Goal: Task Accomplishment & Management: Manage account settings

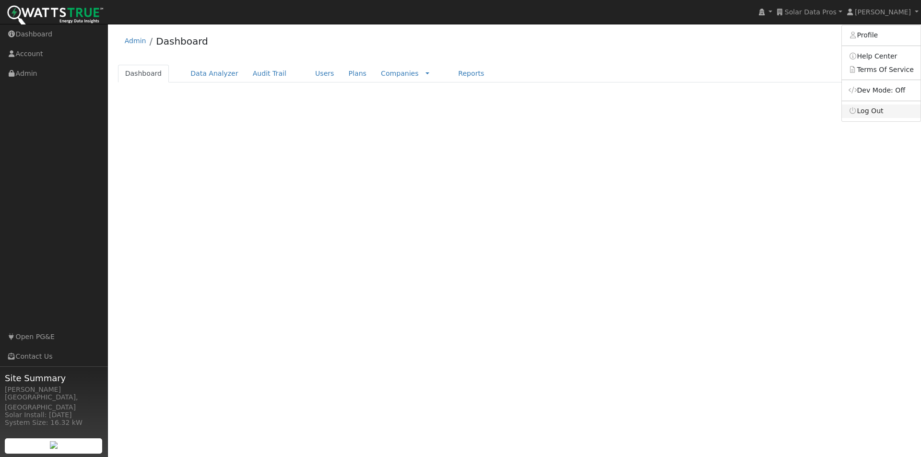
click at [882, 111] on ul "[PERSON_NAME] Profile Help Center Terms Of Service Dev Mode: Off Log Out" at bounding box center [881, 73] width 80 height 97
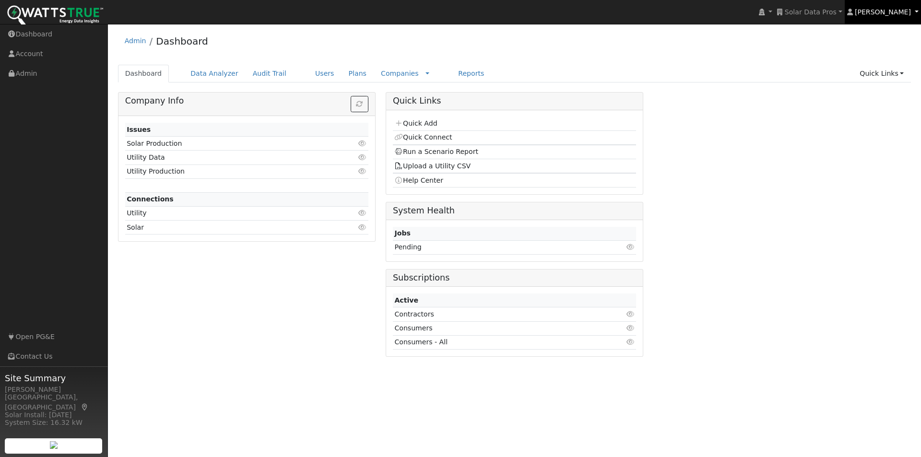
click at [886, 12] on span "[PERSON_NAME]" at bounding box center [883, 12] width 56 height 8
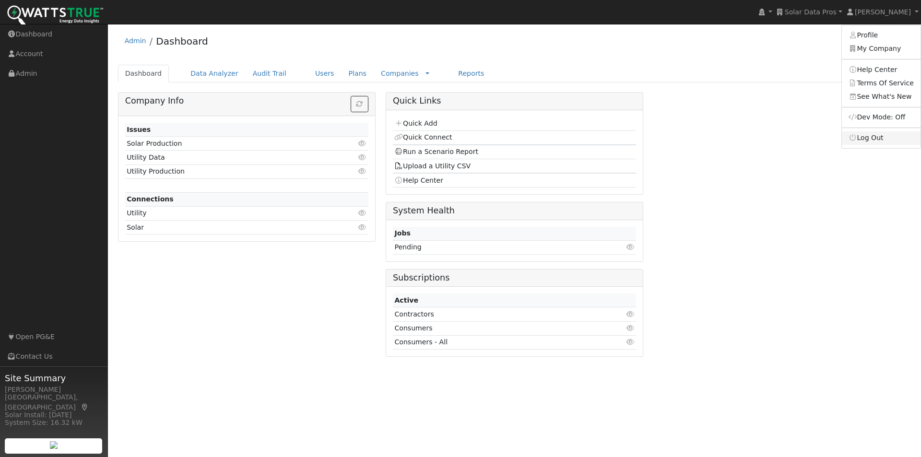
click at [873, 142] on link "Log Out" at bounding box center [881, 137] width 79 height 13
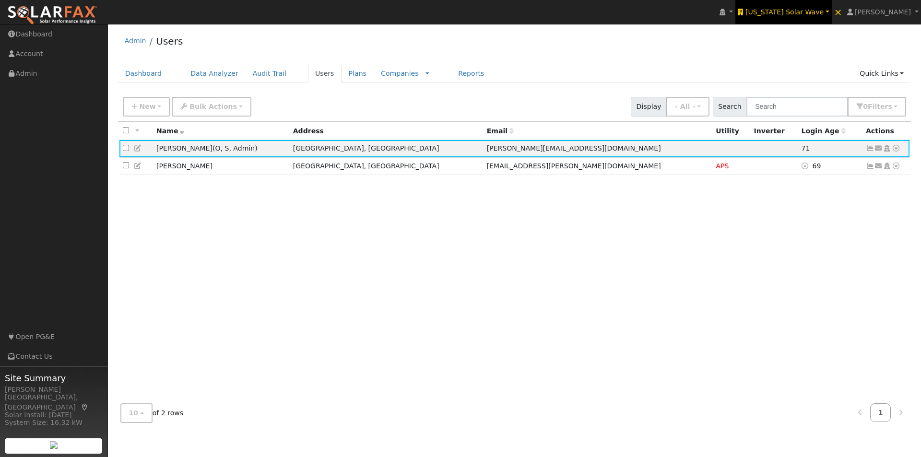
click at [805, 12] on span "Arizona Solar Wave" at bounding box center [785, 12] width 78 height 8
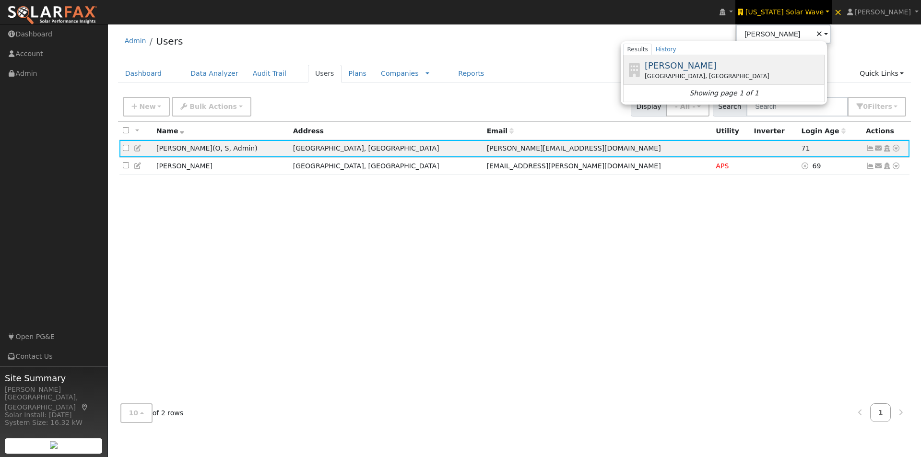
click at [695, 64] on span "[PERSON_NAME]" at bounding box center [681, 65] width 72 height 10
type input "[PERSON_NAME]"
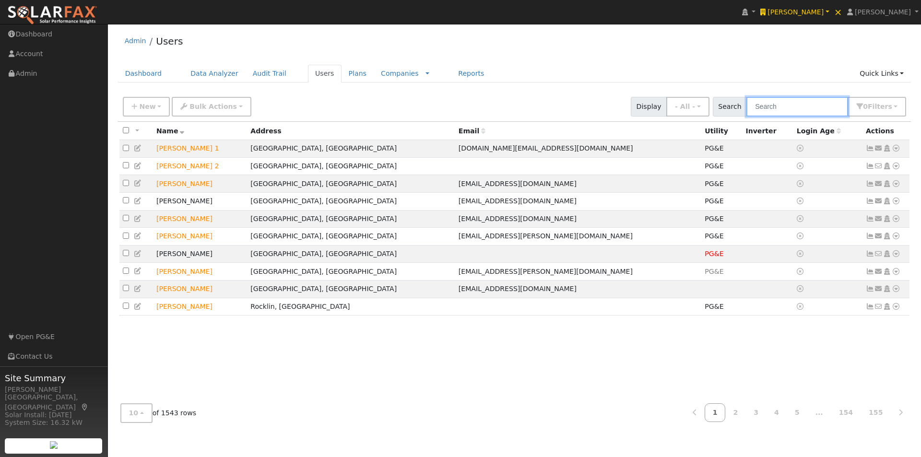
click at [811, 99] on input "text" at bounding box center [797, 107] width 102 height 20
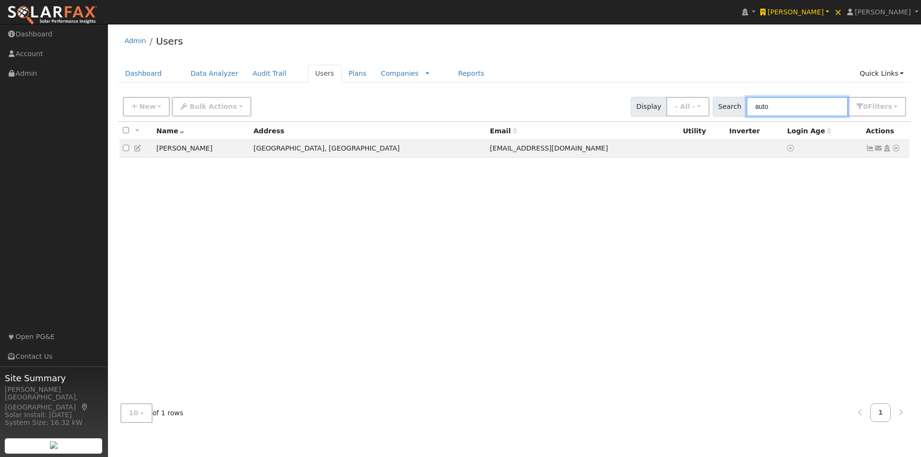
drag, startPoint x: 809, startPoint y: 111, endPoint x: 628, endPoint y: 98, distance: 181.4
click at [628, 98] on div "New Add User Quick Add Quick Connect Quick Convert Lead Bulk Actions Send Email…" at bounding box center [514, 105] width 787 height 23
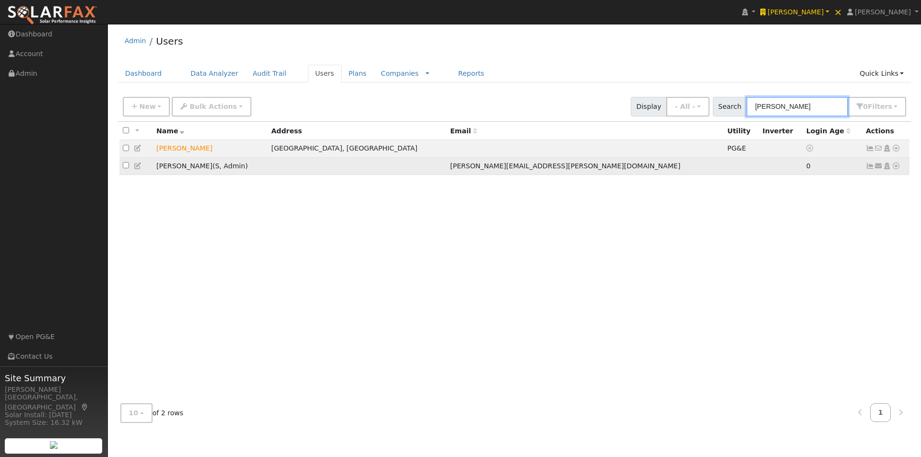
type input "terrie"
click at [896, 169] on icon at bounding box center [896, 166] width 9 height 7
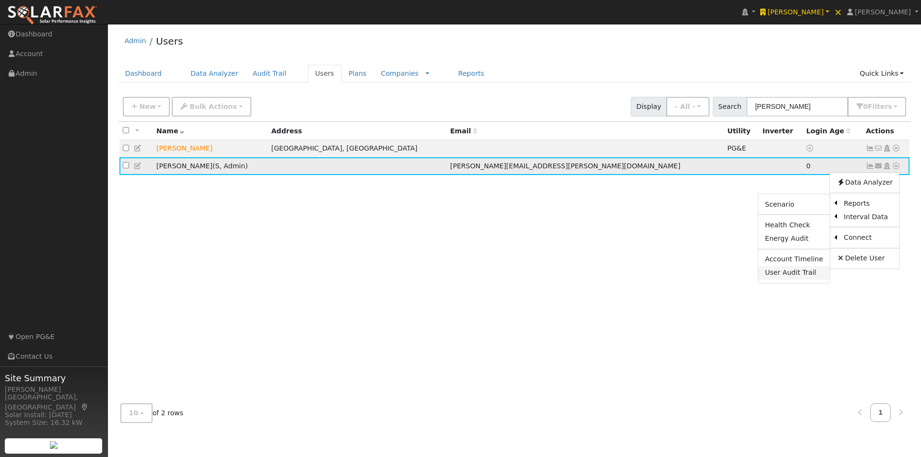
click at [779, 273] on link "User Audit Trail" at bounding box center [793, 272] width 71 height 13
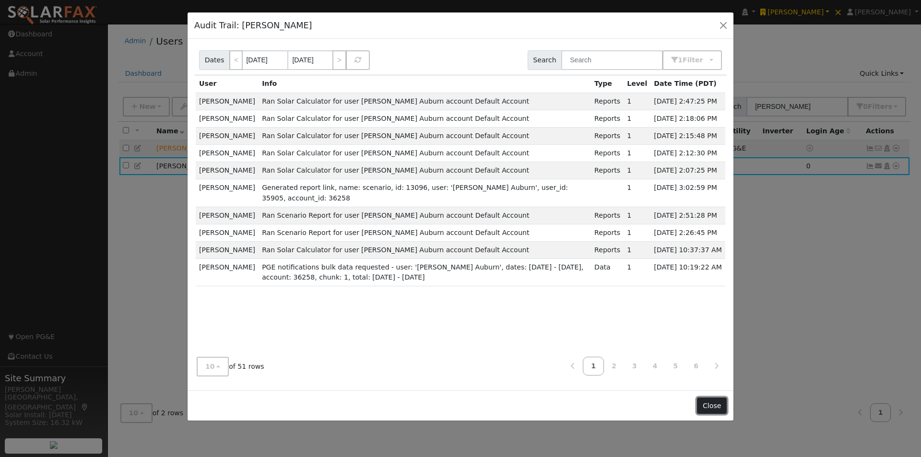
click at [715, 409] on button "Close" at bounding box center [711, 406] width 29 height 16
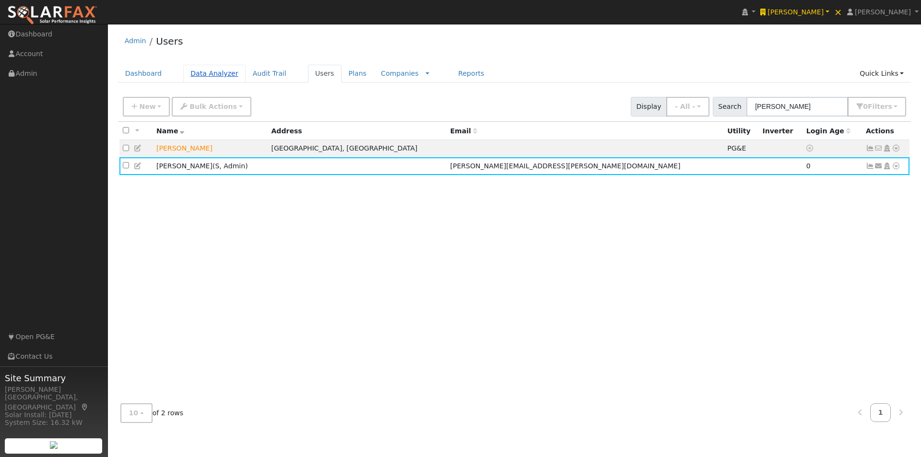
click at [198, 72] on link "Data Analyzer" at bounding box center [214, 74] width 62 height 18
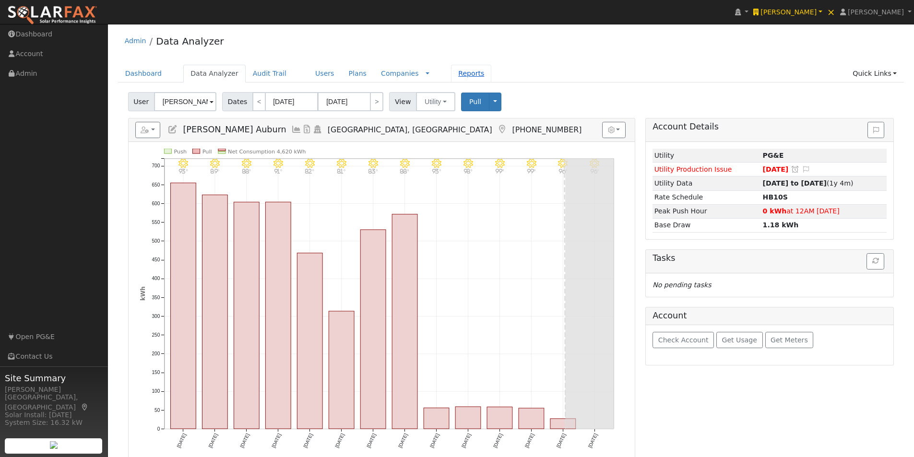
click at [451, 76] on link "Reports" at bounding box center [471, 74] width 40 height 18
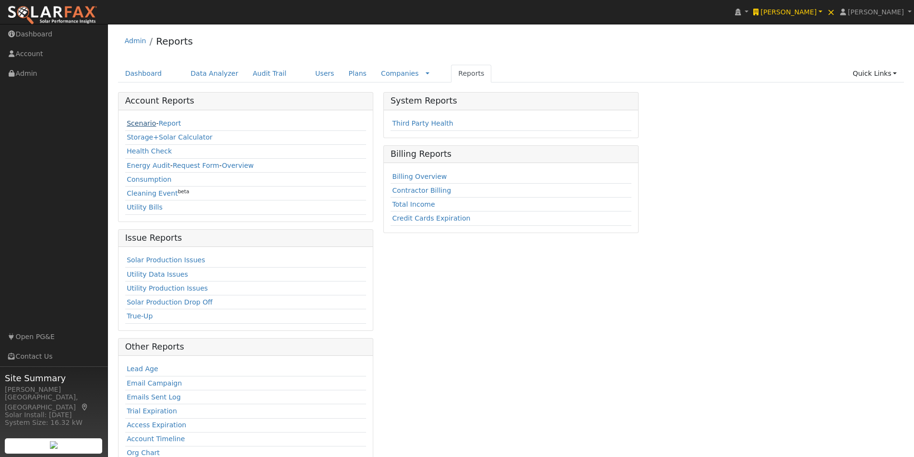
click at [133, 121] on link "Scenario" at bounding box center [141, 123] width 29 height 8
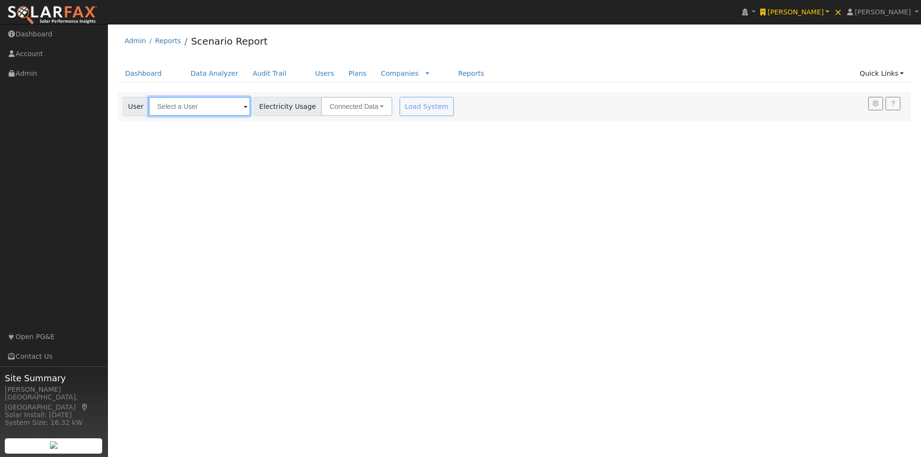
click at [209, 107] on input "text" at bounding box center [200, 106] width 102 height 19
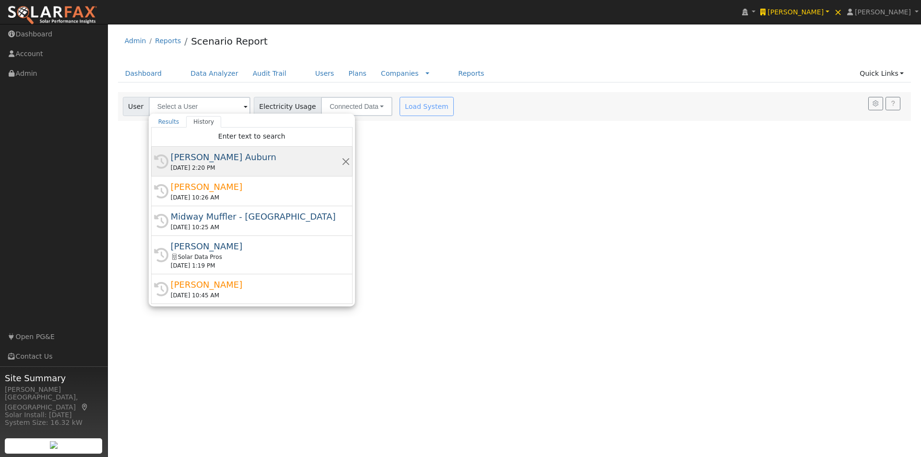
drag, startPoint x: 215, startPoint y: 155, endPoint x: 285, endPoint y: 146, distance: 70.6
click at [216, 155] on div "[PERSON_NAME] Auburn" at bounding box center [256, 157] width 171 height 13
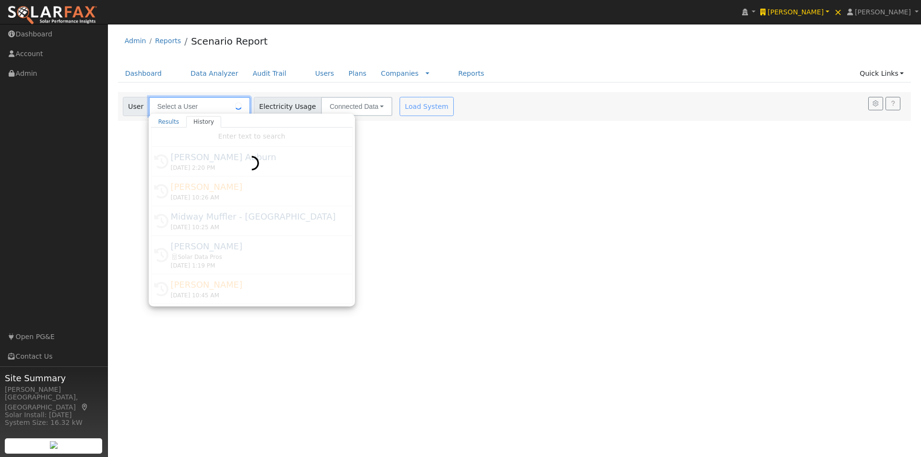
type input "[PERSON_NAME] Auburn"
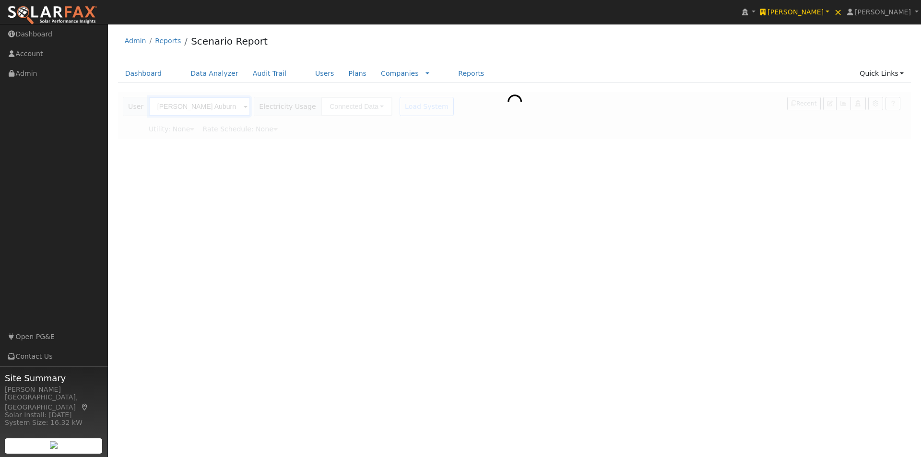
type input "Pacific Gas & Electric"
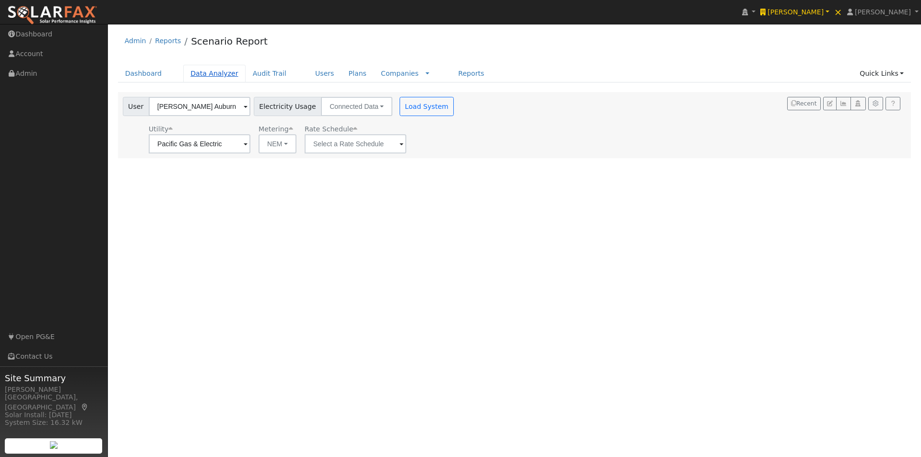
click at [199, 73] on link "Data Analyzer" at bounding box center [214, 74] width 62 height 18
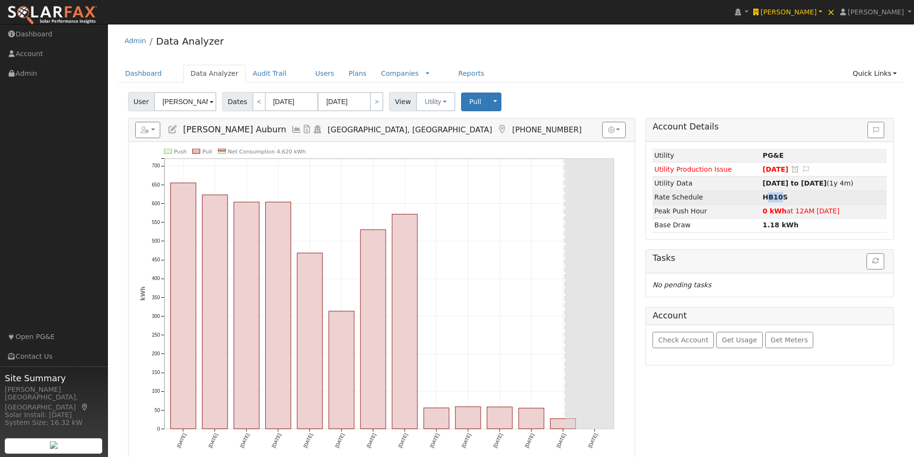
drag, startPoint x: 759, startPoint y: 198, endPoint x: 662, endPoint y: 131, distance: 118.0
click at [771, 197] on strong "HB10S" at bounding box center [775, 197] width 25 height 8
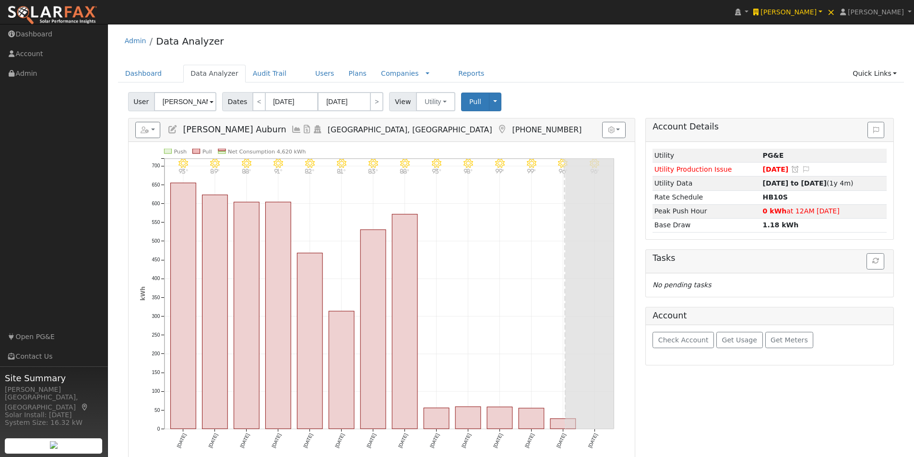
click at [175, 128] on icon at bounding box center [172, 129] width 11 height 9
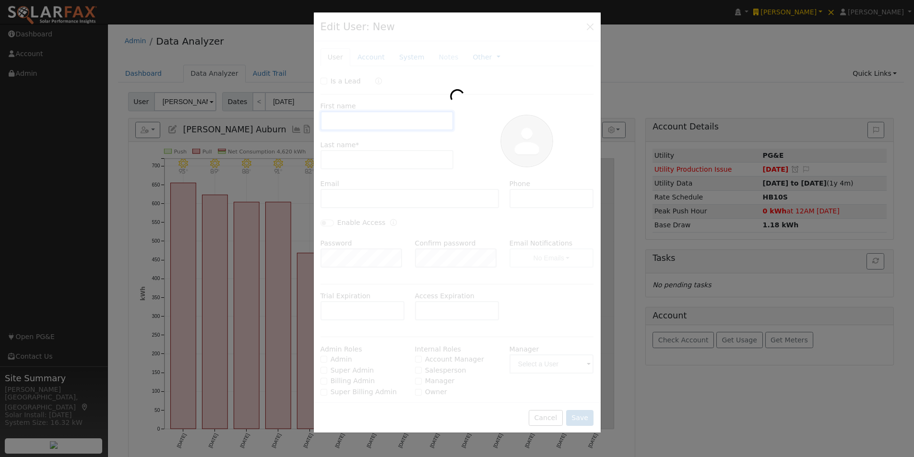
type input "DuPratt Ford"
type input "Auburn"
type input "5308236591"
type input "Pacific Gas & Electric"
type input "PG&E"
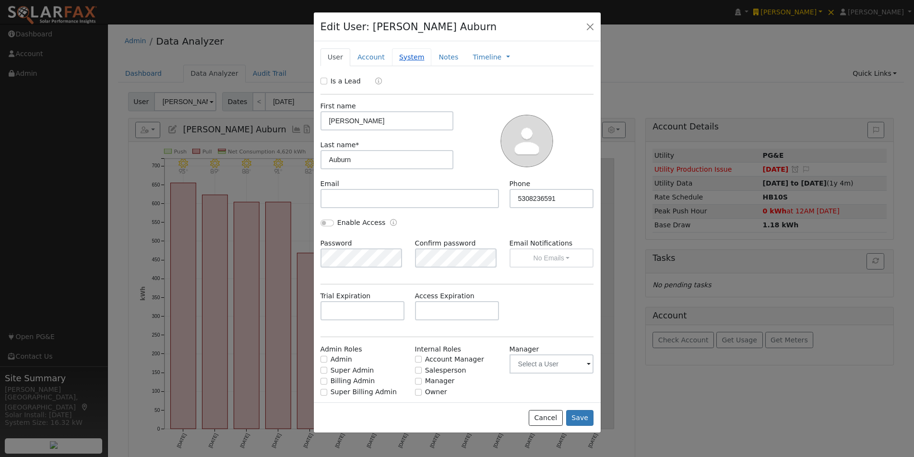
click at [394, 61] on link "System" at bounding box center [412, 57] width 40 height 18
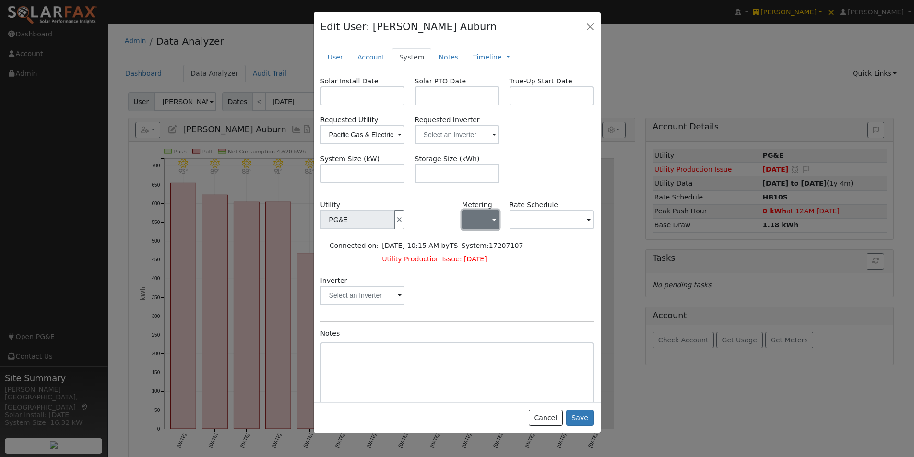
click at [484, 225] on button "button" at bounding box center [480, 219] width 37 height 19
drag, startPoint x: 475, startPoint y: 253, endPoint x: 527, endPoint y: 234, distance: 55.5
click at [476, 252] on link "NEM" at bounding box center [492, 254] width 67 height 13
click at [395, 219] on input "text" at bounding box center [357, 219] width 74 height 19
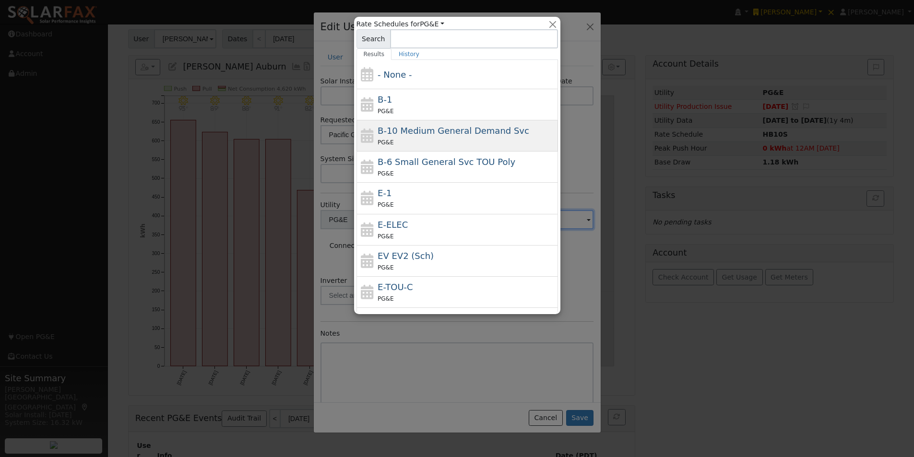
click at [417, 127] on span "B-10 Medium General Demand Svc" at bounding box center [454, 131] width 152 height 10
type input "B-10 Medium General Demand Svc"
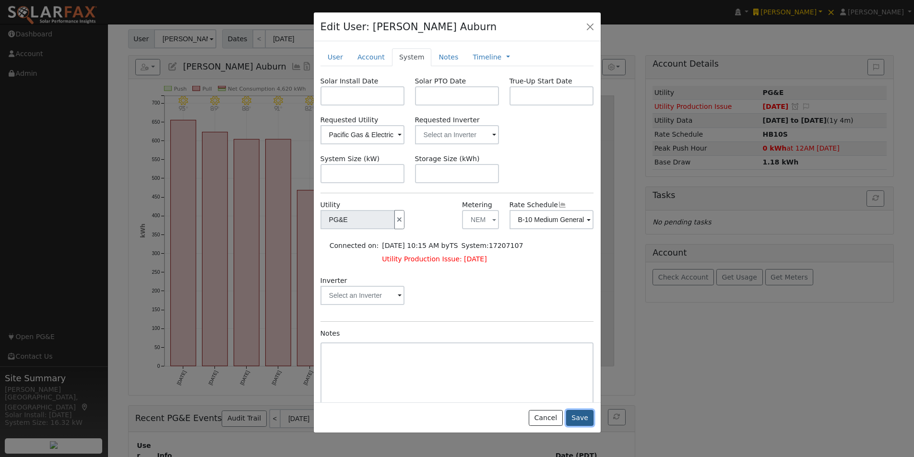
click at [579, 416] on button "Save" at bounding box center [580, 418] width 28 height 16
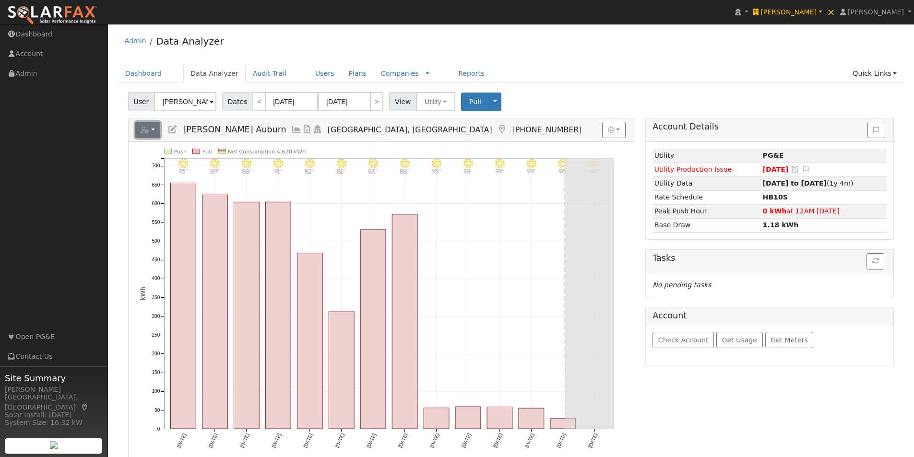
click at [152, 128] on button "button" at bounding box center [147, 130] width 25 height 16
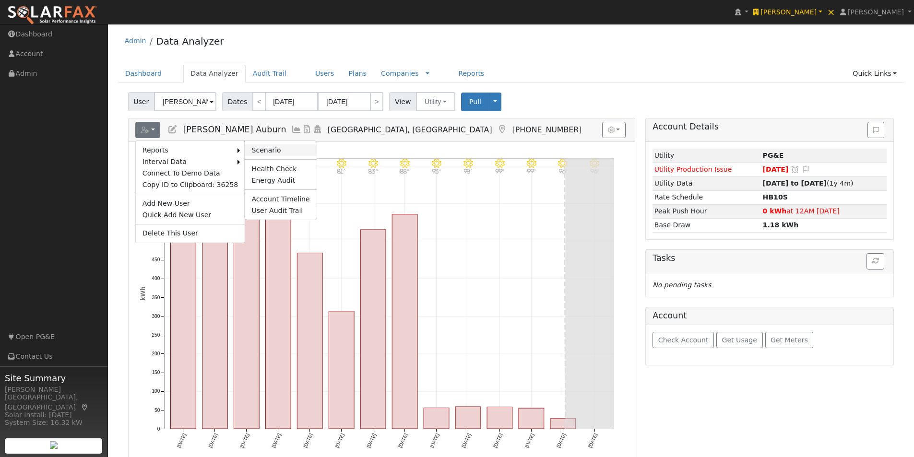
click at [246, 147] on link "Scenario" at bounding box center [280, 150] width 71 height 12
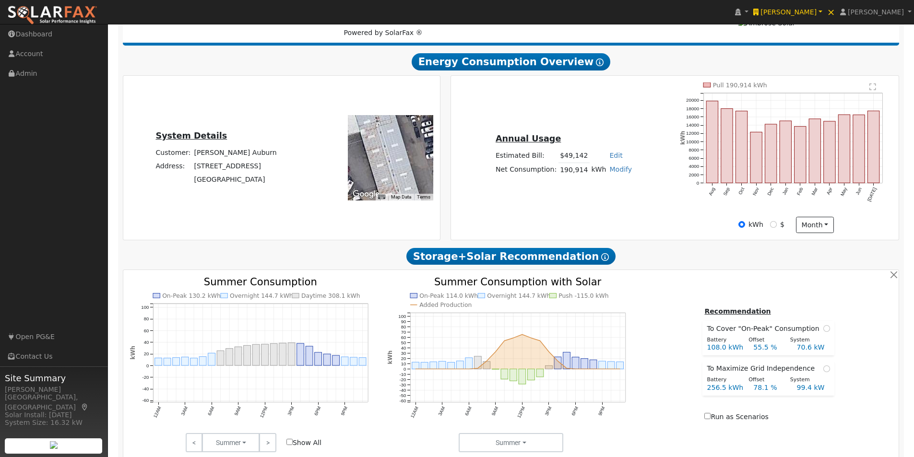
scroll to position [144, 0]
type input "242982"
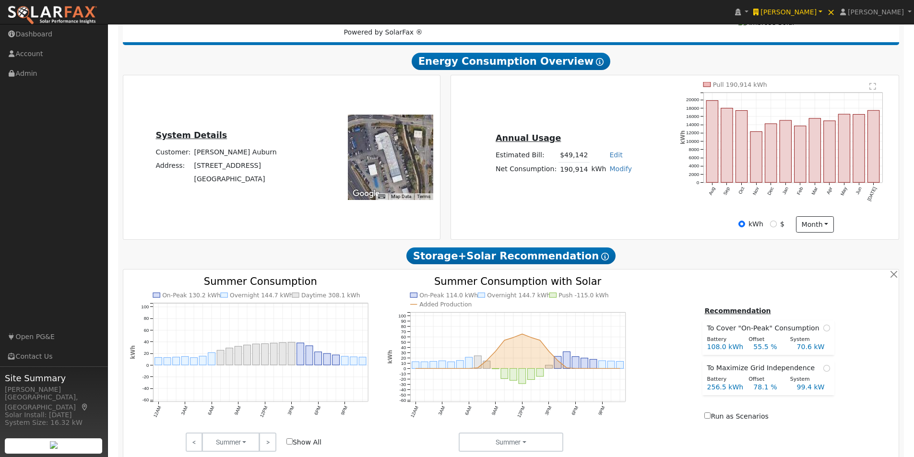
drag, startPoint x: 403, startPoint y: 143, endPoint x: 388, endPoint y: 153, distance: 17.9
click at [388, 153] on div at bounding box center [390, 157] width 85 height 85
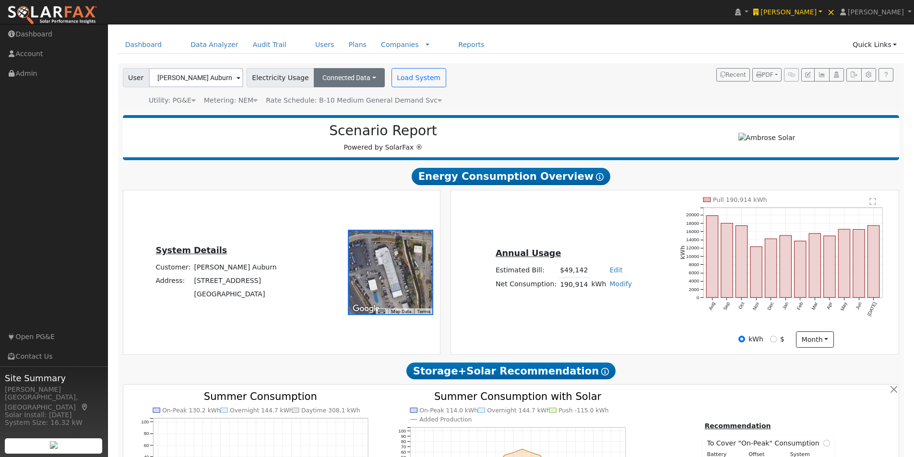
scroll to position [0, 0]
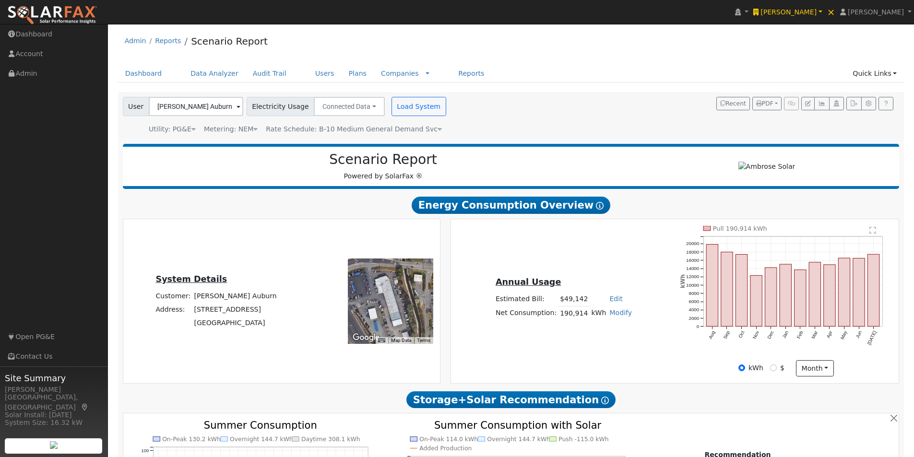
click at [438, 130] on icon at bounding box center [440, 129] width 4 height 7
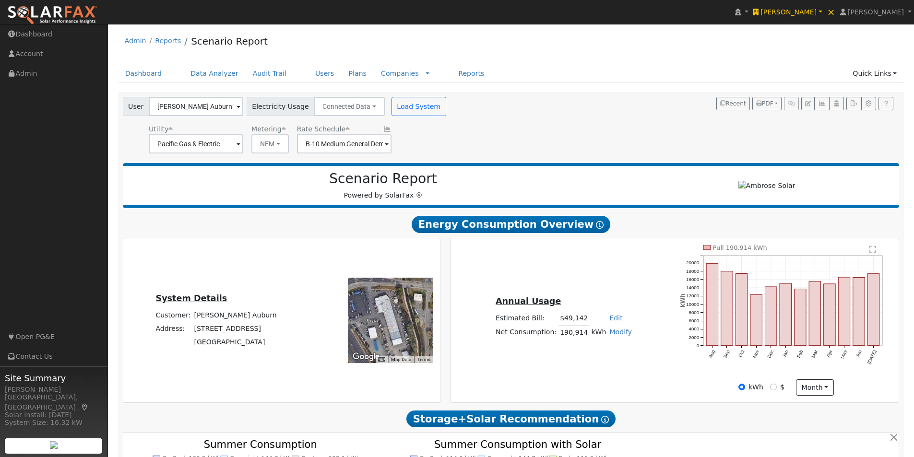
click at [383, 129] on icon at bounding box center [387, 129] width 9 height 7
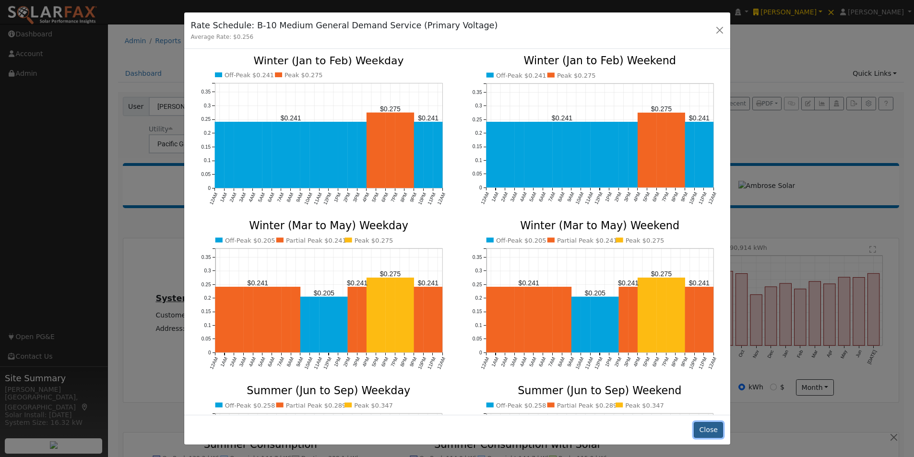
click at [711, 432] on button "Close" at bounding box center [708, 430] width 29 height 16
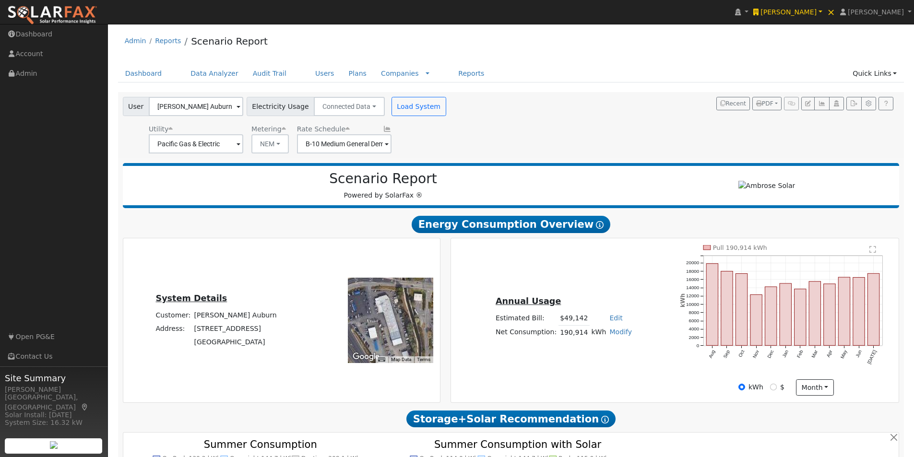
click at [470, 130] on div "User DuPratt Ford Auburn Account Default Account Default Account 1650 Grass Val…" at bounding box center [509, 124] width 777 height 60
click at [383, 129] on icon at bounding box center [387, 129] width 9 height 7
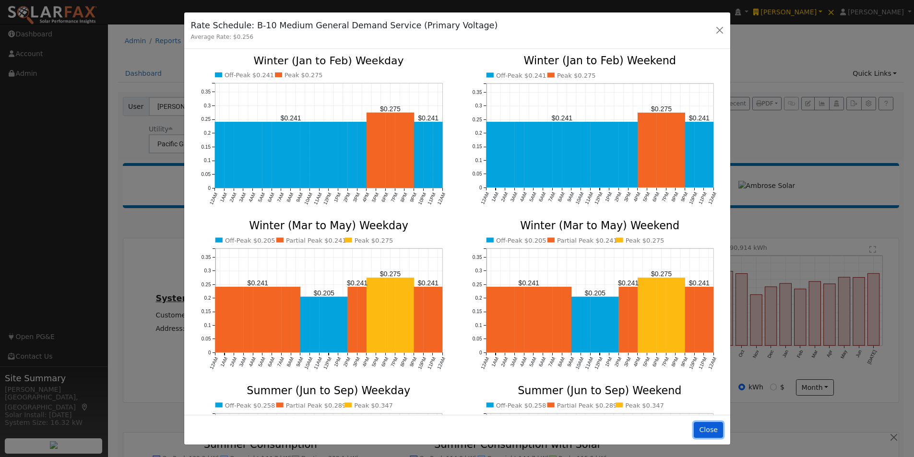
drag, startPoint x: 711, startPoint y: 429, endPoint x: 668, endPoint y: 237, distance: 197.6
click at [711, 426] on button "Close" at bounding box center [708, 430] width 29 height 16
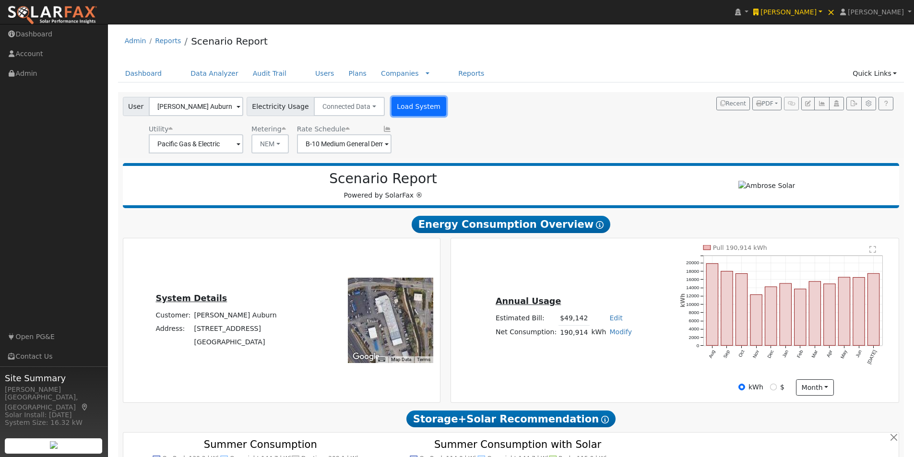
click at [391, 104] on button "Load System" at bounding box center [418, 106] width 55 height 19
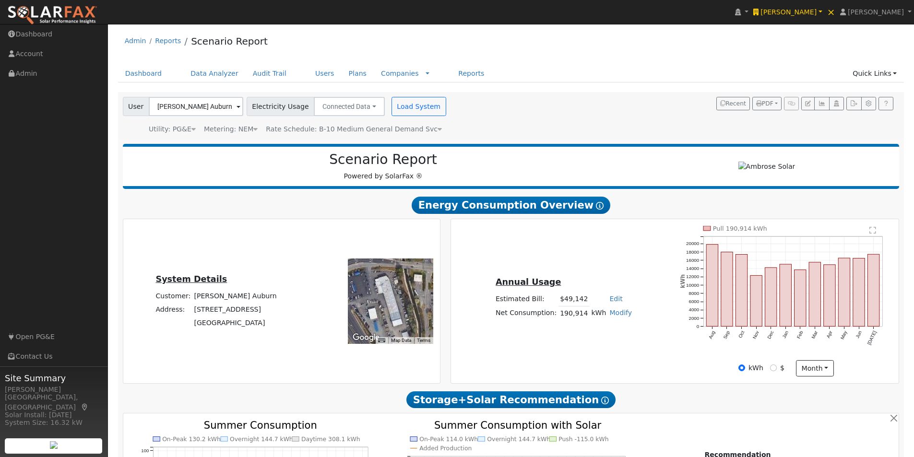
click at [438, 130] on icon at bounding box center [440, 129] width 4 height 7
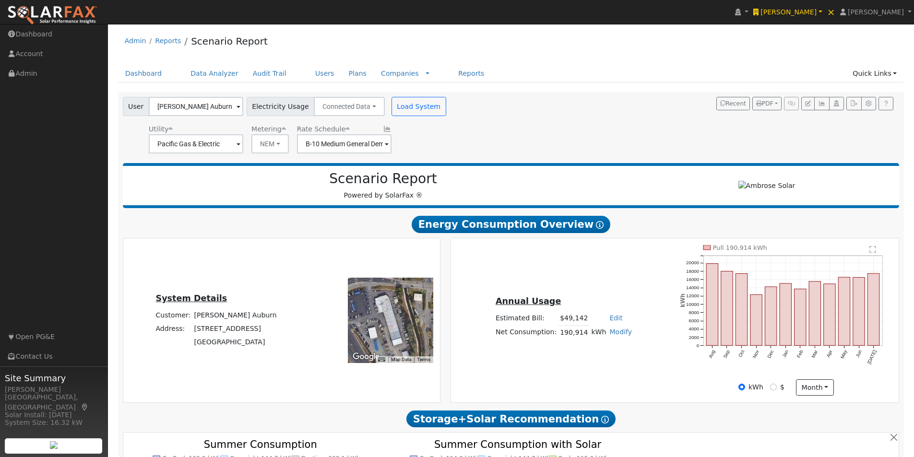
type input "242982"
click at [240, 142] on span at bounding box center [239, 144] width 4 height 11
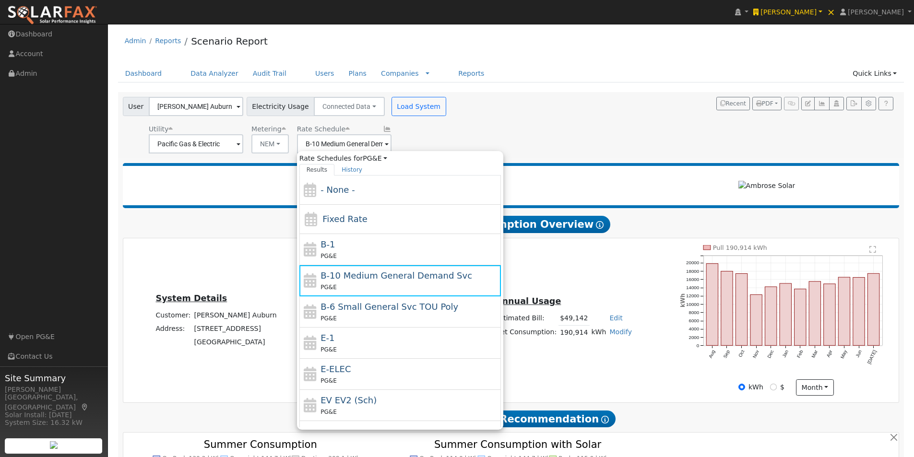
click at [433, 138] on div "User DuPratt Ford Auburn Account Default Account Default Account 1650 Grass Val…" at bounding box center [509, 124] width 777 height 60
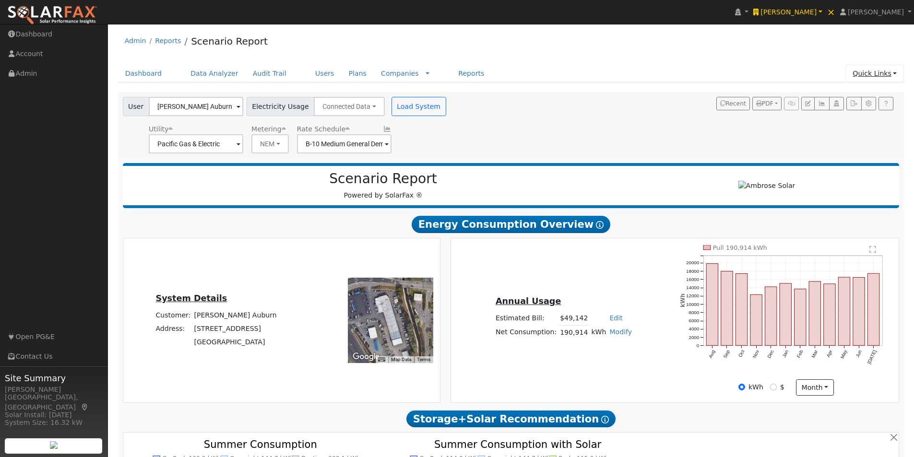
click at [870, 71] on link "Quick Links" at bounding box center [874, 74] width 59 height 18
click at [843, 126] on link "Run a Scenario Report" at bounding box center [854, 128] width 97 height 13
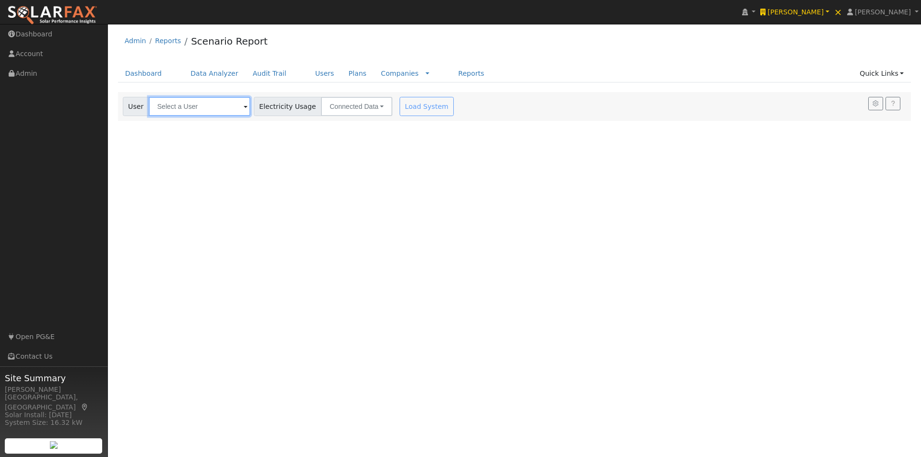
click at [218, 104] on input "text" at bounding box center [200, 106] width 102 height 19
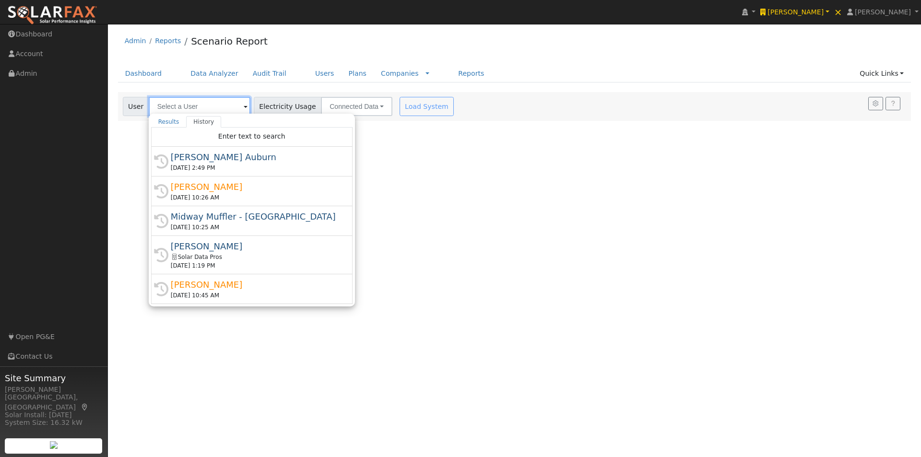
click at [218, 104] on input "text" at bounding box center [200, 106] width 102 height 19
drag, startPoint x: 467, startPoint y: 164, endPoint x: 485, endPoint y: 160, distance: 17.8
click at [468, 164] on div "User Profile First name Last name Email Email Notifications No Emails No Emails…" at bounding box center [514, 240] width 813 height 433
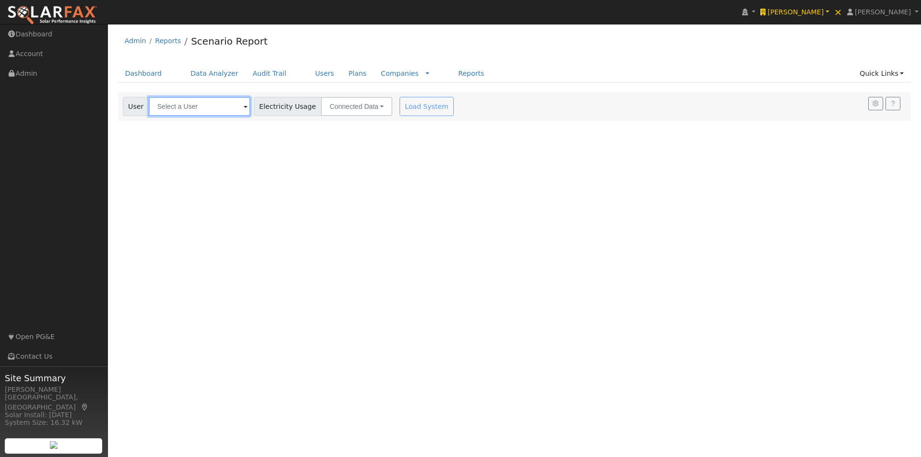
click at [215, 107] on input "text" at bounding box center [200, 106] width 102 height 19
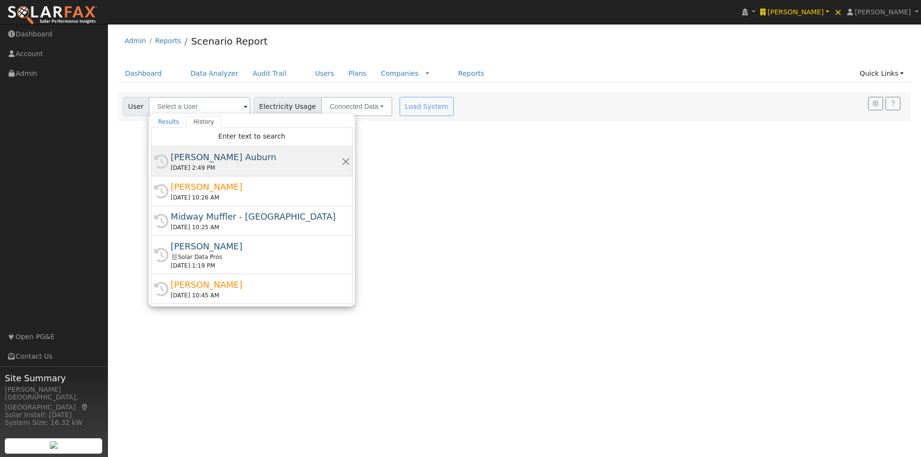
click at [178, 155] on div "[PERSON_NAME] Auburn" at bounding box center [256, 157] width 171 height 13
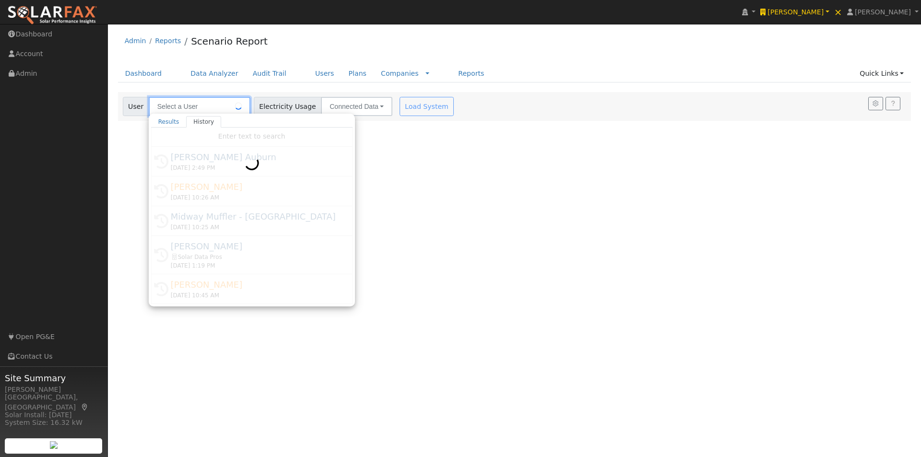
type input "[PERSON_NAME] Auburn"
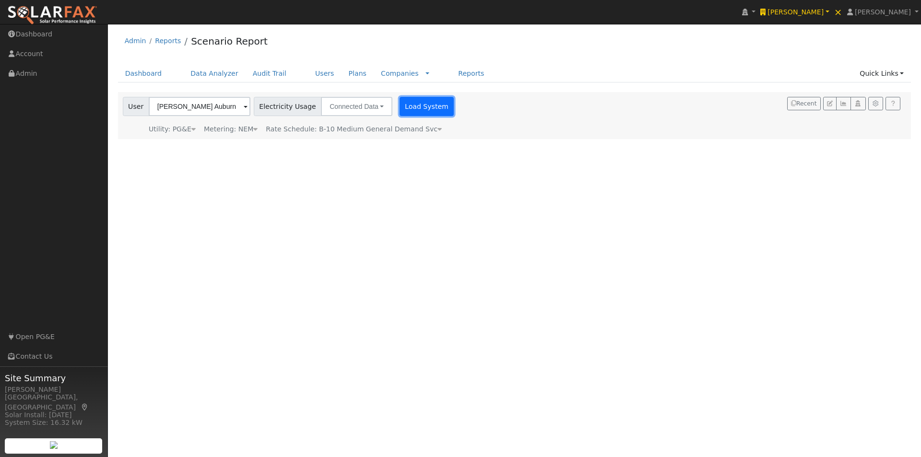
click at [409, 109] on button "Load System" at bounding box center [427, 106] width 55 height 19
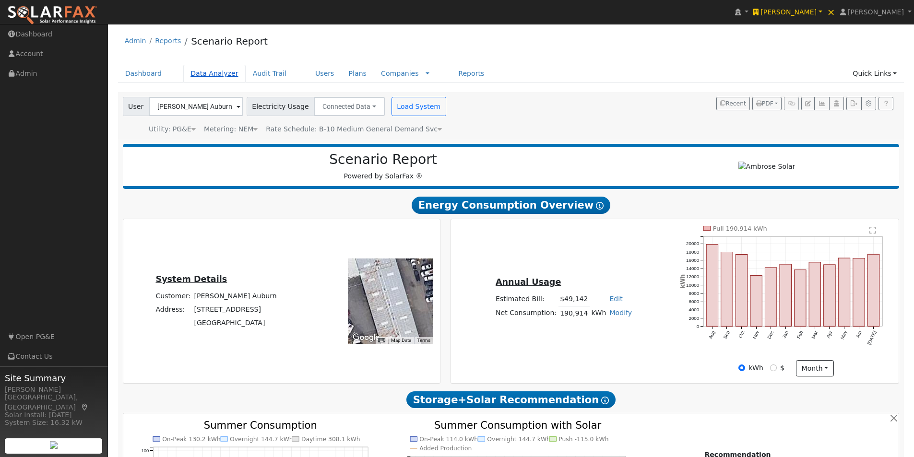
type input "242982"
click at [199, 73] on link "Data Analyzer" at bounding box center [214, 74] width 62 height 18
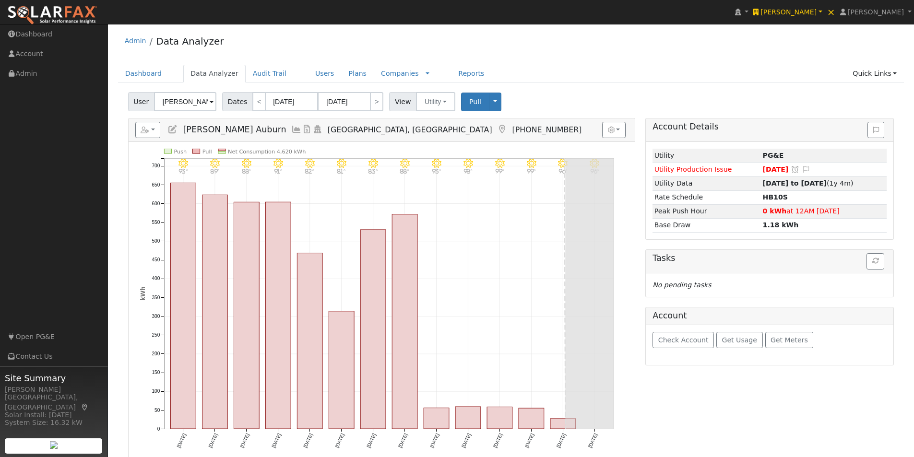
scroll to position [0, 17]
drag, startPoint x: 157, startPoint y: 101, endPoint x: 213, endPoint y: 101, distance: 55.2
click at [213, 101] on input "[PERSON_NAME] Auburn" at bounding box center [185, 101] width 62 height 19
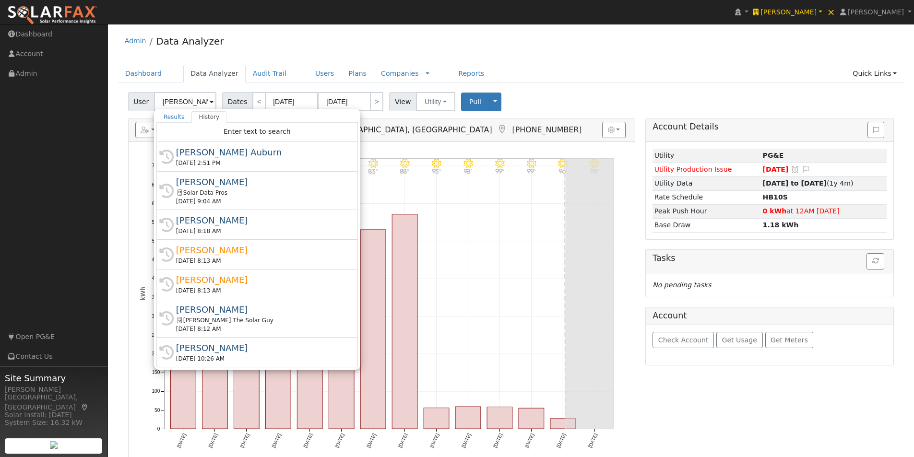
click at [606, 91] on div "User [PERSON_NAME] Auburn Results History All Companies "[PERSON_NAME] Auburn" …" at bounding box center [511, 100] width 770 height 23
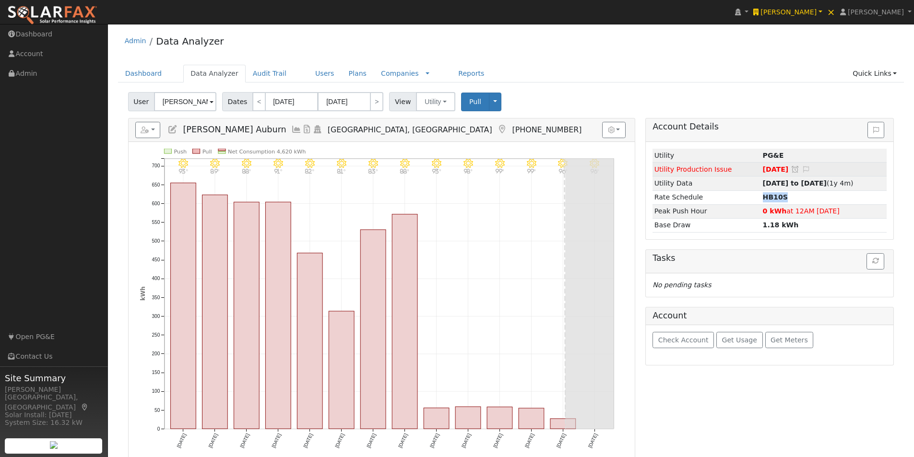
drag, startPoint x: 788, startPoint y: 195, endPoint x: 756, endPoint y: 170, distance: 40.7
click at [750, 193] on tr "Rate Schedule HB10S" at bounding box center [769, 197] width 234 height 14
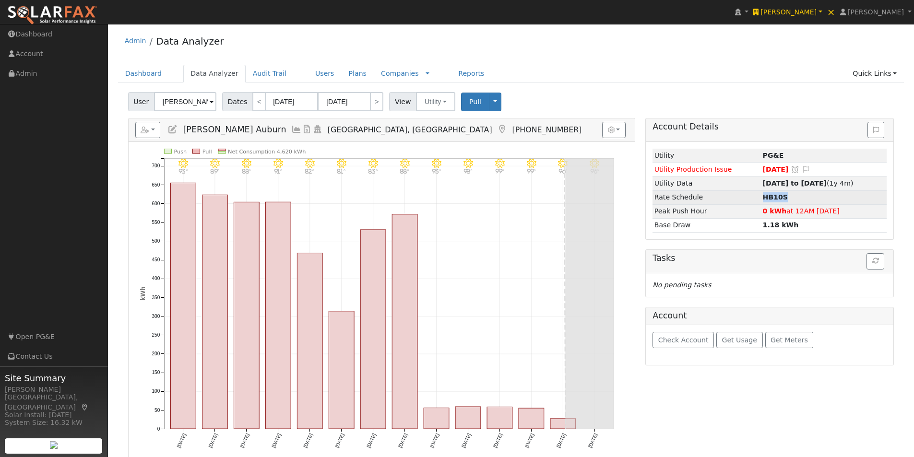
click at [777, 202] on td "HB10S" at bounding box center [824, 197] width 126 height 14
click at [763, 197] on strong "HB10S" at bounding box center [775, 197] width 25 height 8
drag, startPoint x: 777, startPoint y: 195, endPoint x: 772, endPoint y: 197, distance: 5.0
click at [772, 197] on td "HB10S" at bounding box center [824, 197] width 126 height 14
click at [762, 104] on div "User [PERSON_NAME] Auburn Account Default Account Default Account [STREET_ADDRE…" at bounding box center [511, 100] width 770 height 23
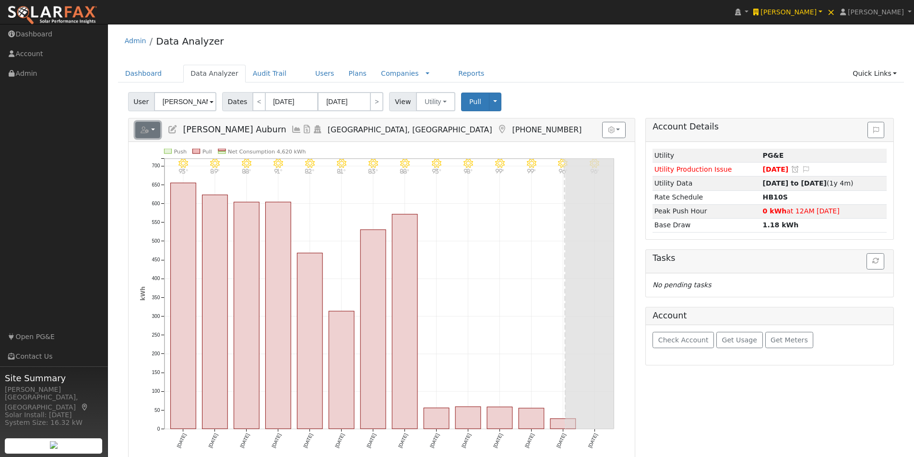
click at [152, 129] on button "button" at bounding box center [147, 130] width 25 height 16
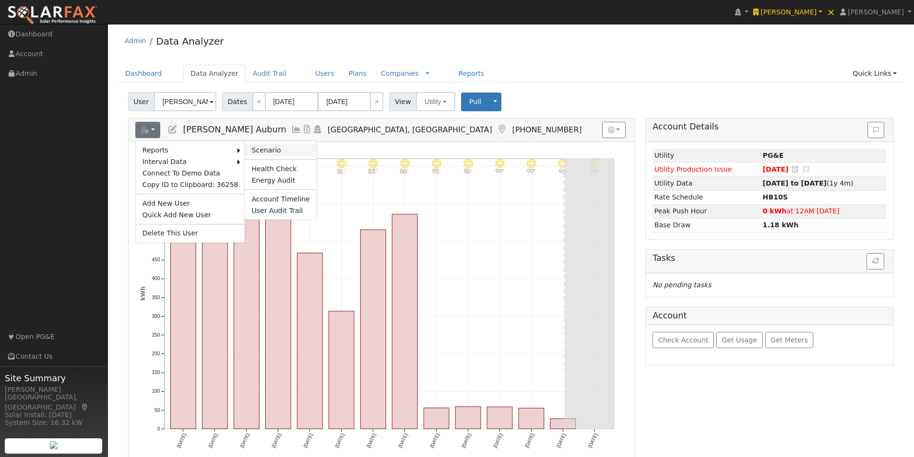
click at [262, 147] on link "Scenario" at bounding box center [280, 150] width 71 height 12
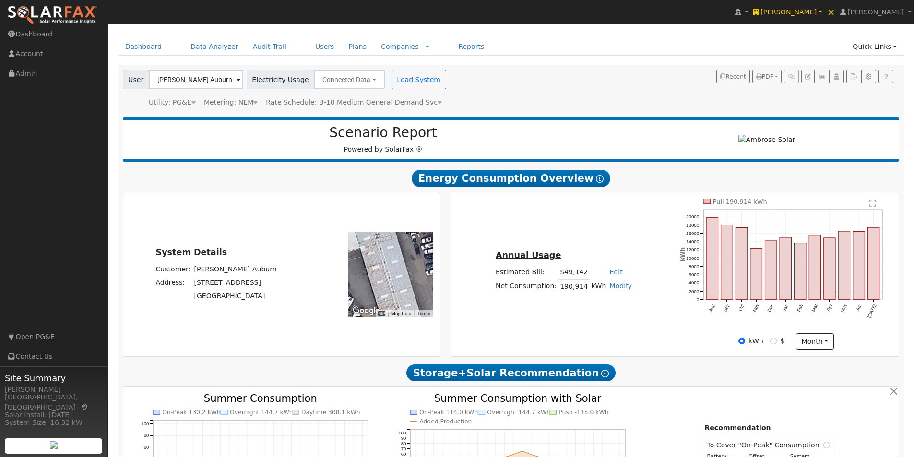
type input "242982"
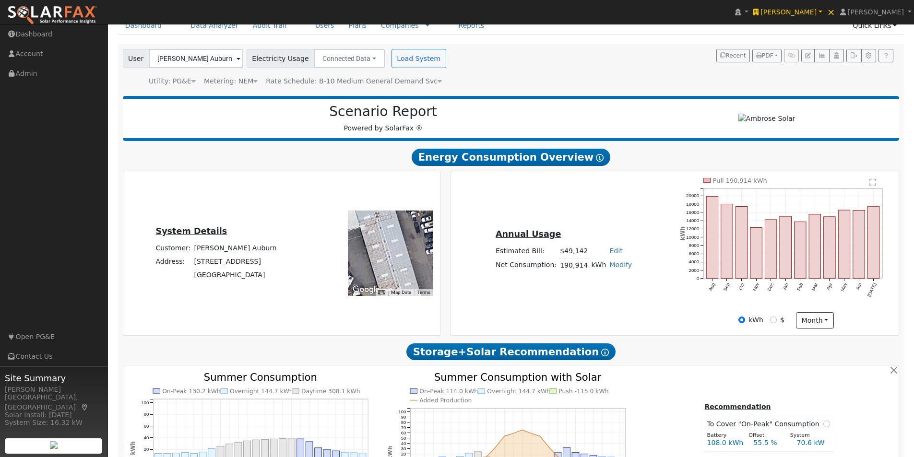
drag, startPoint x: 272, startPoint y: 262, endPoint x: 195, endPoint y: 264, distance: 77.8
click at [195, 264] on td "[STREET_ADDRESS]" at bounding box center [235, 261] width 86 height 13
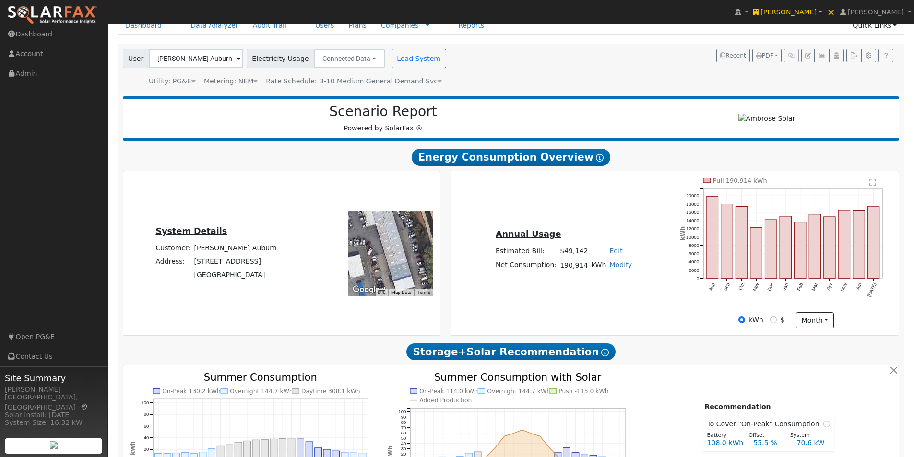
drag, startPoint x: 393, startPoint y: 254, endPoint x: 388, endPoint y: 236, distance: 18.5
click at [388, 236] on div at bounding box center [390, 253] width 85 height 85
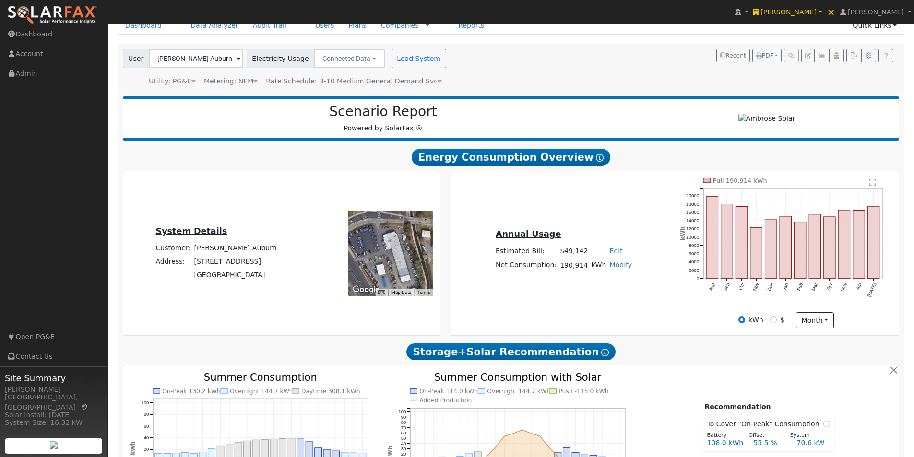
drag, startPoint x: 390, startPoint y: 250, endPoint x: 396, endPoint y: 270, distance: 20.6
click at [397, 270] on div at bounding box center [390, 253] width 85 height 85
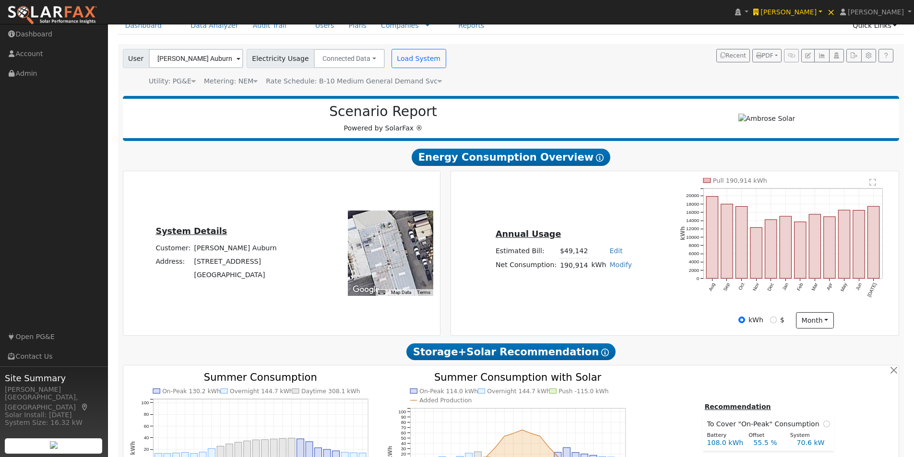
drag, startPoint x: 380, startPoint y: 242, endPoint x: 388, endPoint y: 279, distance: 37.3
click at [379, 277] on div at bounding box center [390, 253] width 85 height 85
drag, startPoint x: 409, startPoint y: 279, endPoint x: 414, endPoint y: 270, distance: 10.1
click at [402, 241] on div at bounding box center [390, 253] width 85 height 85
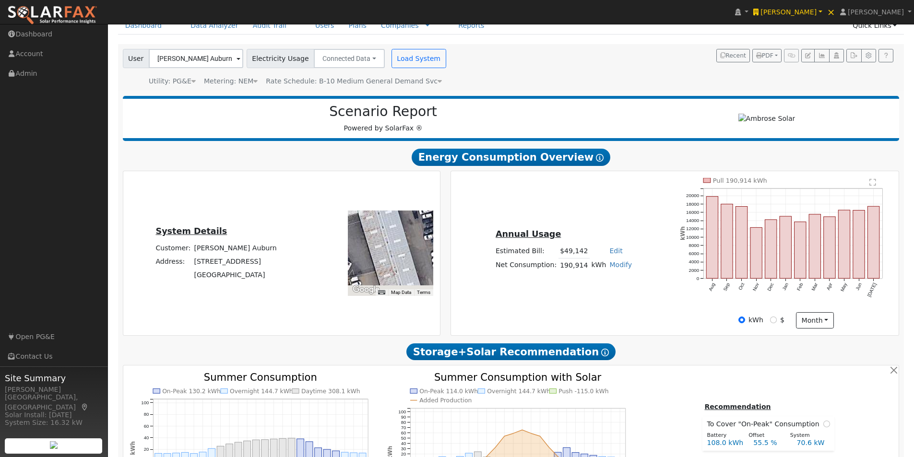
drag, startPoint x: 411, startPoint y: 263, endPoint x: 398, endPoint y: 247, distance: 20.8
click at [399, 232] on div at bounding box center [390, 253] width 85 height 85
drag, startPoint x: 398, startPoint y: 254, endPoint x: 396, endPoint y: 239, distance: 15.5
click at [396, 239] on div at bounding box center [390, 253] width 85 height 85
drag, startPoint x: 403, startPoint y: 250, endPoint x: 411, endPoint y: 273, distance: 24.4
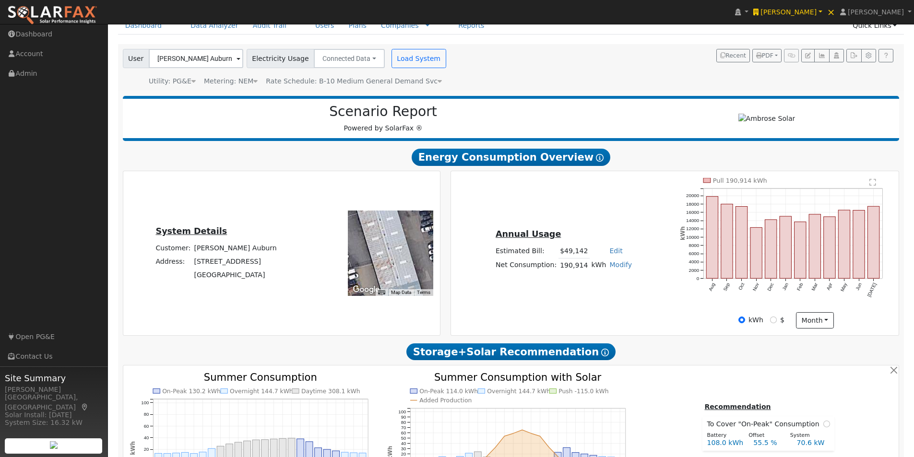
click at [411, 273] on div at bounding box center [390, 253] width 85 height 85
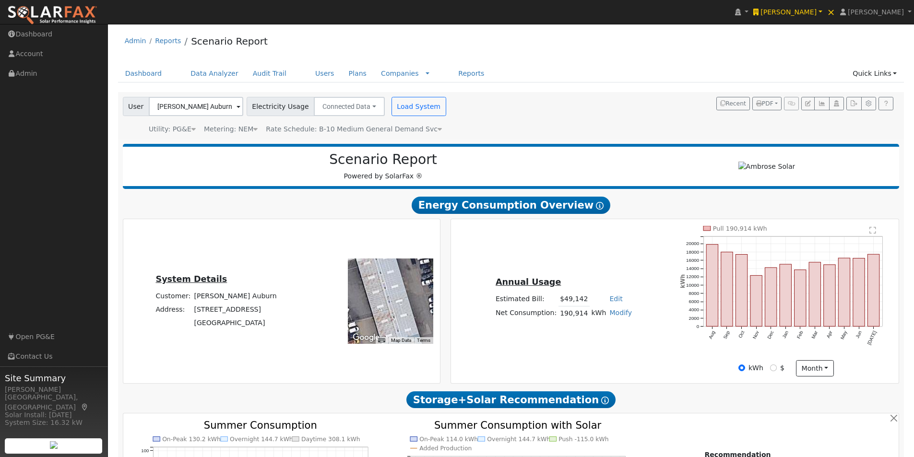
click at [438, 128] on icon at bounding box center [440, 129] width 4 height 7
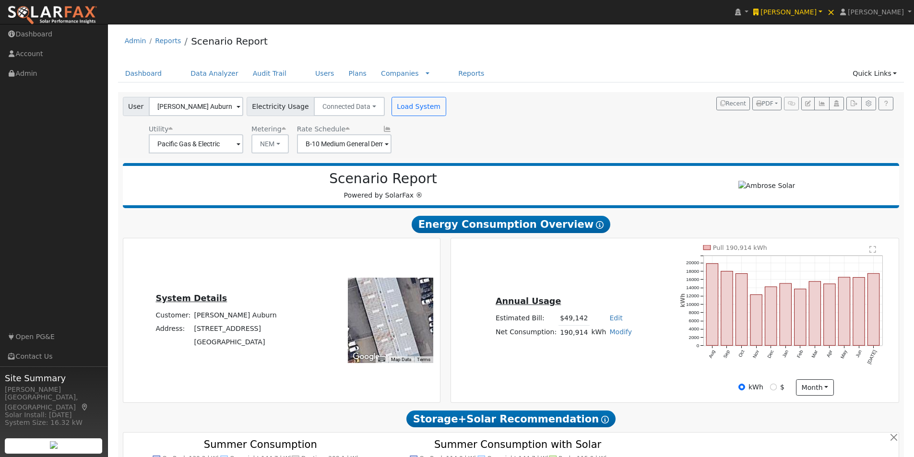
click at [383, 128] on icon at bounding box center [387, 129] width 9 height 7
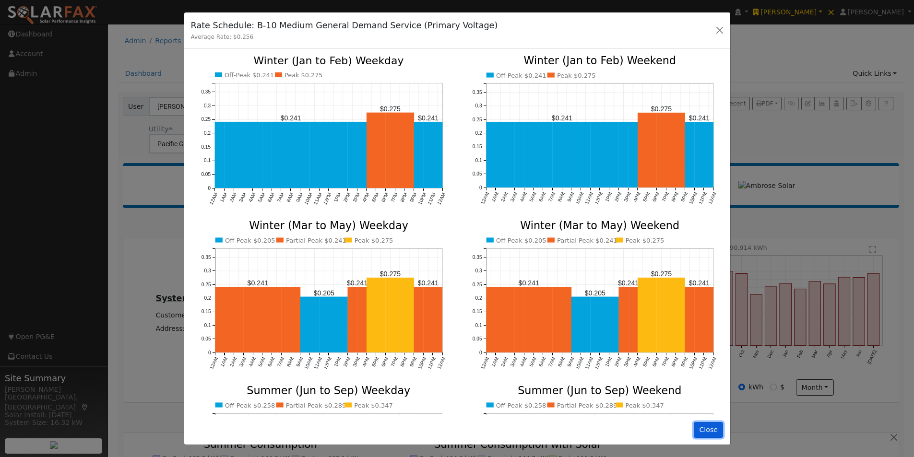
drag, startPoint x: 705, startPoint y: 428, endPoint x: 475, endPoint y: 267, distance: 280.3
click at [703, 426] on button "Close" at bounding box center [708, 430] width 29 height 16
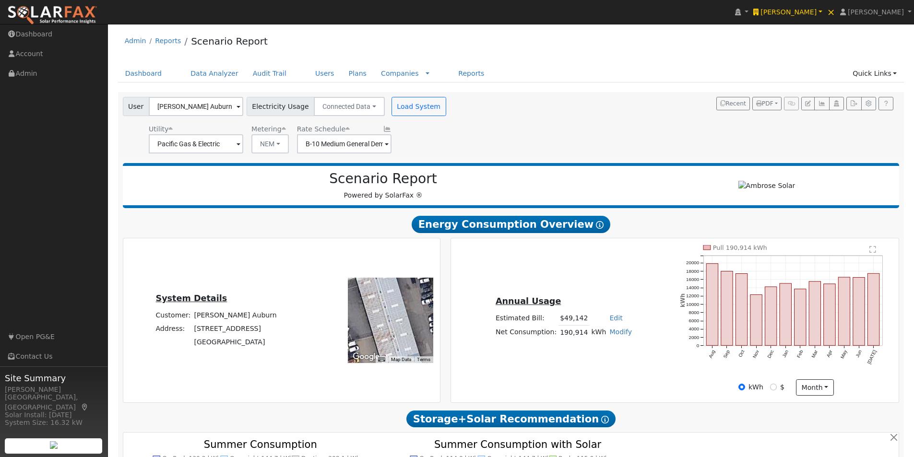
click at [345, 130] on icon at bounding box center [347, 129] width 4 height 7
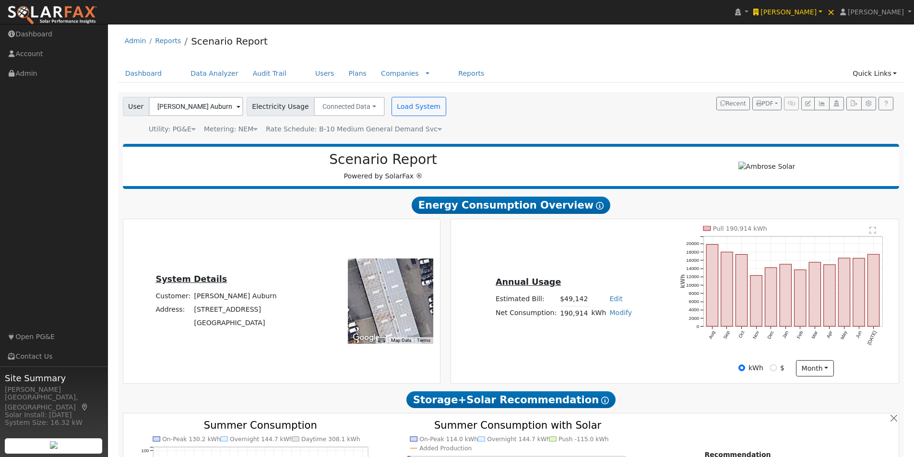
click at [438, 129] on icon at bounding box center [440, 129] width 4 height 7
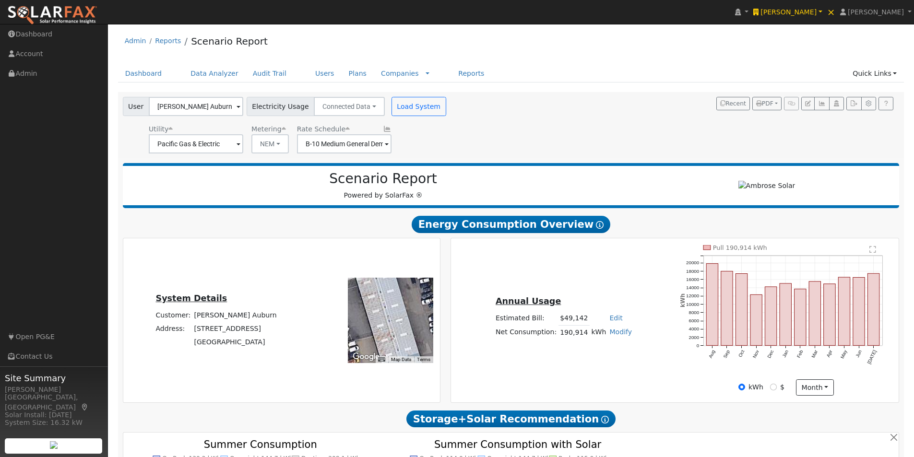
click at [383, 130] on icon at bounding box center [387, 129] width 9 height 7
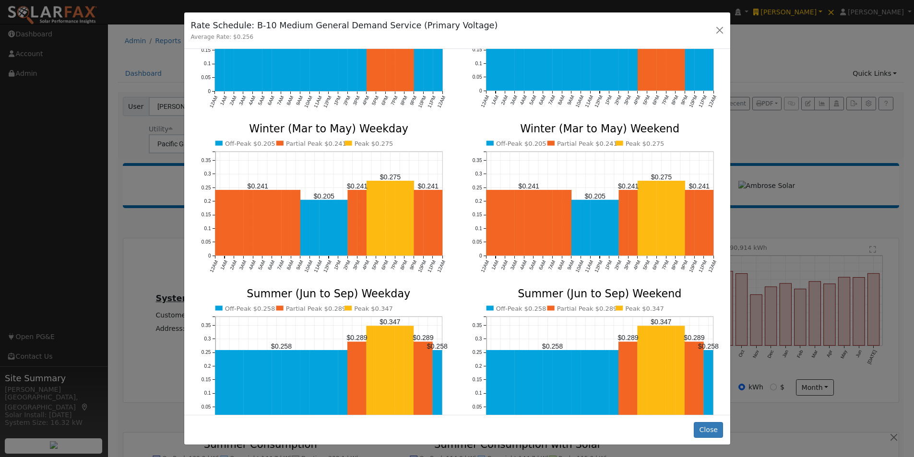
scroll to position [60, 0]
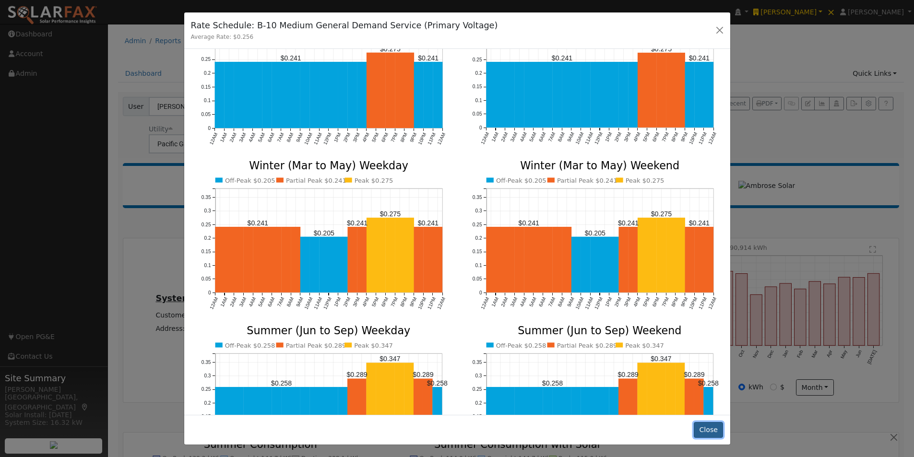
click at [708, 430] on button "Close" at bounding box center [708, 430] width 29 height 16
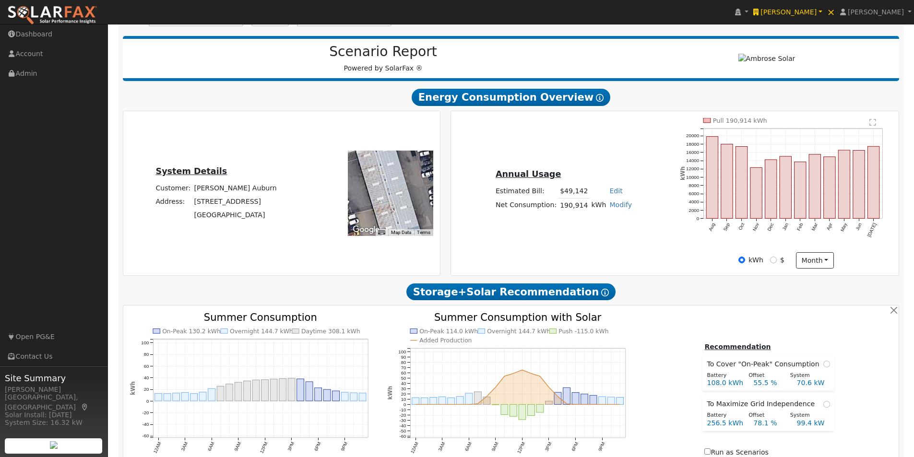
scroll to position [126, 0]
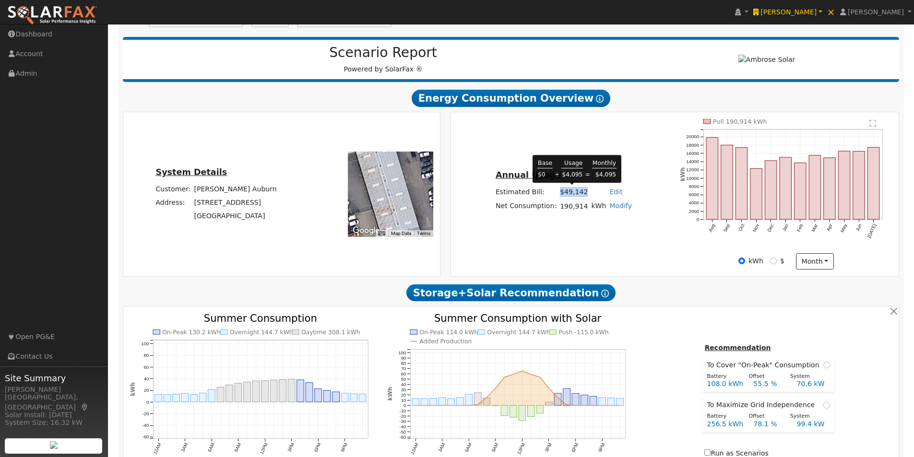
drag, startPoint x: 587, startPoint y: 191, endPoint x: 559, endPoint y: 194, distance: 28.0
click at [559, 194] on tr "Estimated Bill: $49,142 Edit Estimated Bill $ Annual" at bounding box center [564, 193] width 140 height 14
click at [591, 193] on td at bounding box center [599, 193] width 18 height 14
drag, startPoint x: 590, startPoint y: 190, endPoint x: 556, endPoint y: 195, distance: 34.4
click at [555, 192] on tr "Estimated Bill: $49,142 Edit Estimated Bill $ Annual" at bounding box center [564, 193] width 140 height 14
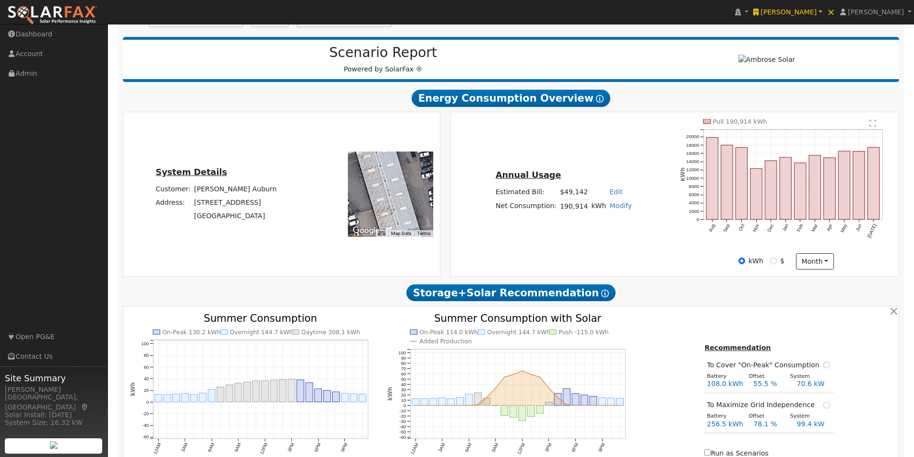
click at [587, 230] on div "Annual Usage Estimated Bill: $49,142 Edit Estimated Bill $ Annual Net Consumpti…" at bounding box center [674, 194] width 445 height 151
click at [820, 257] on button "month" at bounding box center [815, 261] width 38 height 16
click at [811, 283] on link "Day" at bounding box center [829, 280] width 67 height 13
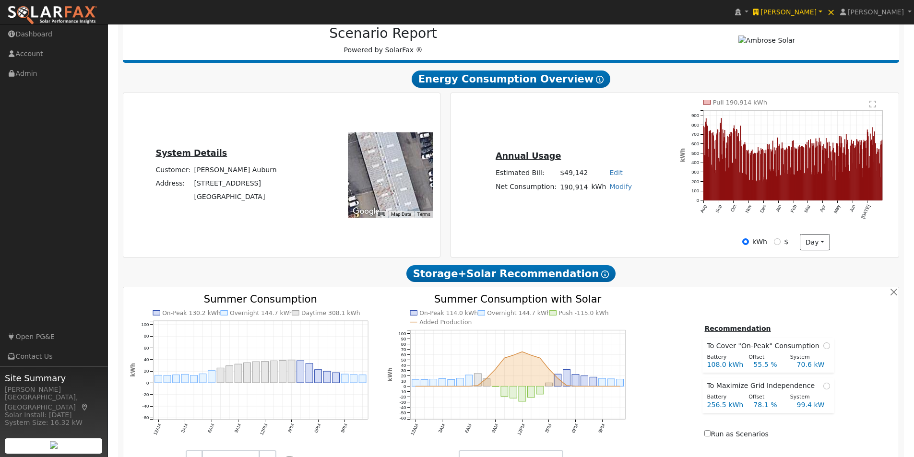
click at [872, 105] on text "" at bounding box center [873, 104] width 7 height 8
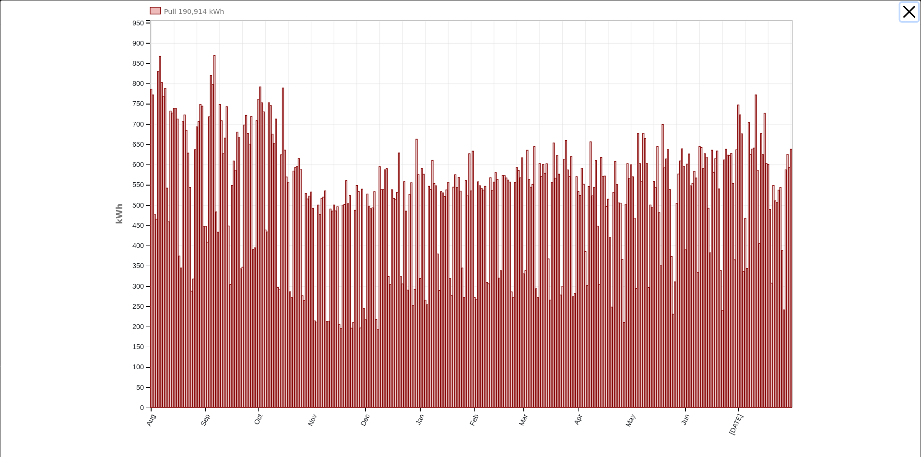
click at [902, 8] on button "button" at bounding box center [909, 12] width 18 height 18
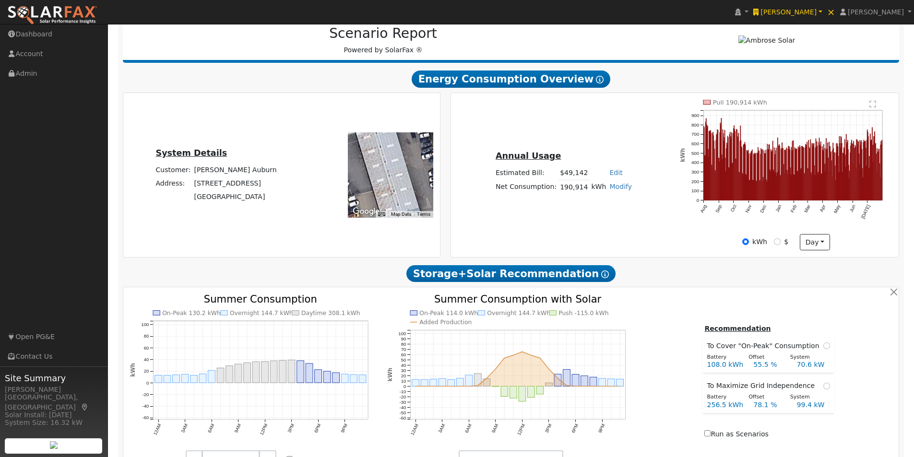
click at [874, 104] on text "" at bounding box center [873, 104] width 7 height 8
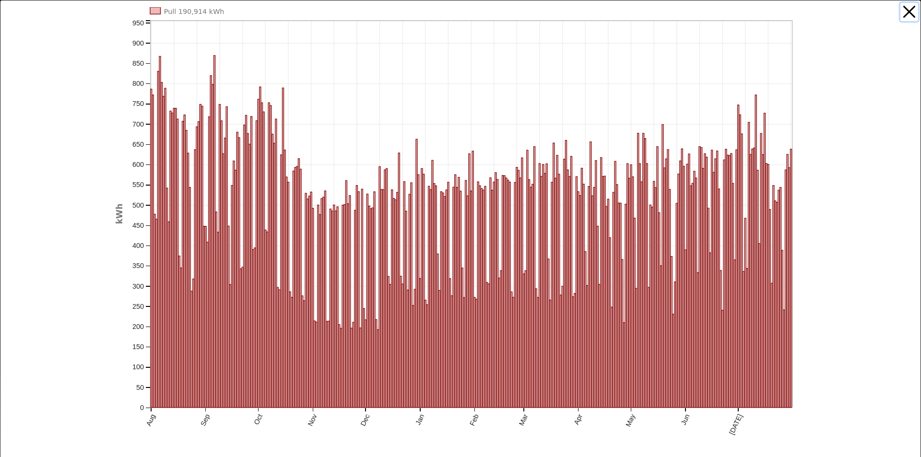
click at [901, 11] on button "button" at bounding box center [909, 12] width 18 height 18
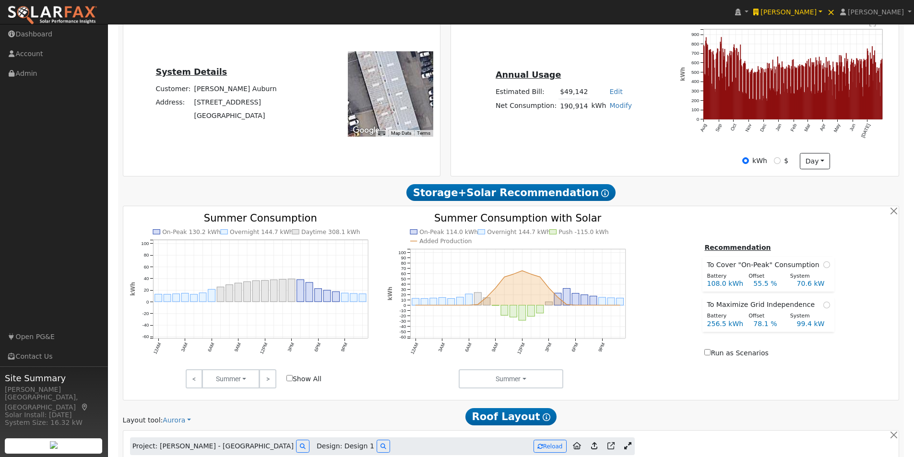
scroll to position [222, 0]
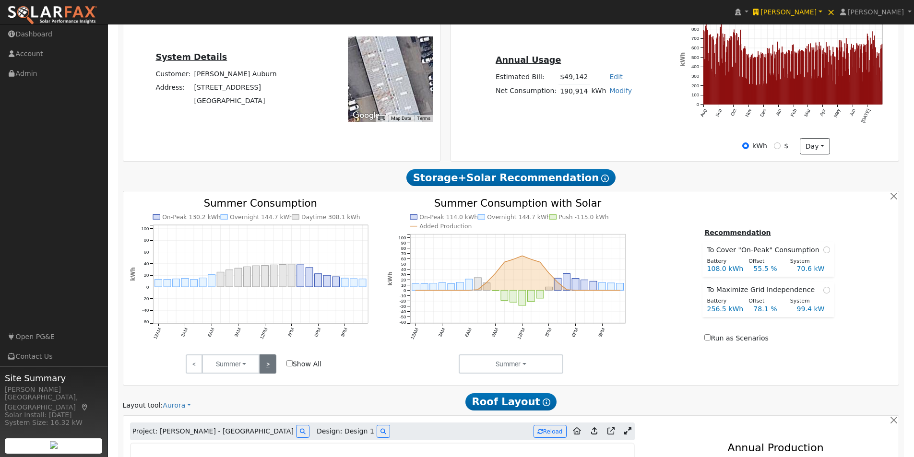
click at [268, 366] on link ">" at bounding box center [267, 364] width 17 height 19
click at [268, 365] on link ">" at bounding box center [267, 364] width 17 height 19
click at [268, 364] on link ">" at bounding box center [267, 364] width 17 height 19
click at [289, 365] on input "Show All" at bounding box center [289, 363] width 6 height 6
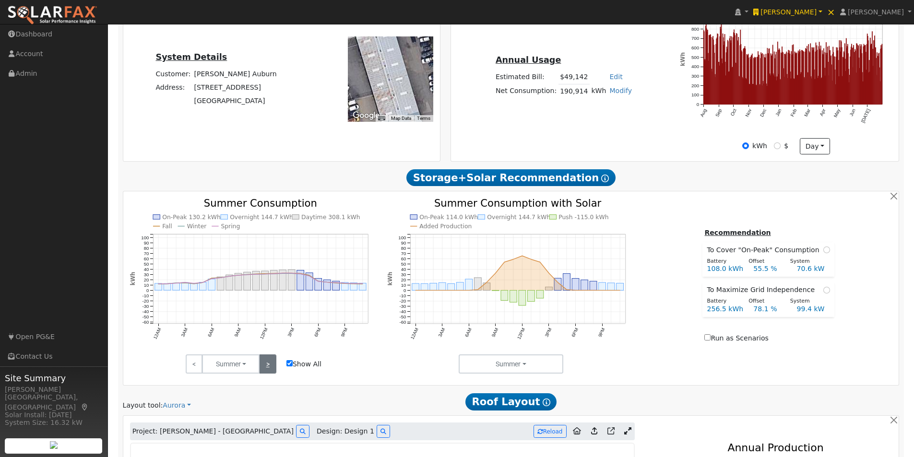
click at [266, 363] on link ">" at bounding box center [267, 364] width 17 height 19
click at [292, 363] on input "Show All" at bounding box center [289, 363] width 6 height 6
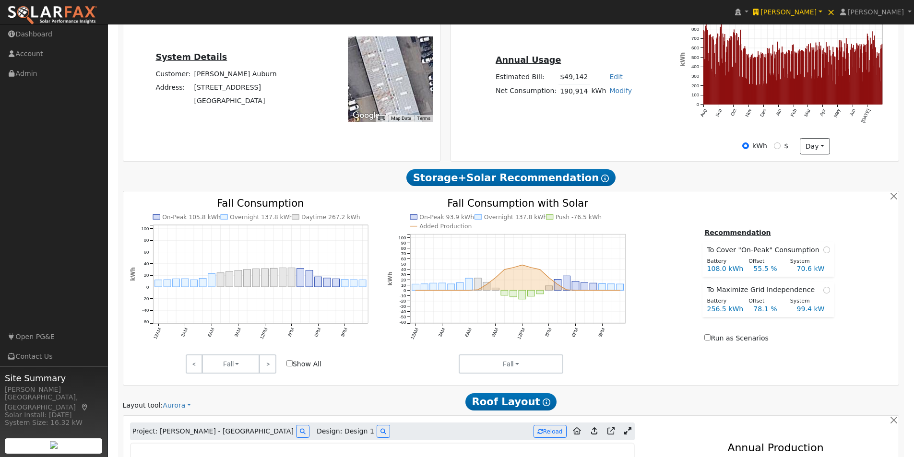
click at [297, 362] on label "Show All" at bounding box center [303, 364] width 35 height 10
click at [293, 362] on input "Show All" at bounding box center [289, 363] width 6 height 6
click at [270, 365] on link ">" at bounding box center [267, 364] width 17 height 19
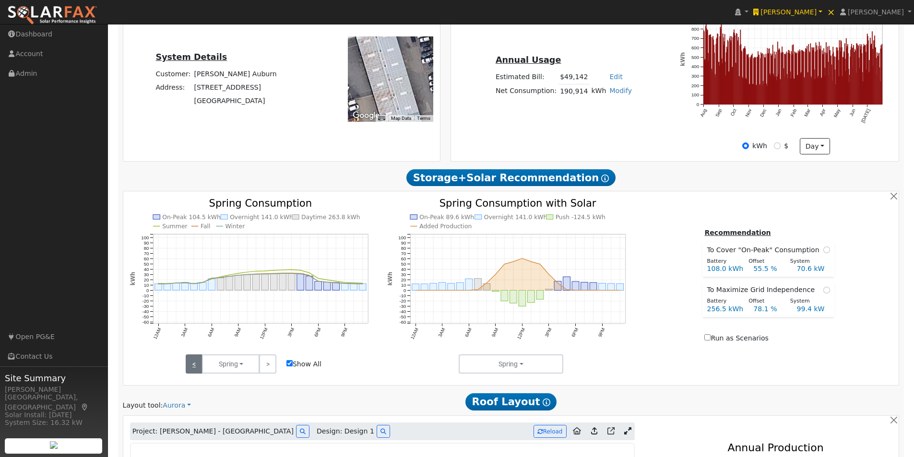
click at [190, 364] on link "<" at bounding box center [194, 364] width 17 height 19
click at [191, 363] on link "<" at bounding box center [194, 364] width 17 height 19
click at [270, 363] on link ">" at bounding box center [267, 364] width 17 height 19
click at [264, 363] on link ">" at bounding box center [267, 364] width 17 height 19
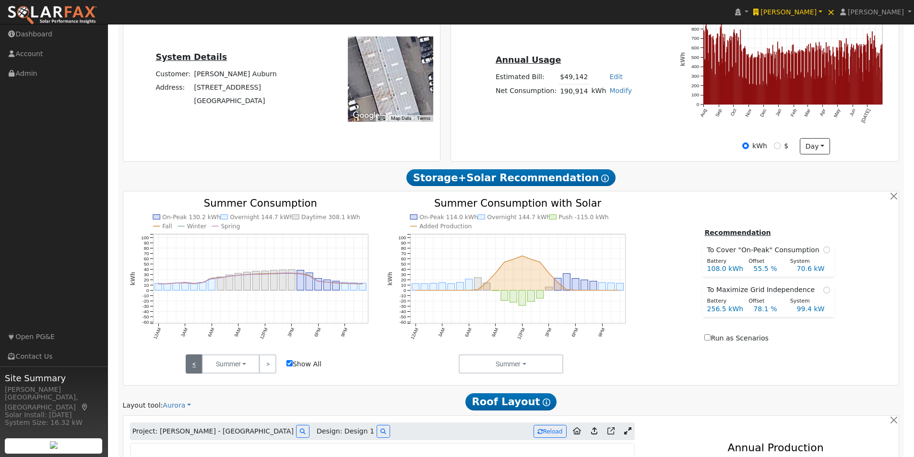
click at [196, 364] on link "<" at bounding box center [194, 364] width 17 height 19
click at [197, 366] on link "<" at bounding box center [194, 364] width 17 height 19
click at [272, 363] on link ">" at bounding box center [267, 364] width 17 height 19
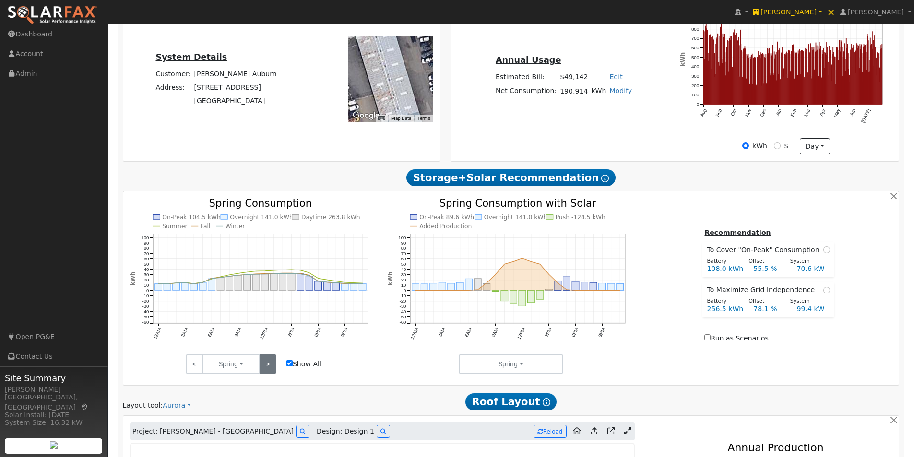
click at [267, 367] on link ">" at bounding box center [267, 364] width 17 height 19
click at [290, 363] on input "Show All" at bounding box center [289, 363] width 6 height 6
checkbox input "false"
click at [267, 358] on link ">" at bounding box center [267, 364] width 17 height 19
click at [267, 364] on link ">" at bounding box center [267, 364] width 17 height 19
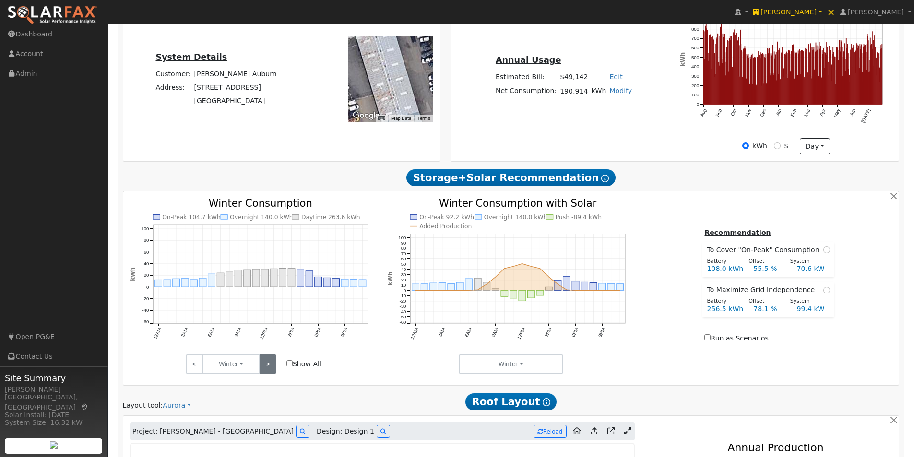
click at [267, 367] on link ">" at bounding box center [267, 364] width 17 height 19
click at [271, 366] on link ">" at bounding box center [267, 364] width 17 height 19
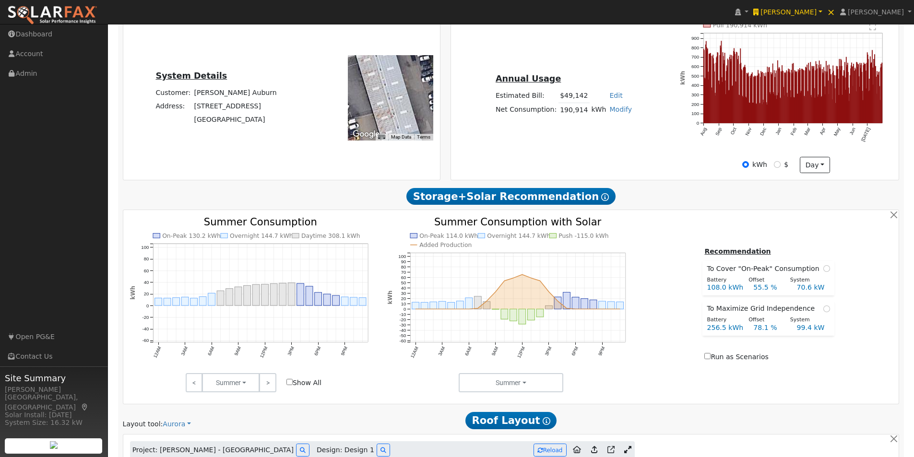
scroll to position [204, 0]
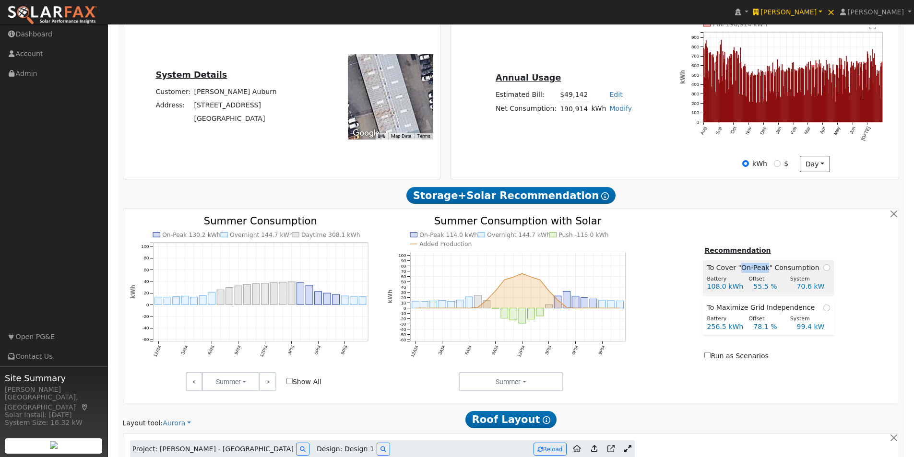
drag, startPoint x: 767, startPoint y: 269, endPoint x: 744, endPoint y: 271, distance: 23.6
click at [744, 271] on span "To Cover "On-Peak" Consumption" at bounding box center [765, 268] width 116 height 10
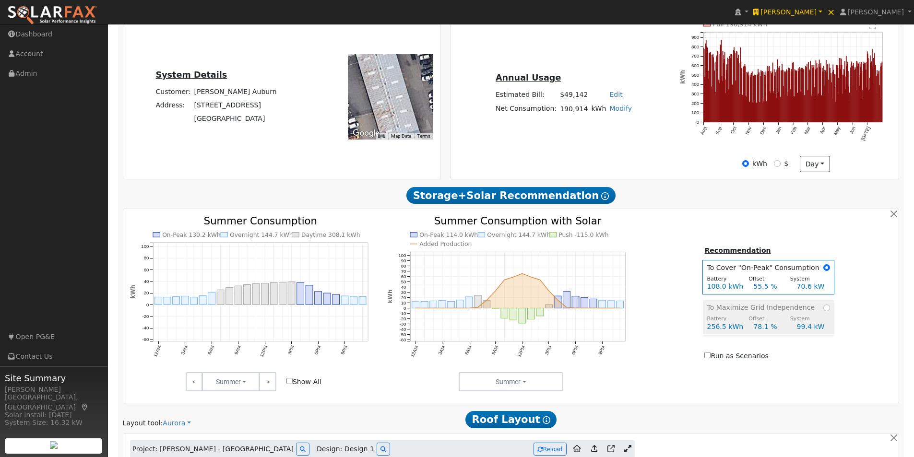
click at [729, 310] on span "To Maximize Grid Independence" at bounding box center [763, 308] width 112 height 10
radio input "false"
radio input "true"
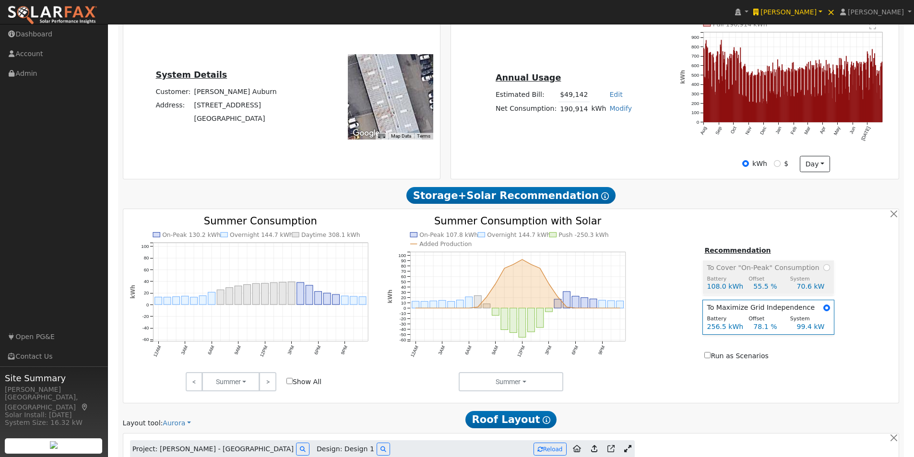
click at [751, 265] on span "To Cover "On-Peak" Consumption" at bounding box center [765, 268] width 116 height 10
radio input "true"
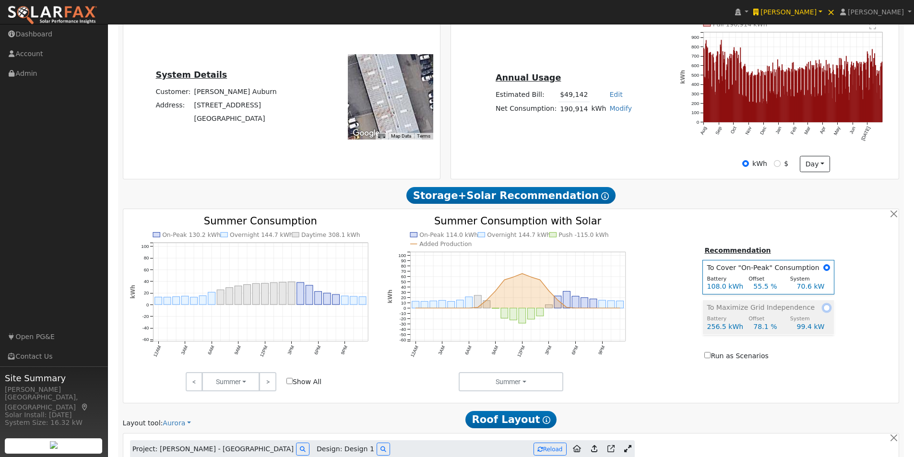
click at [823, 307] on input "radio" at bounding box center [826, 308] width 7 height 7
radio input "true"
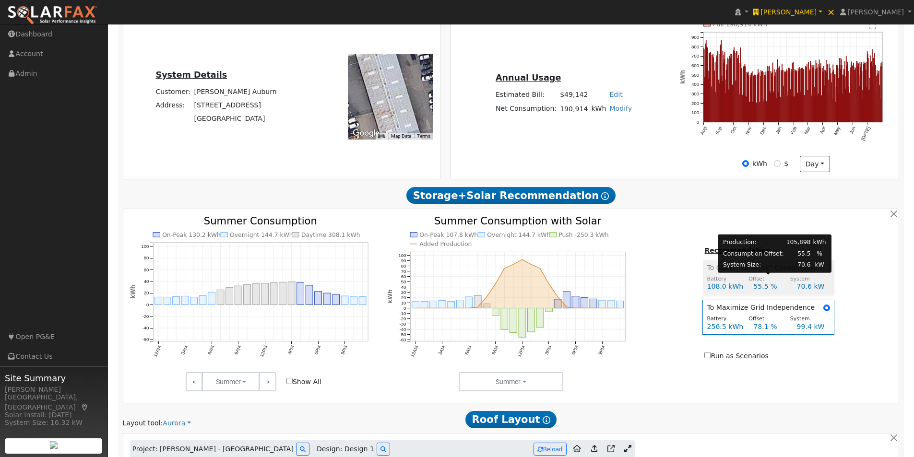
click at [778, 277] on div "Offset" at bounding box center [765, 279] width 42 height 8
radio input "true"
radio input "false"
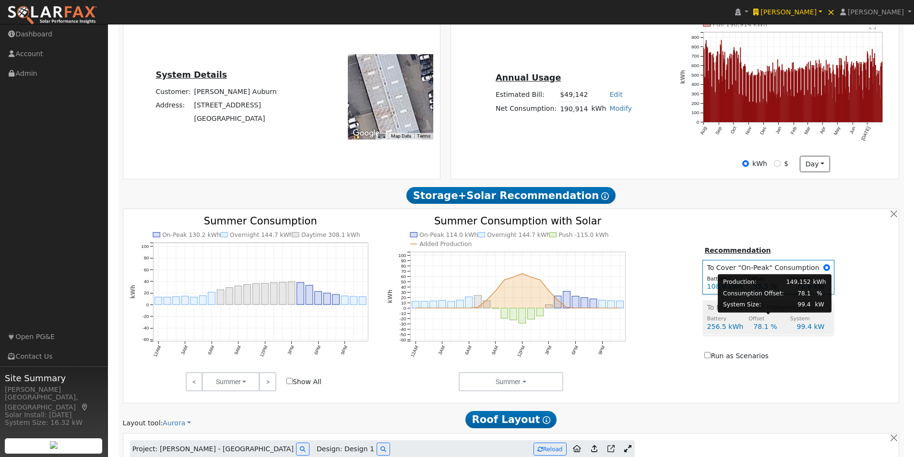
click at [783, 317] on div "Offset" at bounding box center [765, 319] width 42 height 8
radio input "false"
radio input "true"
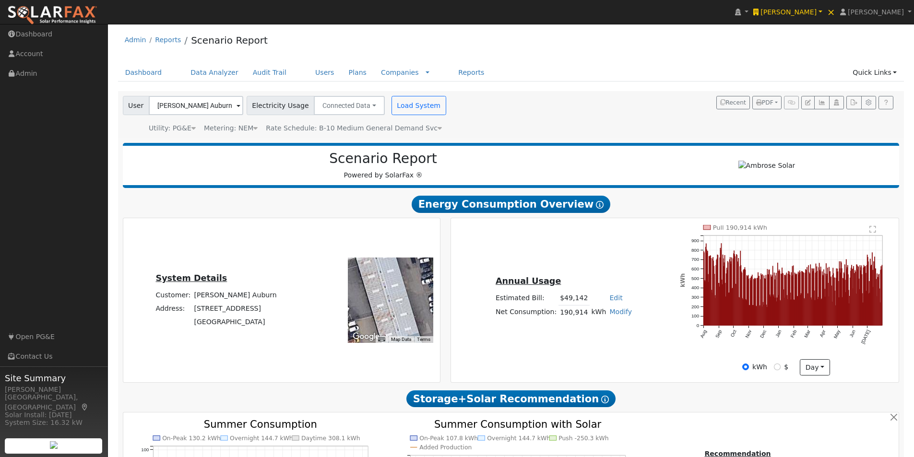
scroll to position [0, 0]
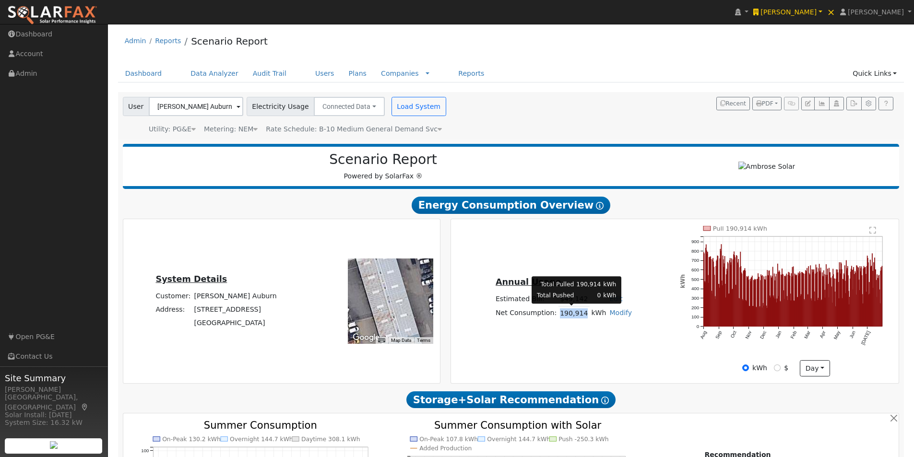
drag, startPoint x: 583, startPoint y: 314, endPoint x: 590, endPoint y: 313, distance: 6.3
click at [559, 316] on td "190,914" at bounding box center [573, 313] width 31 height 14
click at [200, 73] on link "Data Analyzer" at bounding box center [214, 74] width 62 height 18
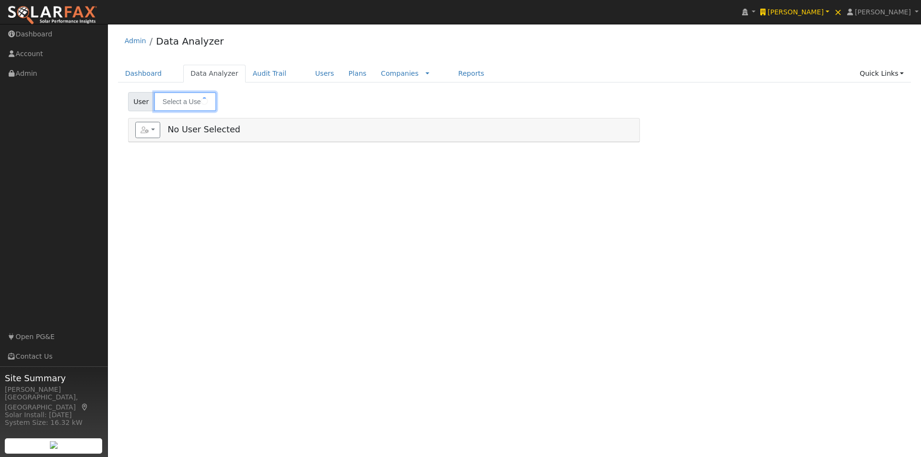
type input "[PERSON_NAME] Auburn"
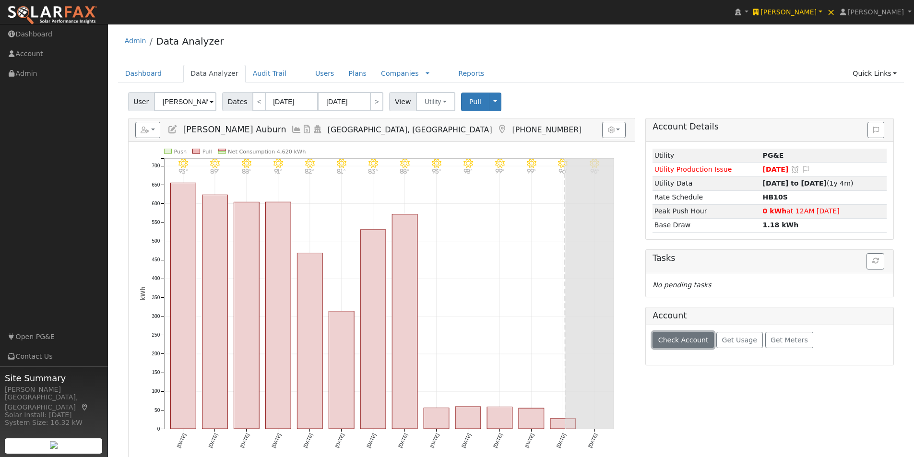
click at [680, 342] on span "Check Account" at bounding box center [683, 340] width 50 height 8
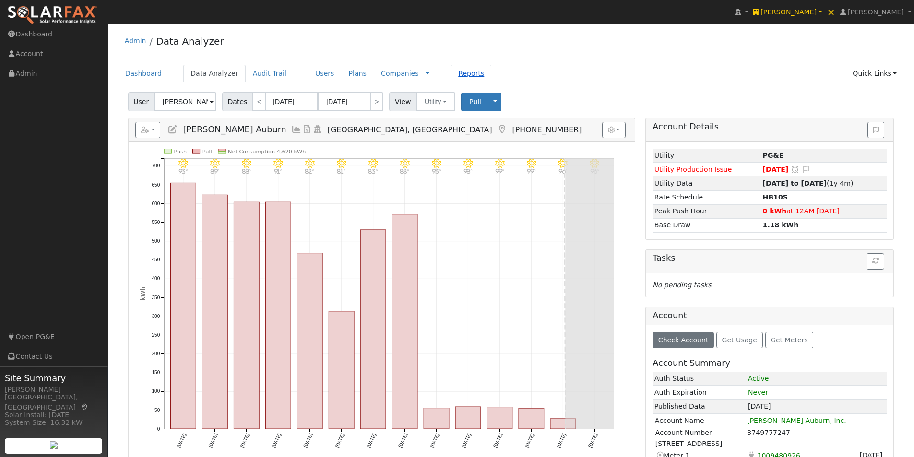
click at [451, 74] on link "Reports" at bounding box center [471, 74] width 40 height 18
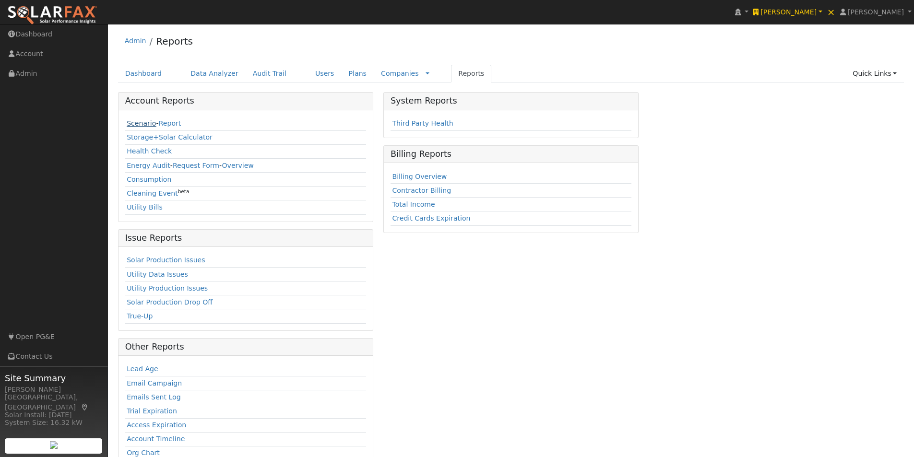
click at [135, 124] on link "Scenario" at bounding box center [141, 123] width 29 height 8
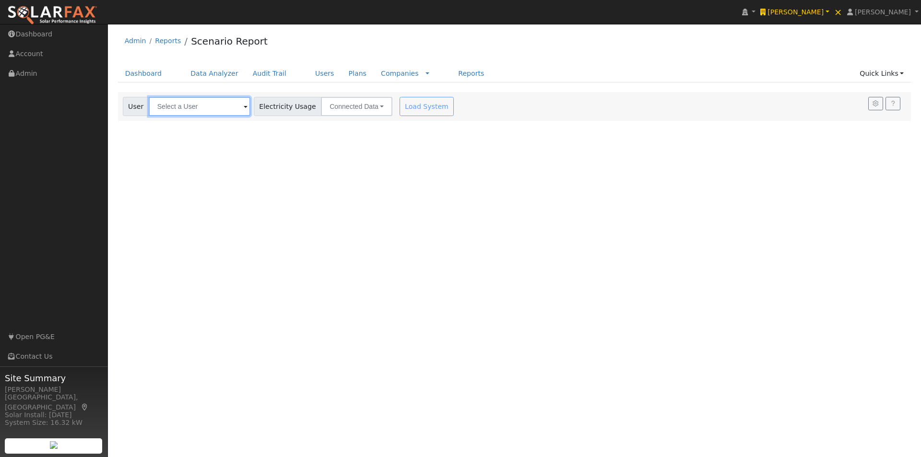
click at [207, 106] on input "text" at bounding box center [200, 106] width 102 height 19
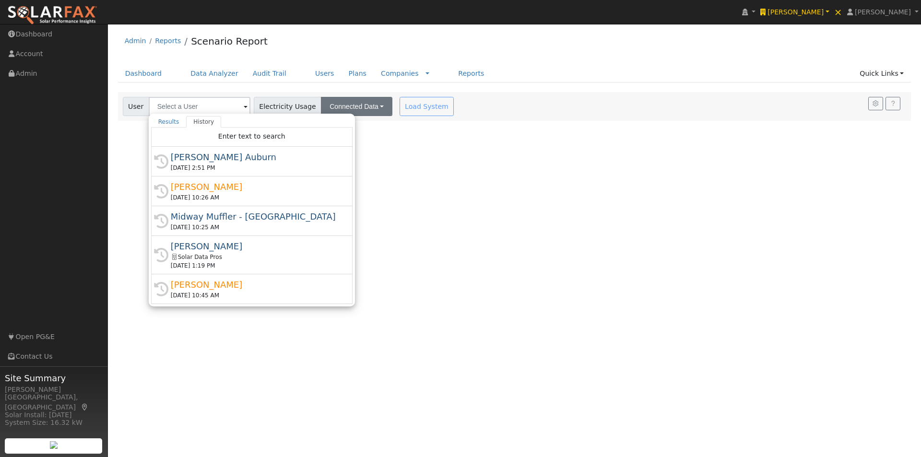
drag, startPoint x: 178, startPoint y: 158, endPoint x: 369, endPoint y: 113, distance: 196.1
click at [183, 156] on div "[PERSON_NAME] Auburn" at bounding box center [256, 157] width 171 height 13
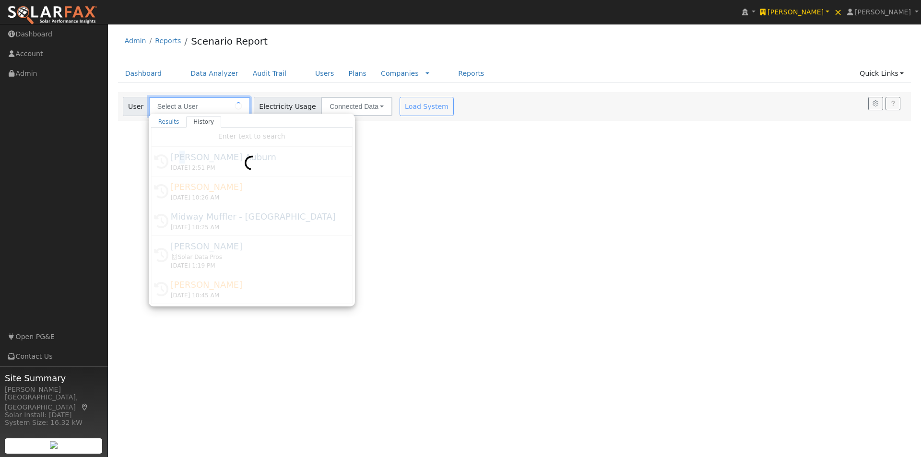
type input "[PERSON_NAME] Auburn"
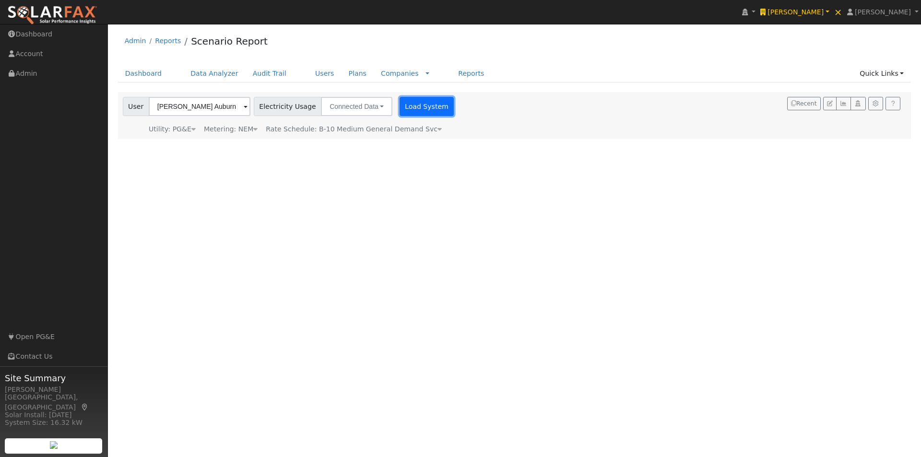
click at [406, 108] on button "Load System" at bounding box center [427, 106] width 55 height 19
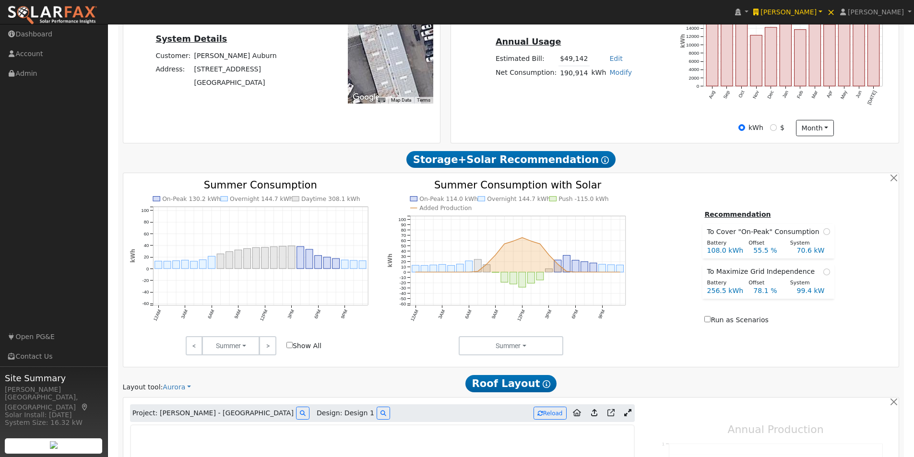
scroll to position [288, 0]
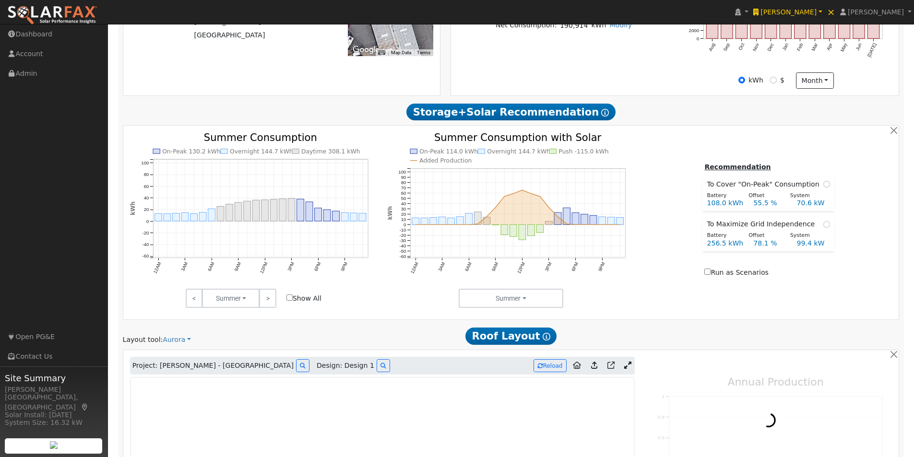
type input "242982"
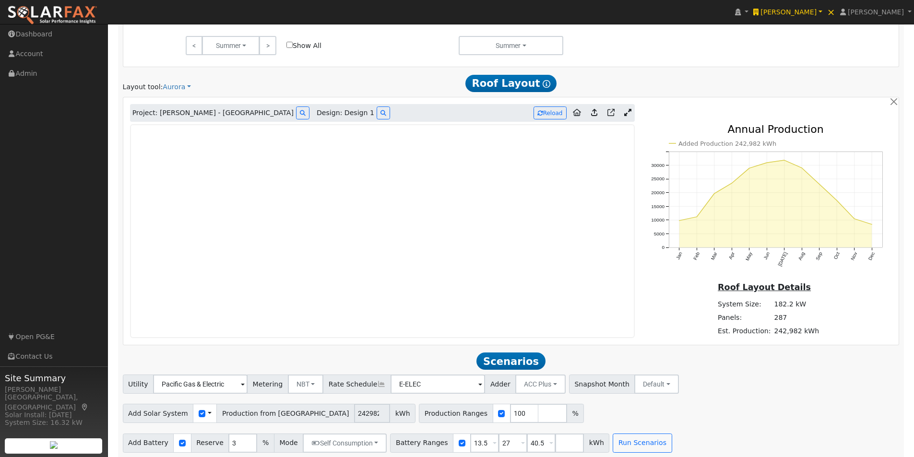
scroll to position [546, 0]
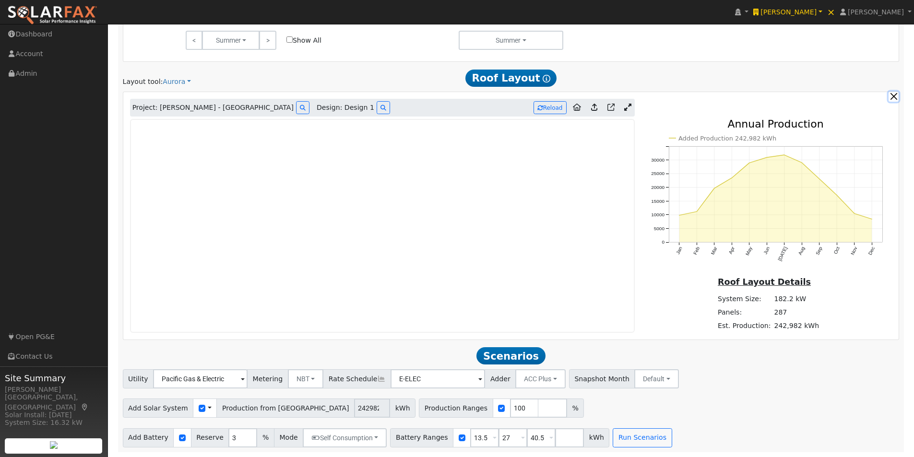
click at [896, 96] on button "button" at bounding box center [893, 97] width 10 height 10
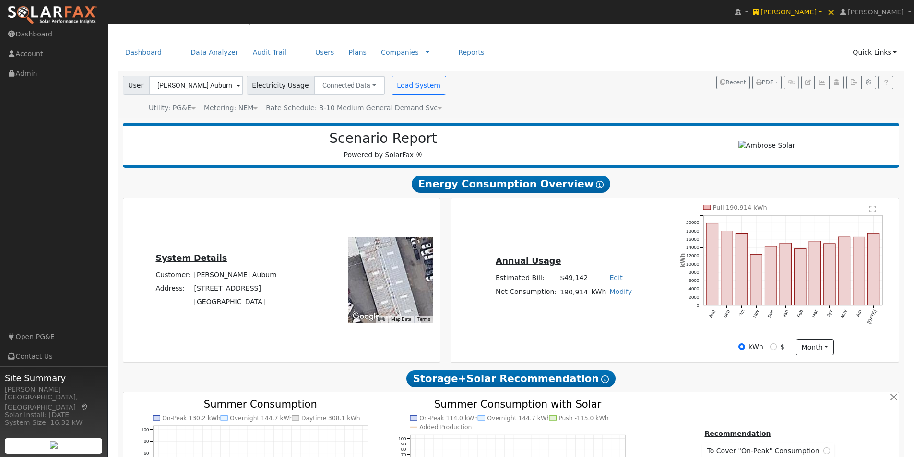
scroll to position [0, 0]
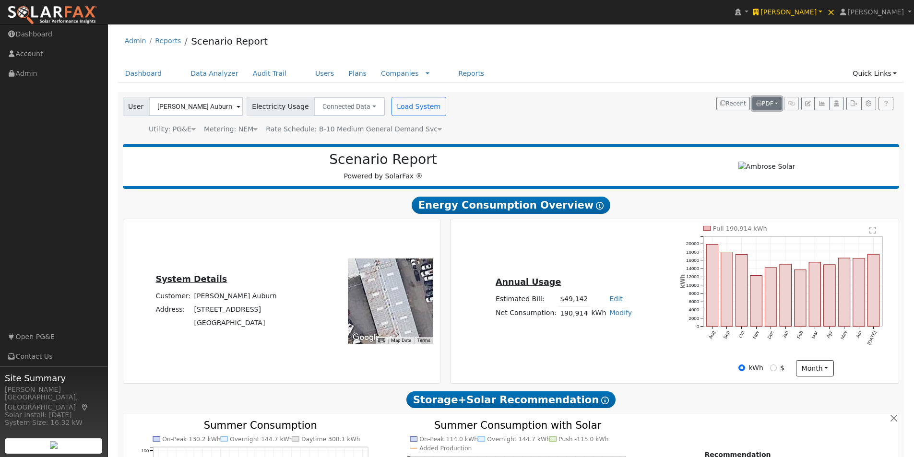
click at [772, 100] on span "PDF" at bounding box center [764, 103] width 17 height 7
click at [736, 136] on link "Selected Scenario" at bounding box center [744, 137] width 74 height 13
click at [201, 72] on link "Data Analyzer" at bounding box center [214, 74] width 62 height 18
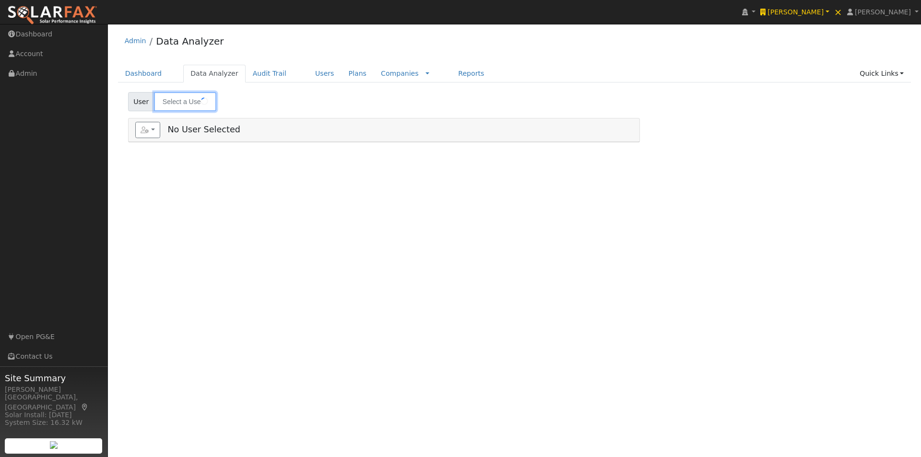
type input "[PERSON_NAME] Auburn"
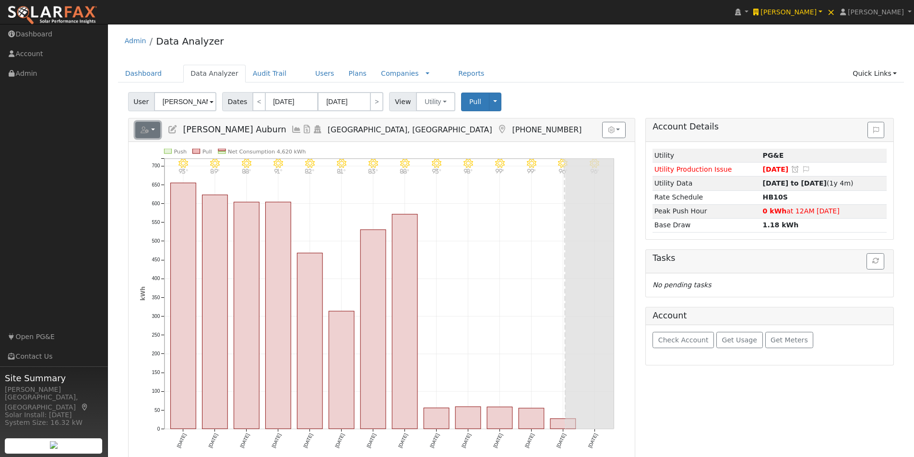
click at [152, 129] on button "button" at bounding box center [147, 130] width 25 height 16
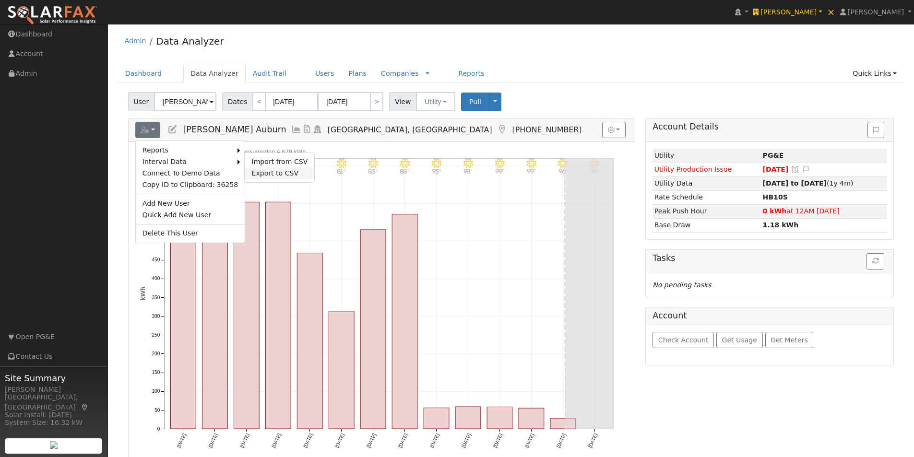
click at [250, 171] on link "Export to CSV" at bounding box center [280, 173] width 70 height 12
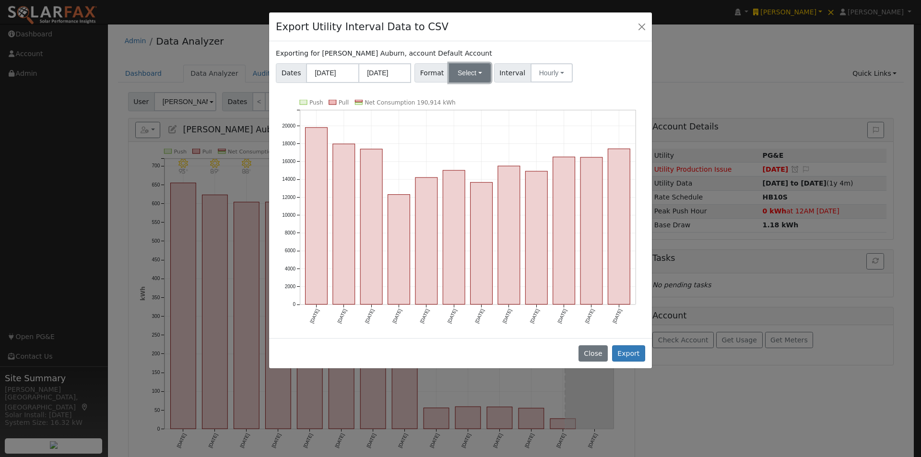
click at [452, 68] on button "Select" at bounding box center [470, 72] width 42 height 19
click at [458, 94] on link "Generic" at bounding box center [481, 93] width 69 height 13
click at [628, 351] on button "Export" at bounding box center [628, 353] width 33 height 16
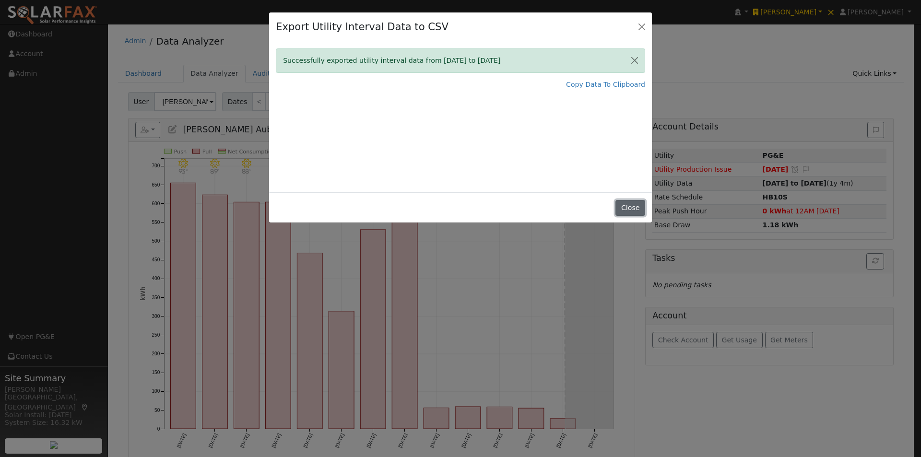
click at [632, 207] on button "Close" at bounding box center [630, 208] width 29 height 16
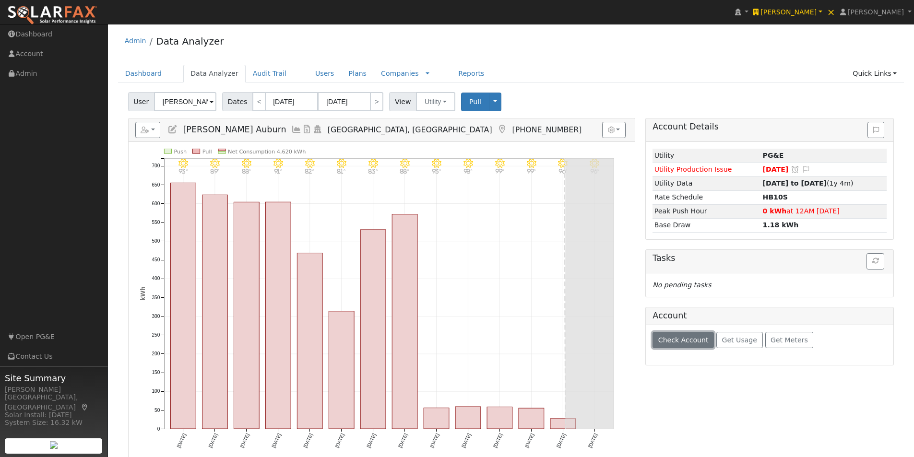
click at [675, 337] on span "Check Account" at bounding box center [683, 340] width 50 height 8
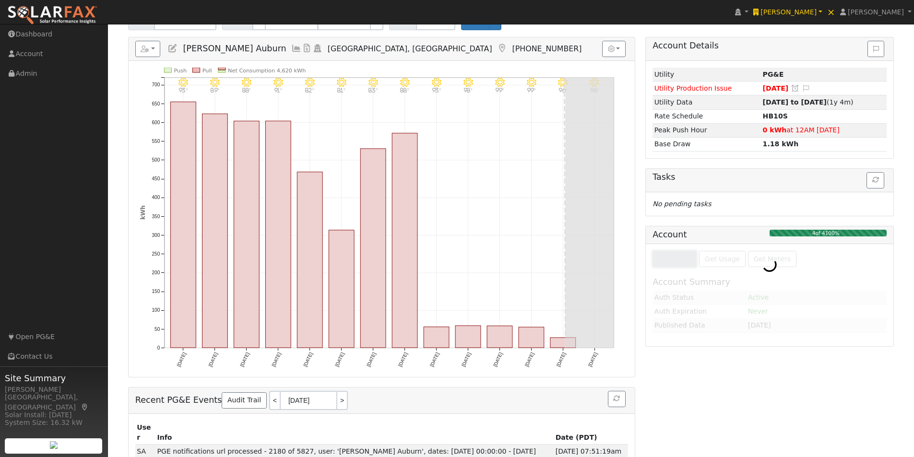
scroll to position [96, 0]
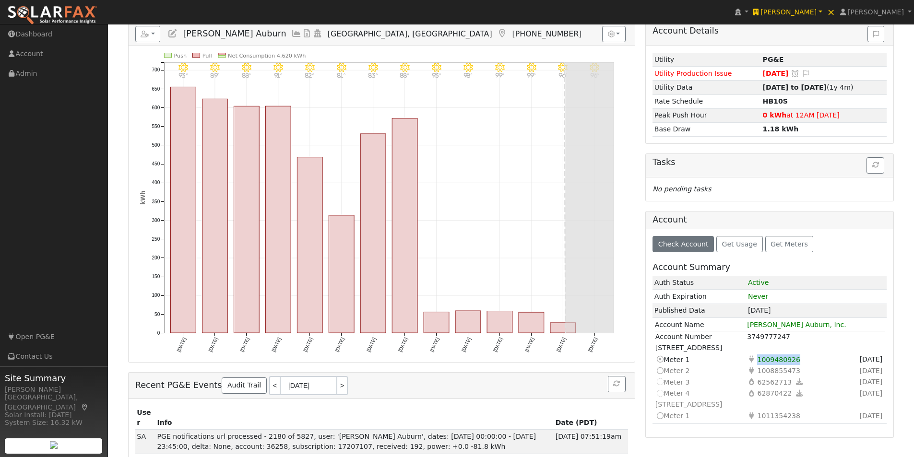
drag, startPoint x: 800, startPoint y: 355, endPoint x: 732, endPoint y: 357, distance: 68.2
click at [757, 364] on td "Electricity 1009480926" at bounding box center [793, 360] width 95 height 12
copy span "1009480926"
click at [704, 372] on td "Switch to this meter Meter 2" at bounding box center [701, 371] width 92 height 12
click at [661, 372] on icon at bounding box center [659, 371] width 9 height 10
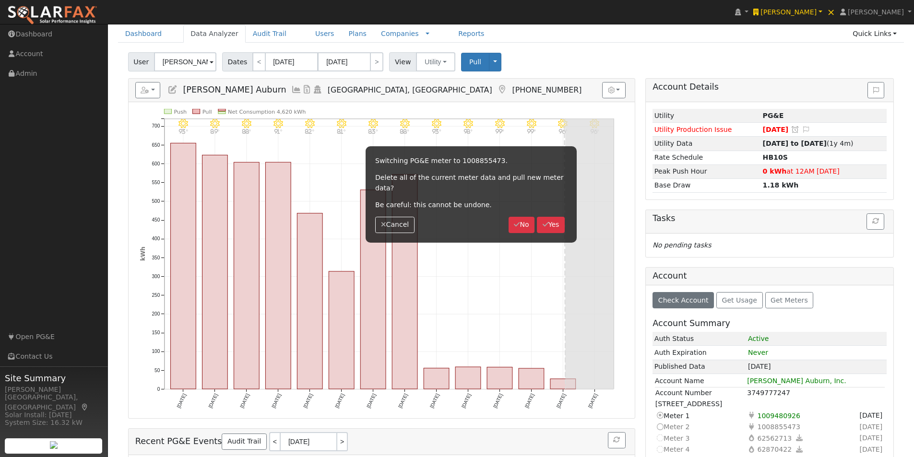
scroll to position [0, 0]
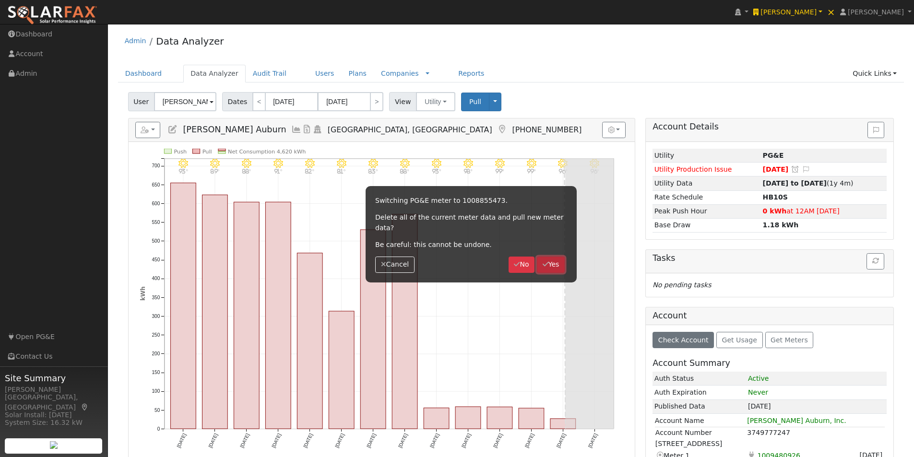
click at [551, 257] on button "Yes" at bounding box center [551, 265] width 28 height 16
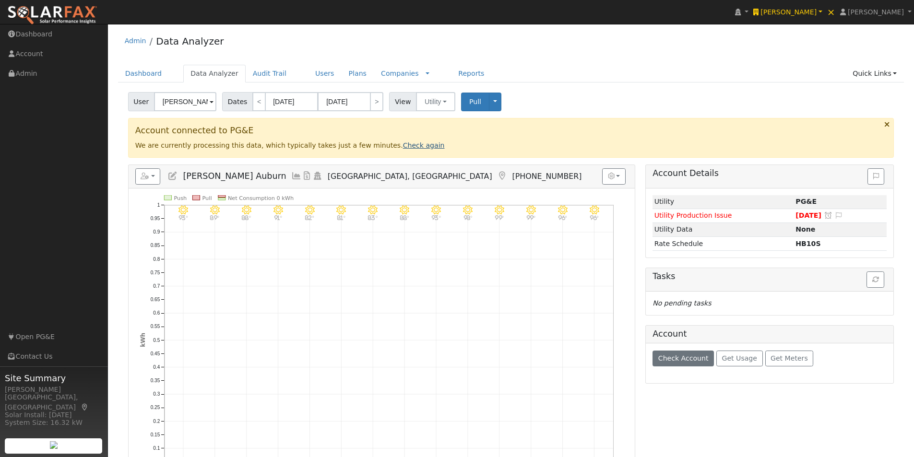
click at [403, 145] on link "Check again" at bounding box center [424, 146] width 42 height 8
click at [403, 149] on link "Check again" at bounding box center [424, 146] width 42 height 8
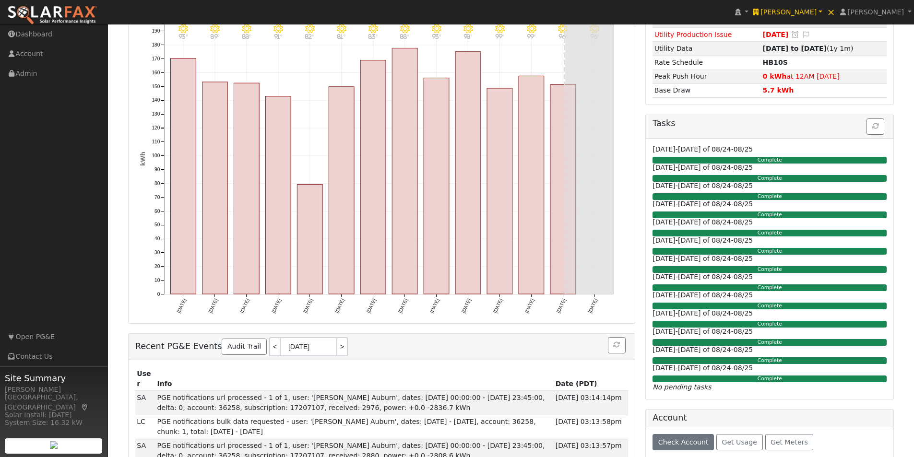
scroll to position [192, 0]
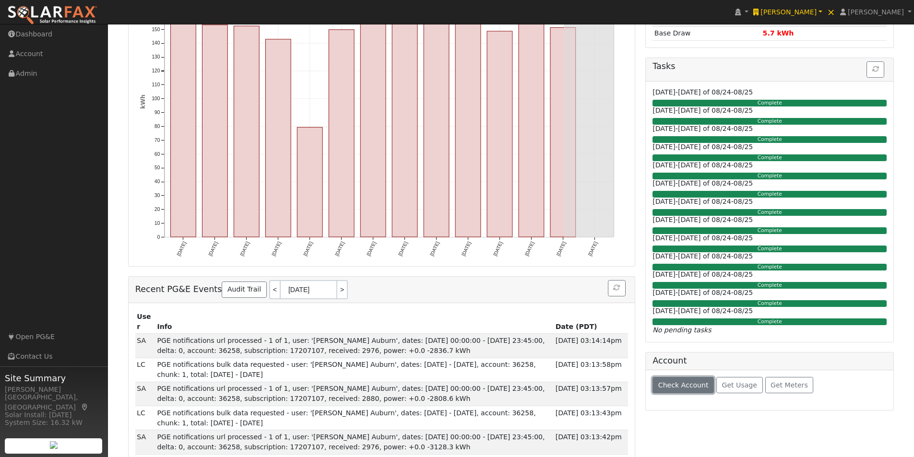
click at [669, 389] on span "Check Account" at bounding box center [683, 385] width 50 height 8
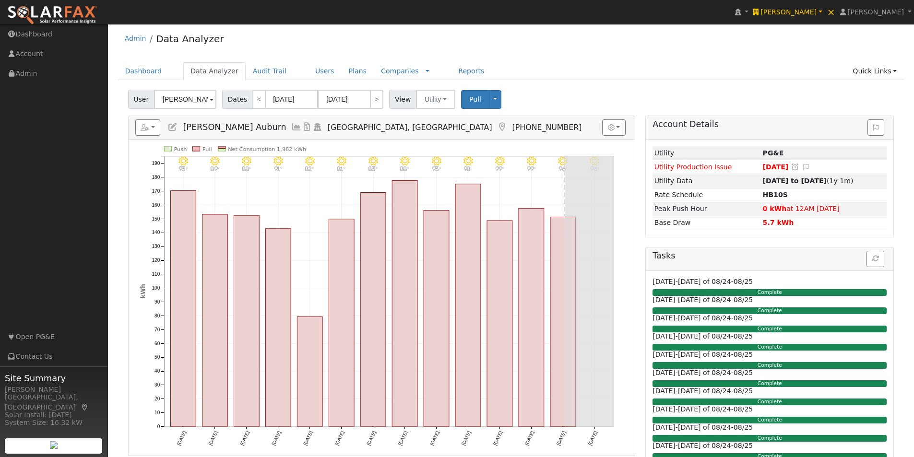
scroll to position [0, 0]
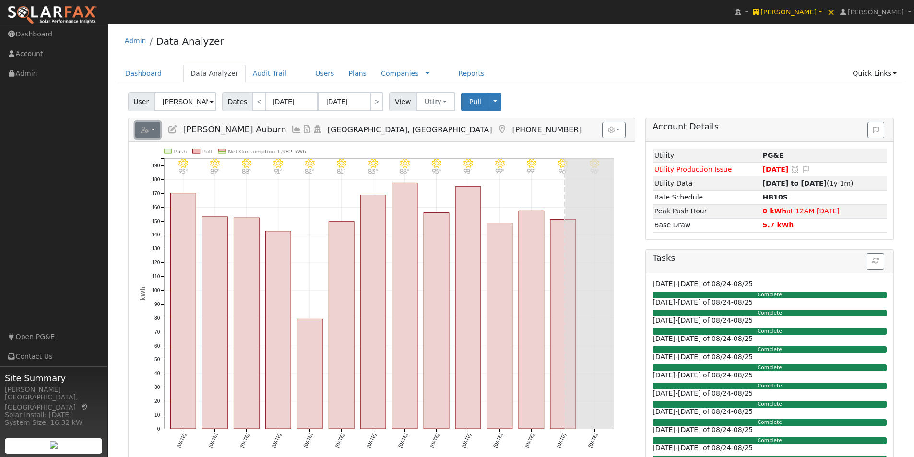
click at [155, 131] on button "button" at bounding box center [147, 130] width 25 height 16
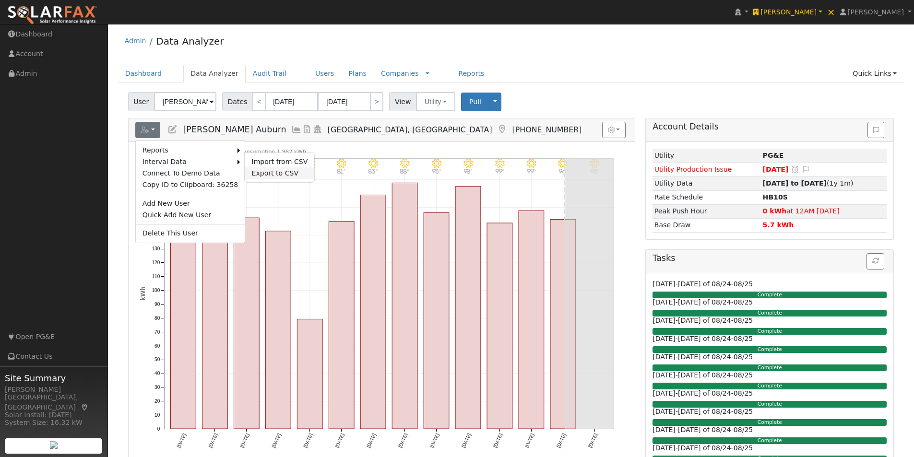
click at [248, 169] on link "Export to CSV" at bounding box center [280, 173] width 70 height 12
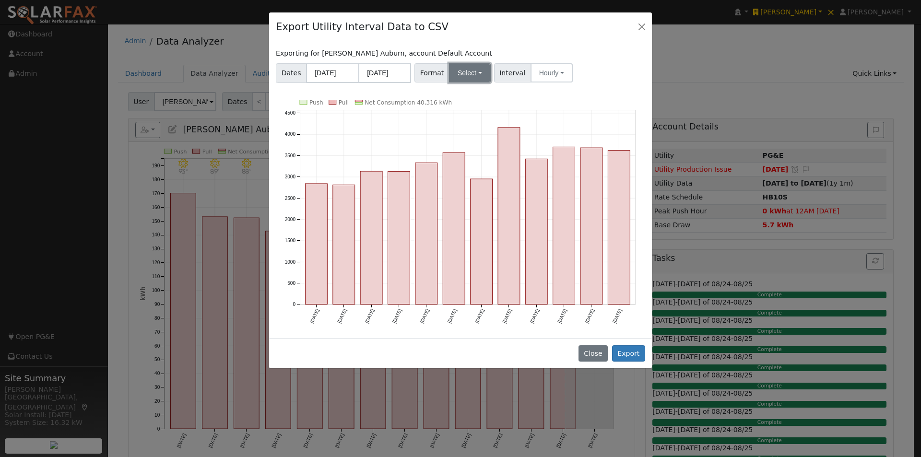
click at [470, 81] on button "Select" at bounding box center [470, 72] width 42 height 19
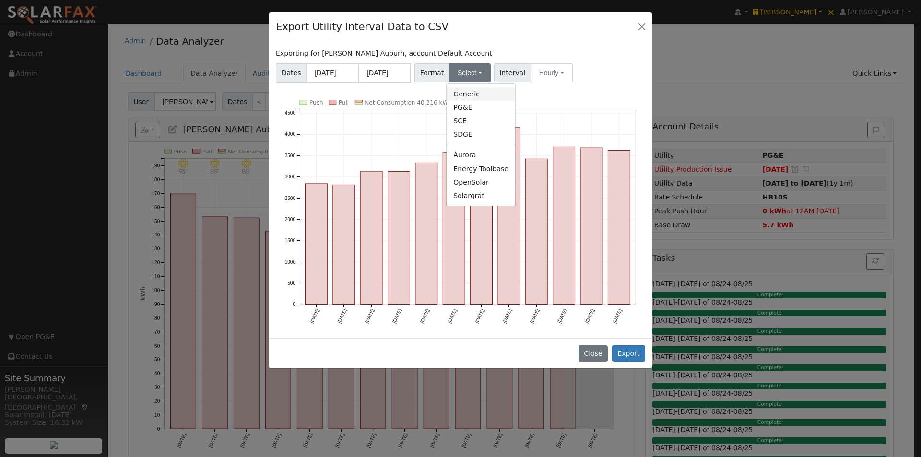
click at [469, 95] on link "Generic" at bounding box center [481, 93] width 69 height 13
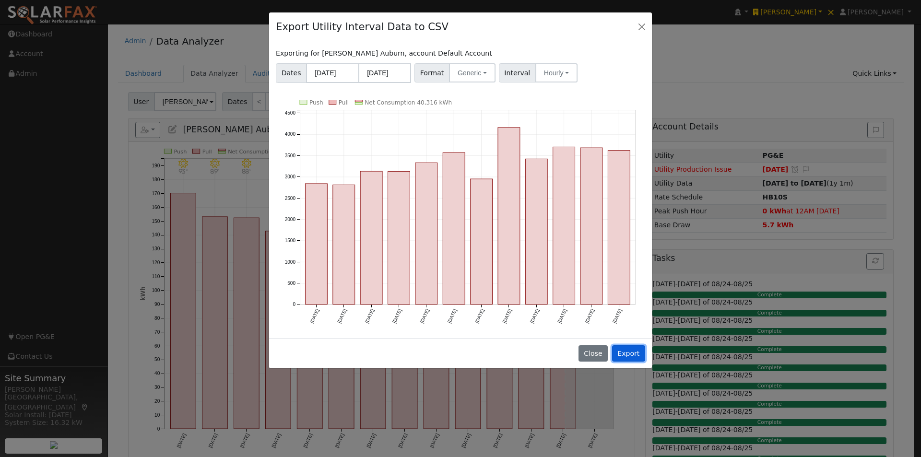
drag, startPoint x: 632, startPoint y: 353, endPoint x: 630, endPoint y: 348, distance: 5.2
click at [631, 354] on button "Export" at bounding box center [628, 353] width 33 height 16
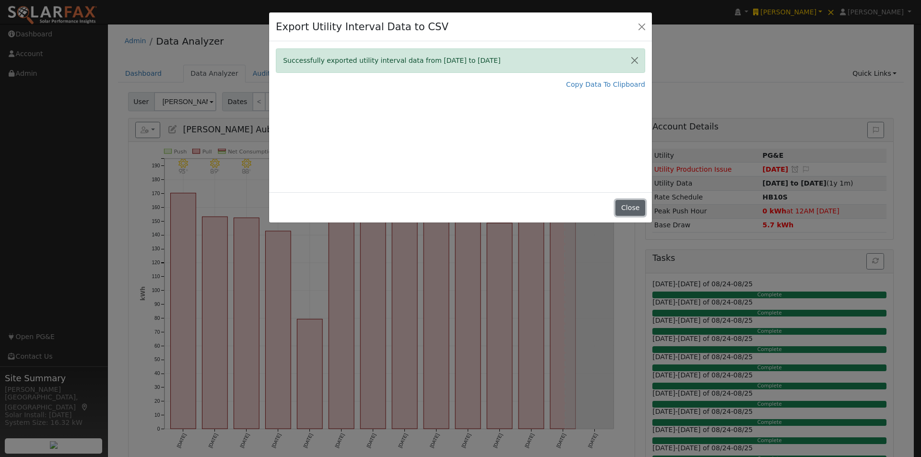
click at [631, 204] on button "Close" at bounding box center [630, 208] width 29 height 16
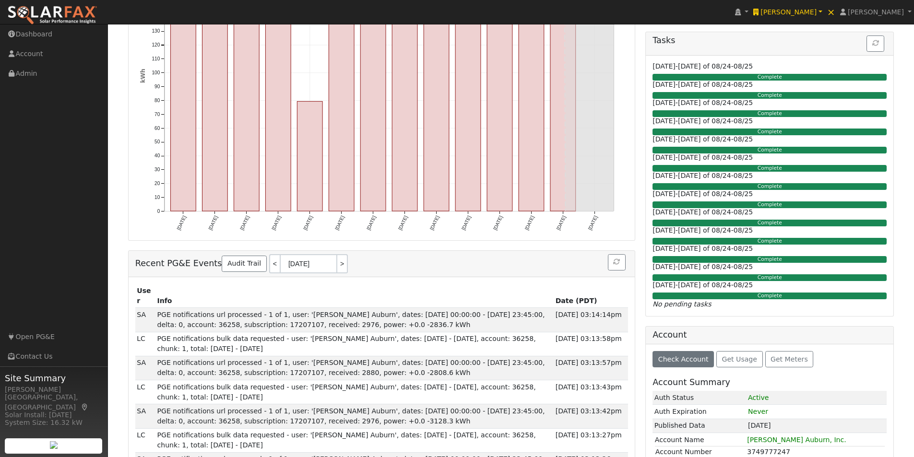
scroll to position [384, 0]
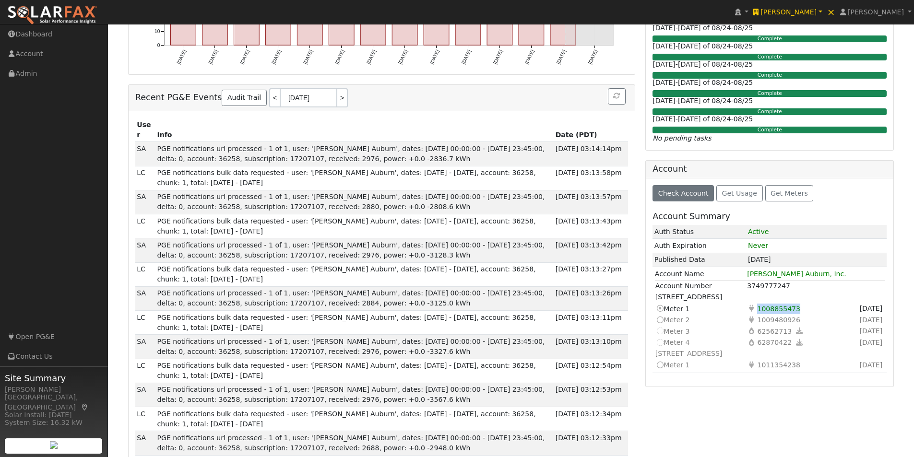
drag, startPoint x: 799, startPoint y: 309, endPoint x: 757, endPoint y: 308, distance: 41.8
click at [757, 308] on td "Electricity 1008855473" at bounding box center [793, 309] width 95 height 12
copy span "1008855473"
click at [660, 364] on icon at bounding box center [659, 365] width 9 height 10
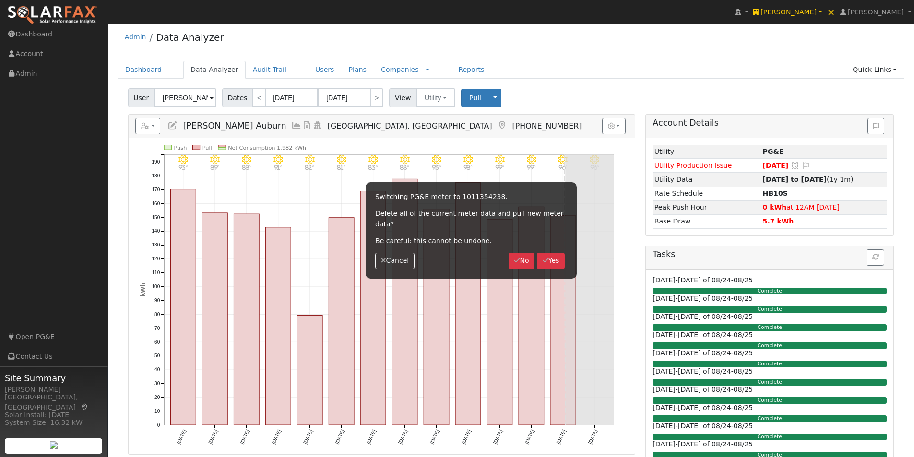
scroll to position [0, 0]
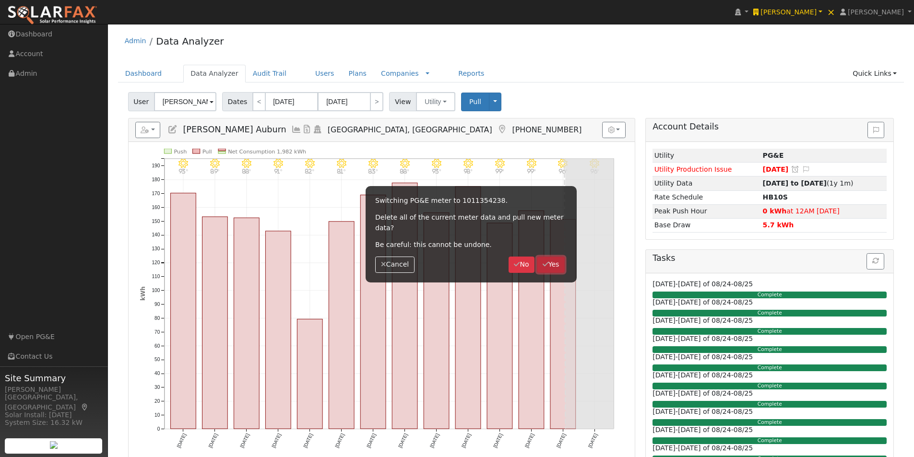
click at [552, 257] on button "Yes" at bounding box center [551, 265] width 28 height 16
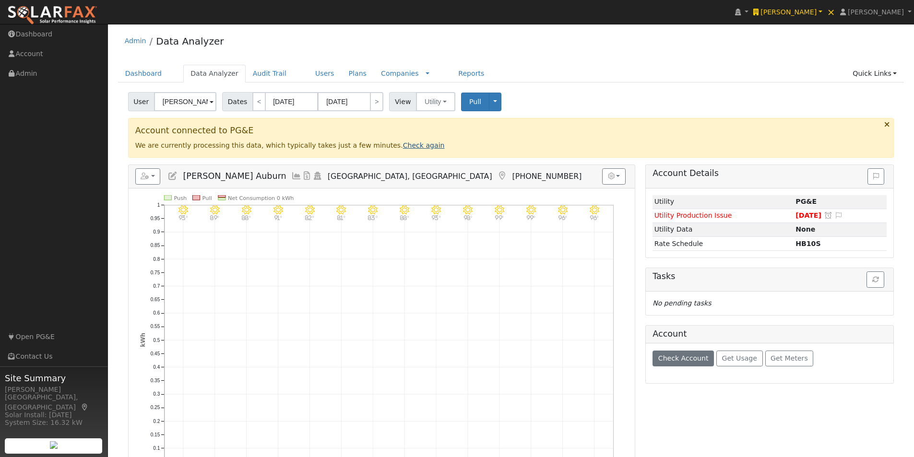
click at [403, 144] on link "Check again" at bounding box center [424, 146] width 42 height 8
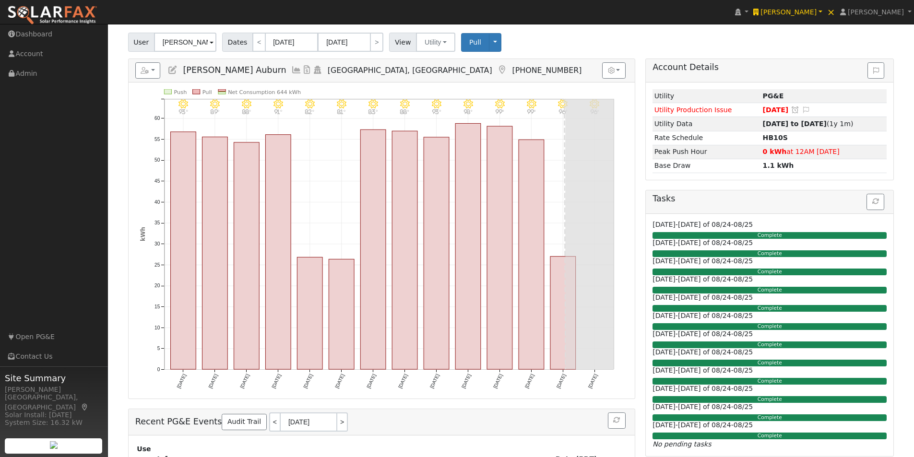
scroll to position [144, 0]
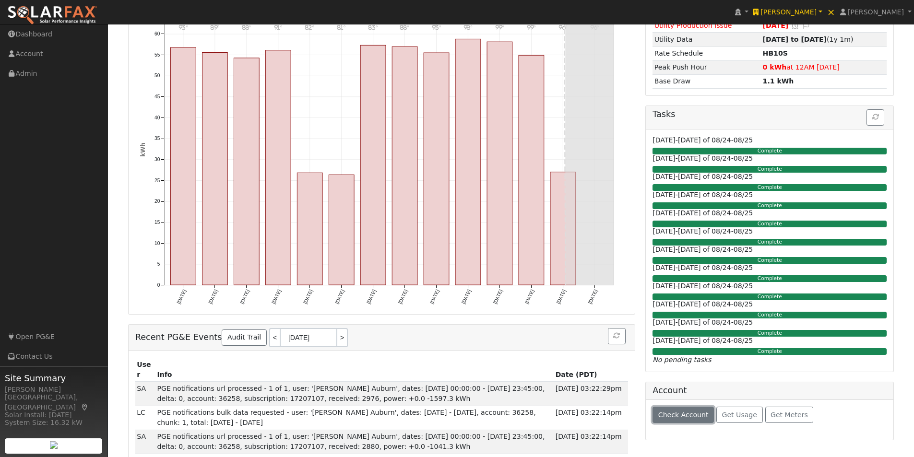
click at [672, 414] on span "Check Account" at bounding box center [683, 415] width 50 height 8
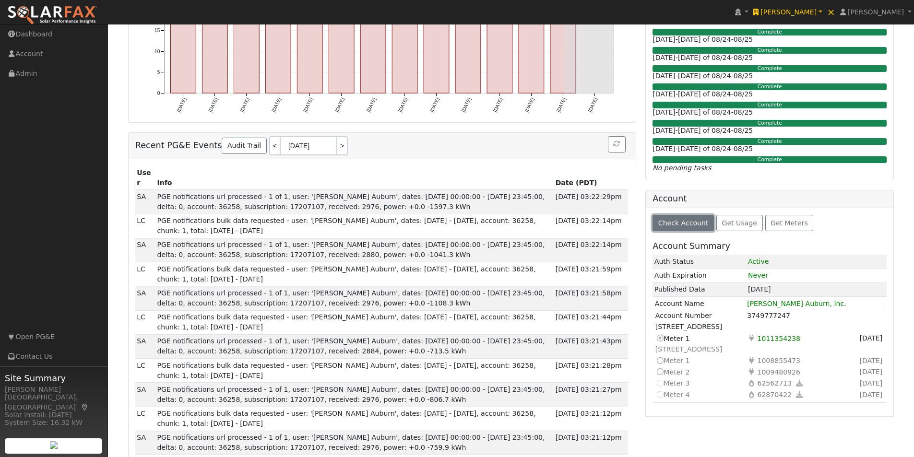
scroll to position [0, 0]
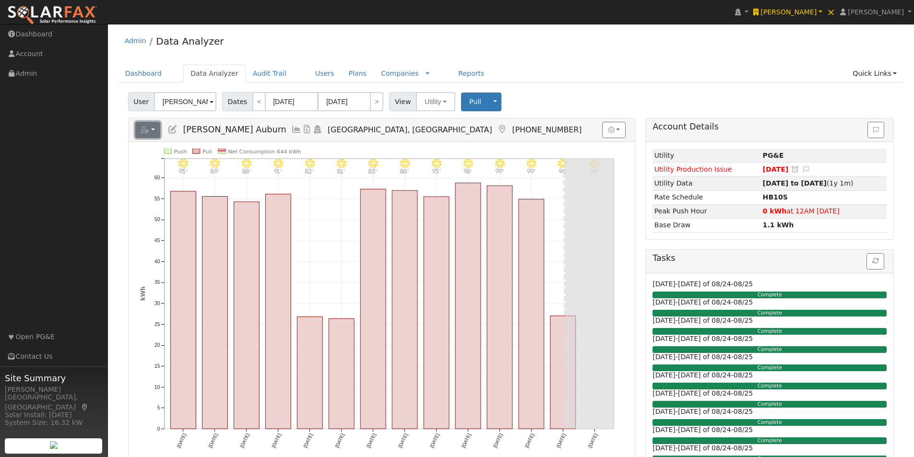
click at [148, 128] on icon "button" at bounding box center [145, 130] width 9 height 7
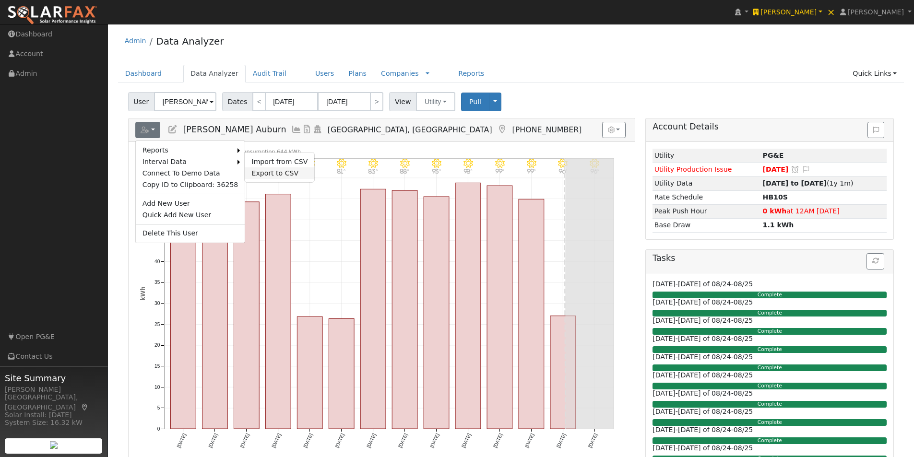
click at [246, 170] on link "Export to CSV" at bounding box center [280, 173] width 70 height 12
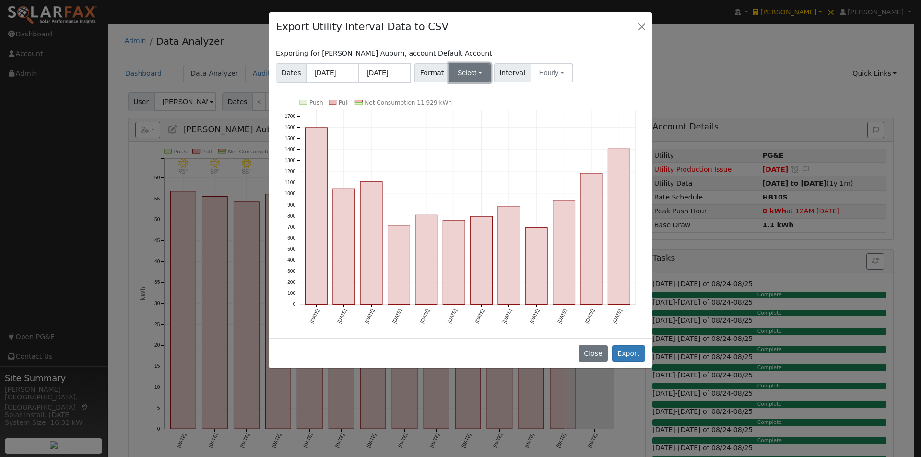
click at [458, 72] on button "Select" at bounding box center [470, 72] width 42 height 19
click at [455, 95] on link "Generic" at bounding box center [481, 93] width 69 height 13
click at [634, 355] on button "Export" at bounding box center [628, 353] width 33 height 16
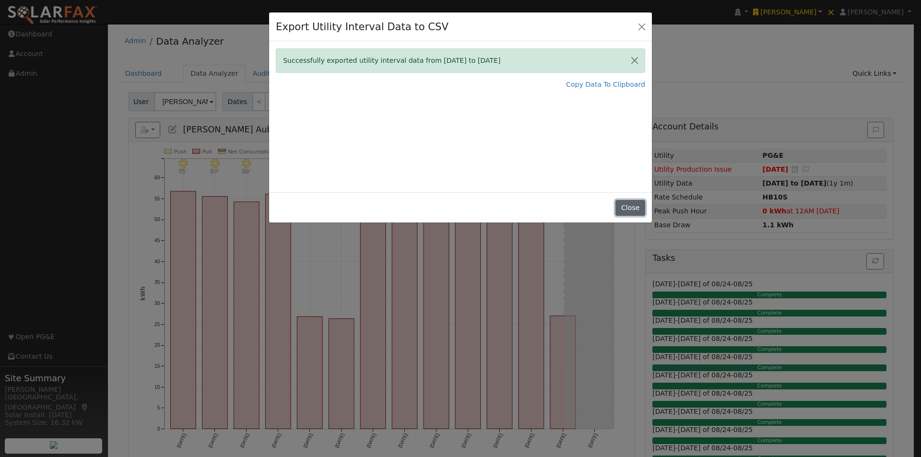
click at [628, 205] on button "Close" at bounding box center [630, 208] width 29 height 16
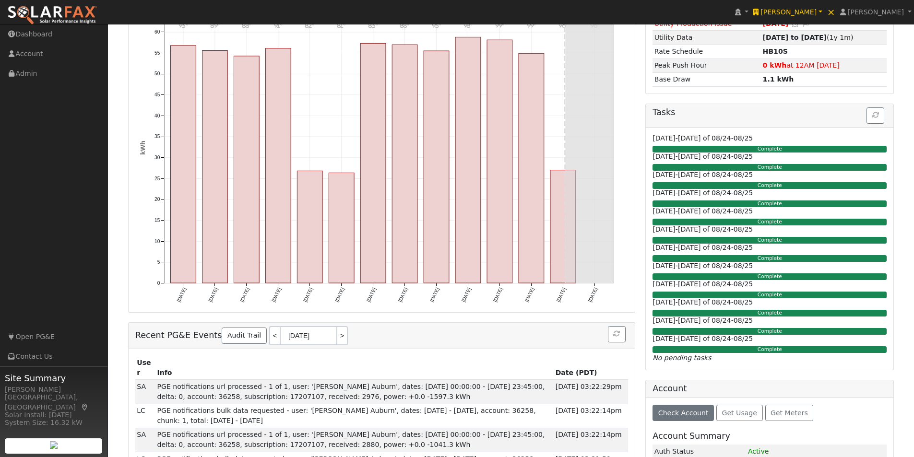
scroll to position [288, 0]
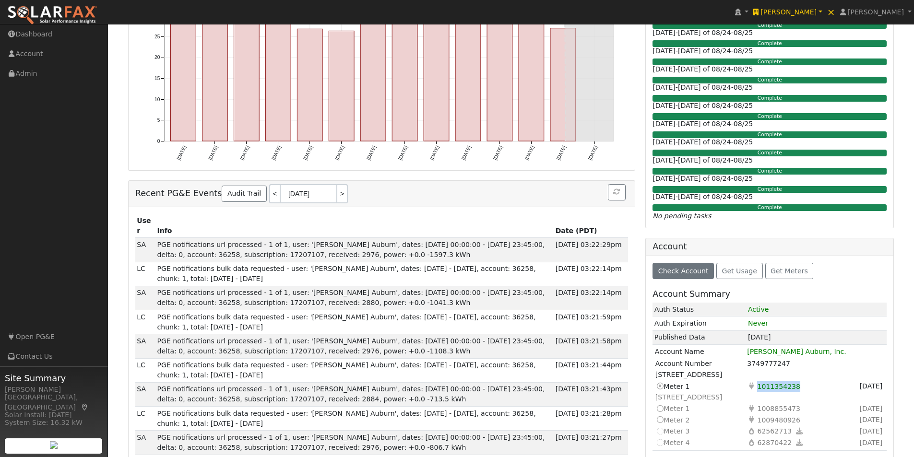
drag, startPoint x: 795, startPoint y: 385, endPoint x: 774, endPoint y: 383, distance: 21.7
click at [758, 385] on td "Electricity 1011354238" at bounding box center [792, 387] width 93 height 12
copy span "1011354238"
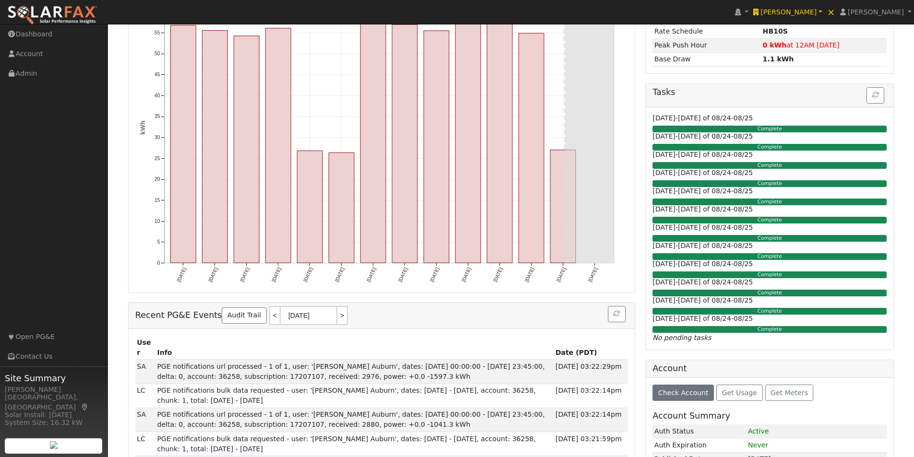
scroll to position [0, 0]
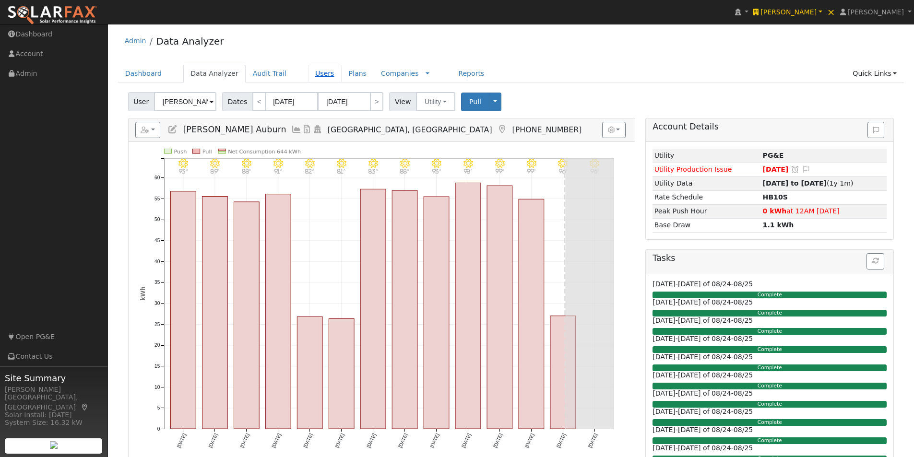
click at [308, 74] on link "Users" at bounding box center [325, 74] width 34 height 18
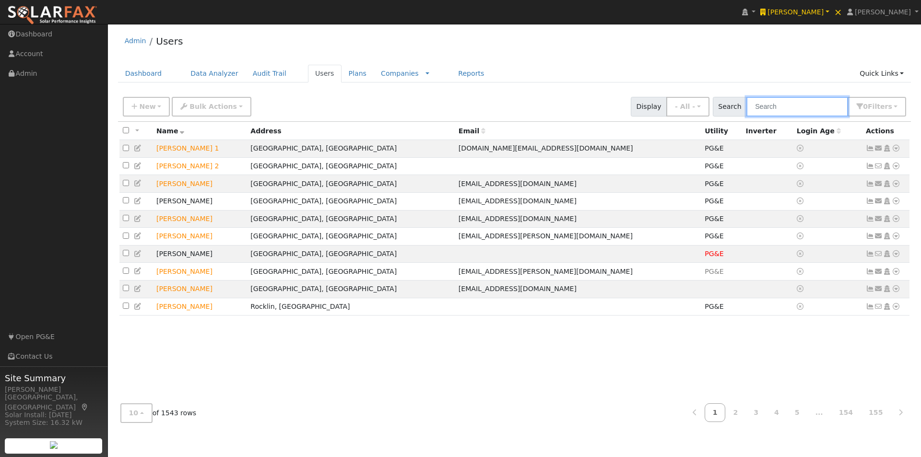
click at [782, 111] on input "text" at bounding box center [797, 107] width 102 height 20
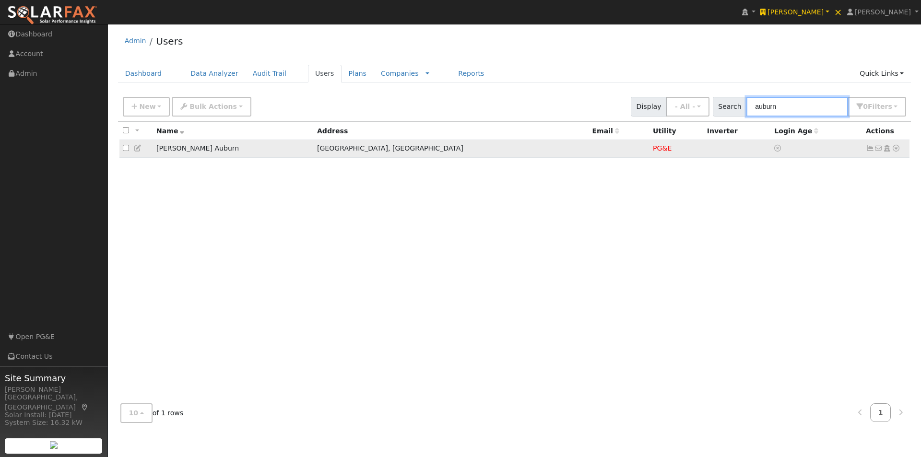
type input "auburn"
drag, startPoint x: 225, startPoint y: 154, endPoint x: 155, endPoint y: 153, distance: 69.6
click at [155, 153] on td "[PERSON_NAME] Auburn" at bounding box center [233, 149] width 161 height 18
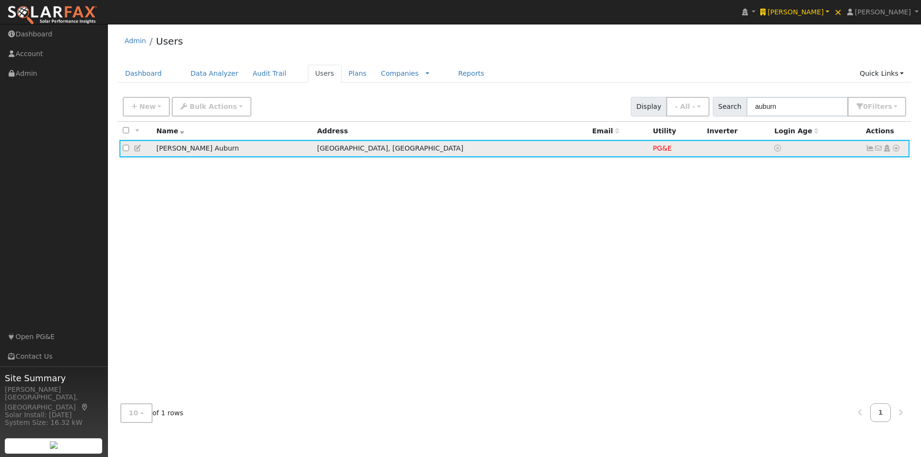
drag, startPoint x: 148, startPoint y: 174, endPoint x: 137, endPoint y: 148, distance: 27.7
click at [148, 170] on div "All None All on page None on page Name Address Email Utility Inverter Login Age…" at bounding box center [515, 259] width 794 height 274
click at [136, 147] on icon at bounding box center [138, 148] width 9 height 7
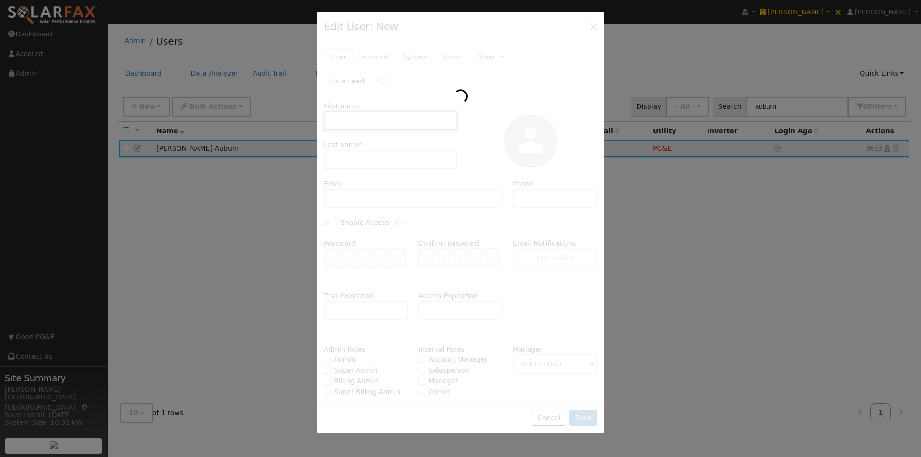
type input "[PERSON_NAME]"
type input "Auburn"
type input "5308236591"
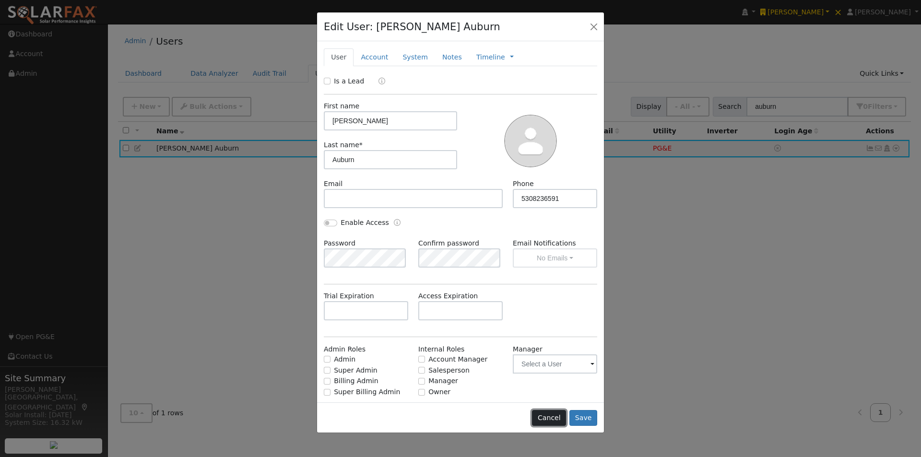
drag, startPoint x: 552, startPoint y: 420, endPoint x: 543, endPoint y: 411, distance: 13.6
click at [547, 416] on button "Cancel" at bounding box center [549, 418] width 34 height 16
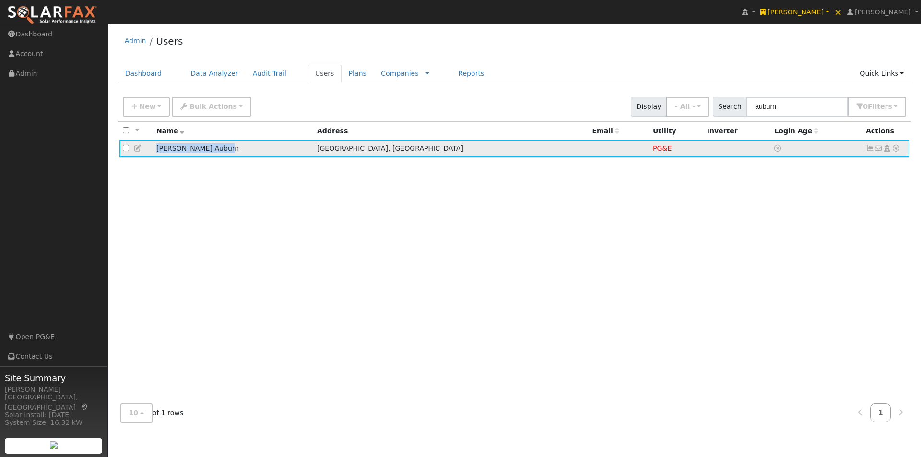
drag, startPoint x: 226, startPoint y: 148, endPoint x: 155, endPoint y: 157, distance: 71.6
click at [155, 156] on td "DuPratt Ford Auburn" at bounding box center [233, 149] width 161 height 18
copy td "DuPratt Ford Auburn"
click at [149, 107] on span "New" at bounding box center [147, 107] width 16 height 8
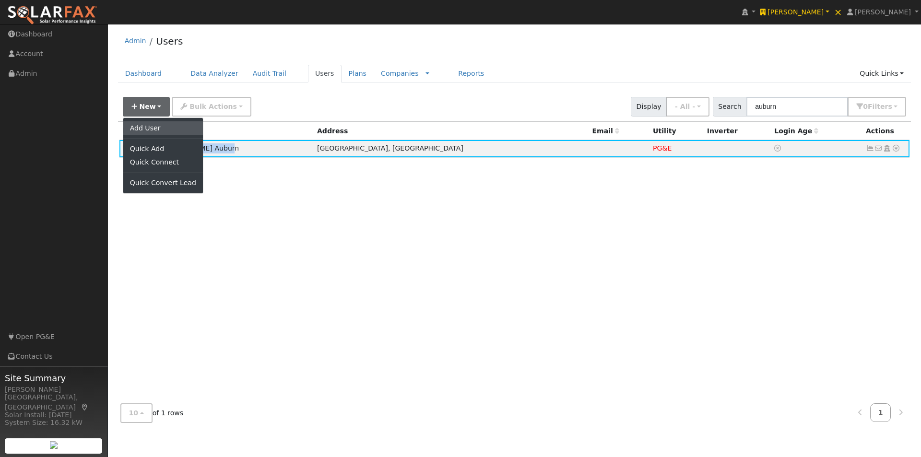
click at [145, 130] on link "Add User" at bounding box center [163, 127] width 80 height 13
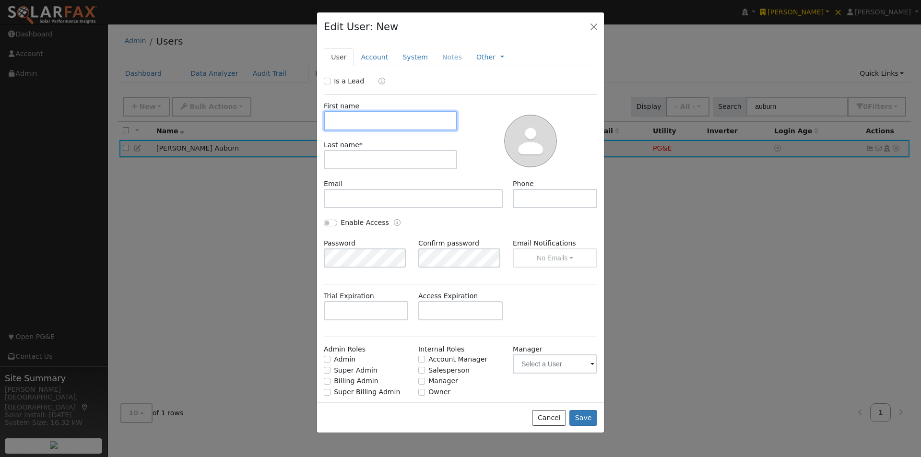
paste input "DuPratt Ford Auburn"
click at [387, 122] on input "DuPratt Ford Auburn" at bounding box center [390, 120] width 133 height 19
type input "[PERSON_NAME]"
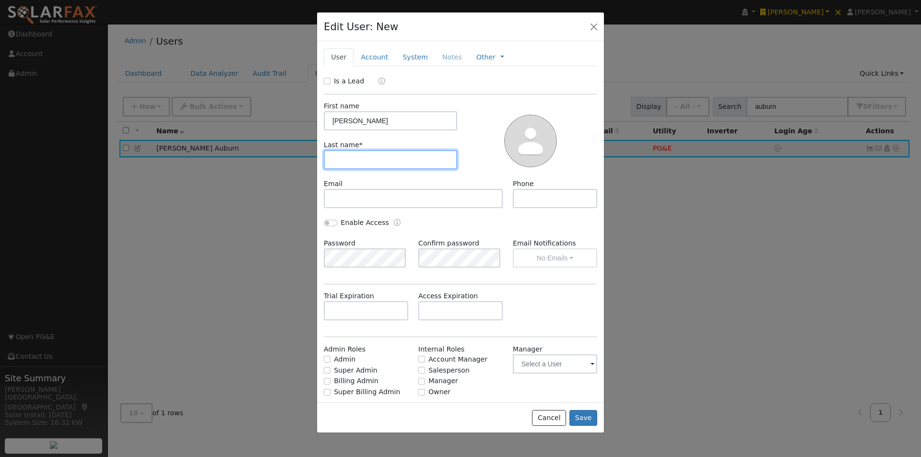
click at [343, 165] on input "text" at bounding box center [390, 159] width 133 height 19
paste input "Auburn"
type input "Auburn (combined)"
click at [577, 404] on div "Cancel Save" at bounding box center [460, 418] width 287 height 30
click at [589, 418] on button "Save" at bounding box center [583, 418] width 28 height 16
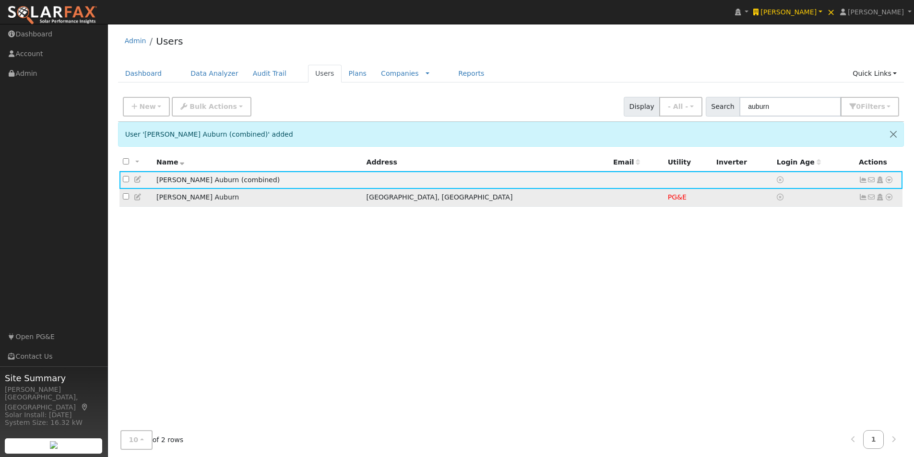
click at [136, 199] on icon at bounding box center [138, 197] width 9 height 7
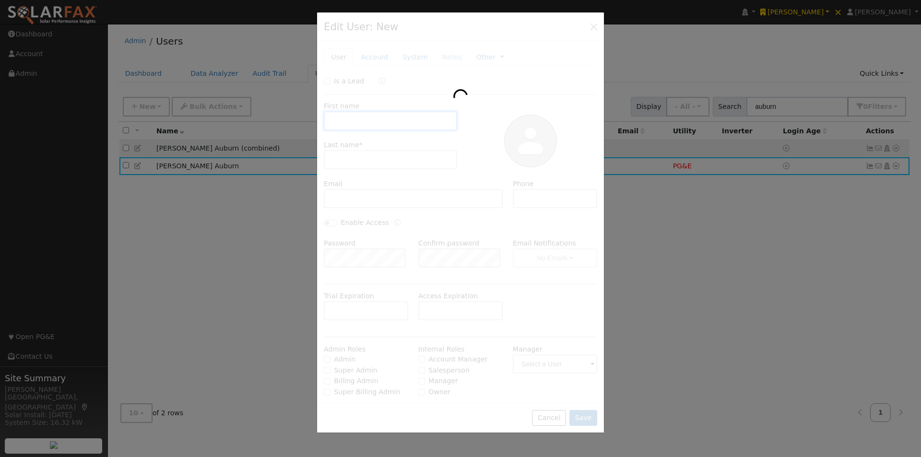
type input "DuPratt Ford"
type input "Auburn"
type input "5308236591"
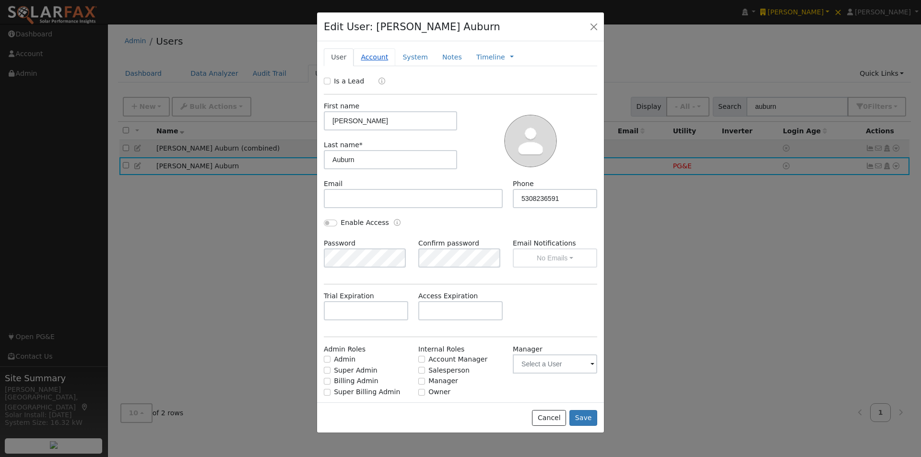
click at [369, 60] on link "Account" at bounding box center [375, 57] width 42 height 18
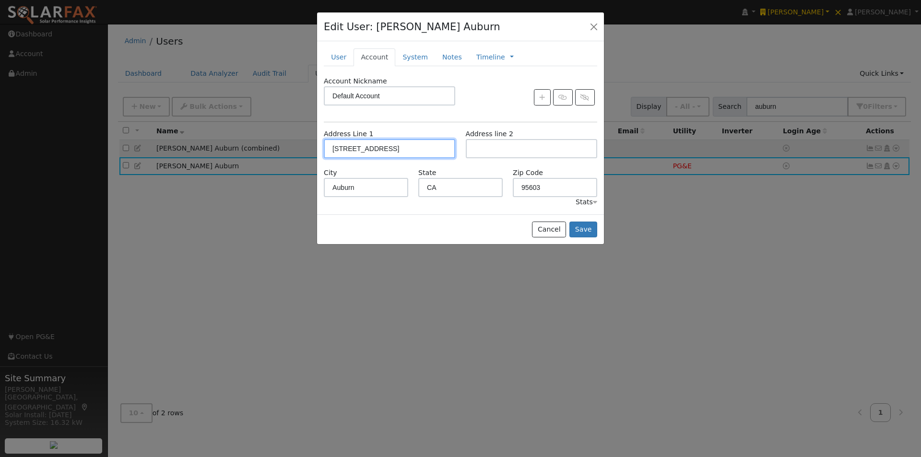
drag, startPoint x: 430, startPoint y: 145, endPoint x: 312, endPoint y: 146, distance: 118.5
click at [0, 0] on div "Edit User: DuPratt Ford Auburn Default Account Default Account 1650 Grass Valle…" at bounding box center [0, 0] width 0 height 0
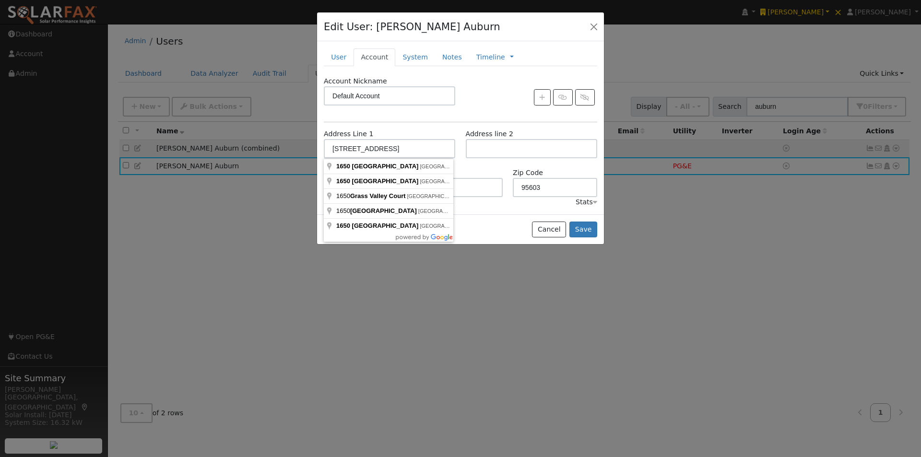
click at [485, 214] on div "New Account Nickname Cancel Create Are you sure you want to create new account …" at bounding box center [460, 127] width 287 height 173
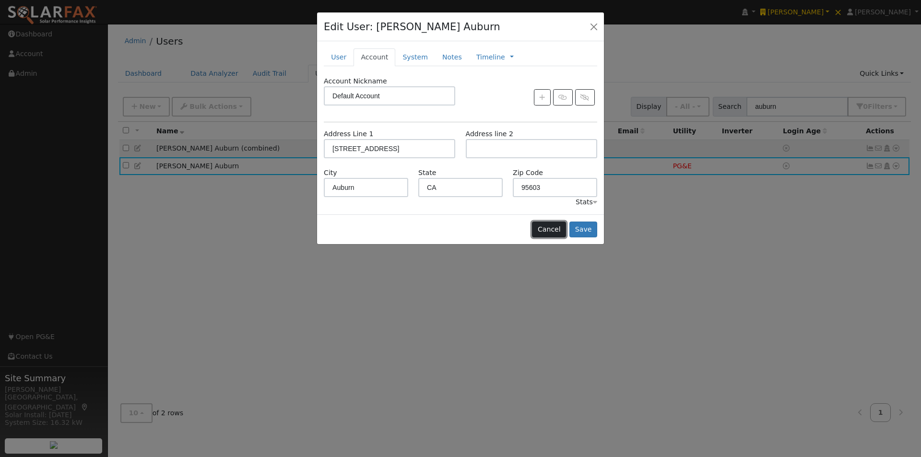
click at [549, 226] on button "Cancel" at bounding box center [549, 230] width 34 height 16
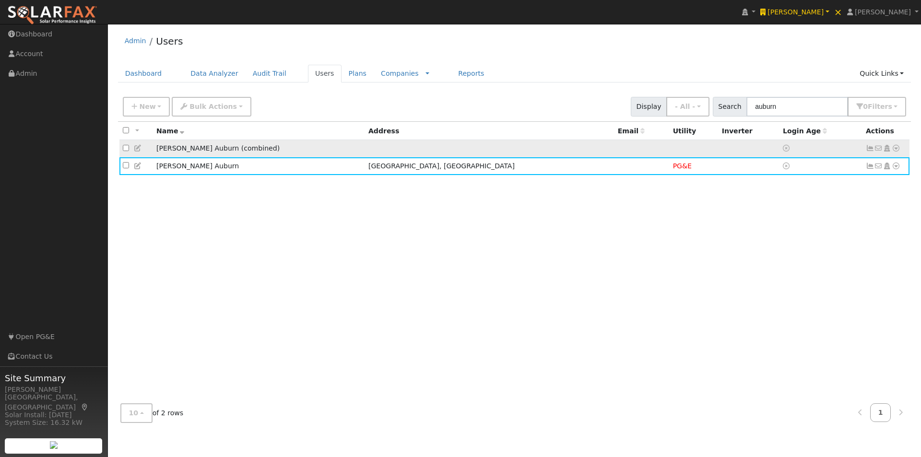
click at [136, 149] on icon at bounding box center [138, 148] width 9 height 7
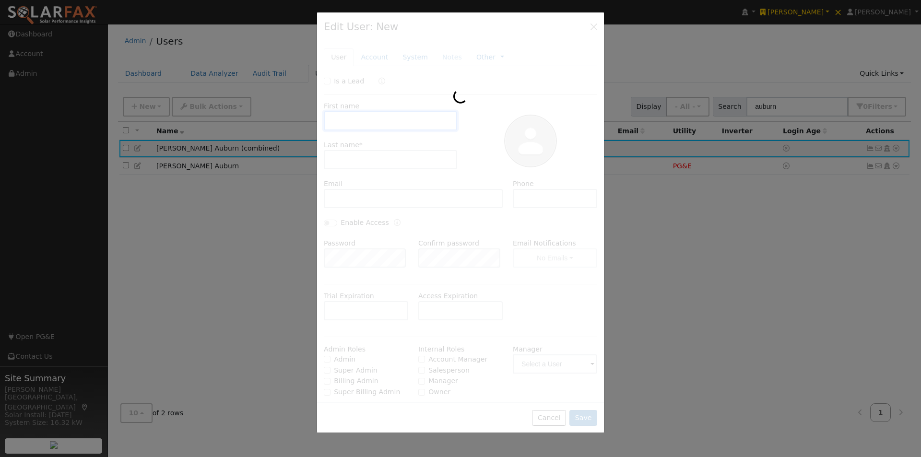
type input "DuPratt Ford"
type input "Auburn (combined)"
type input "Default Account"
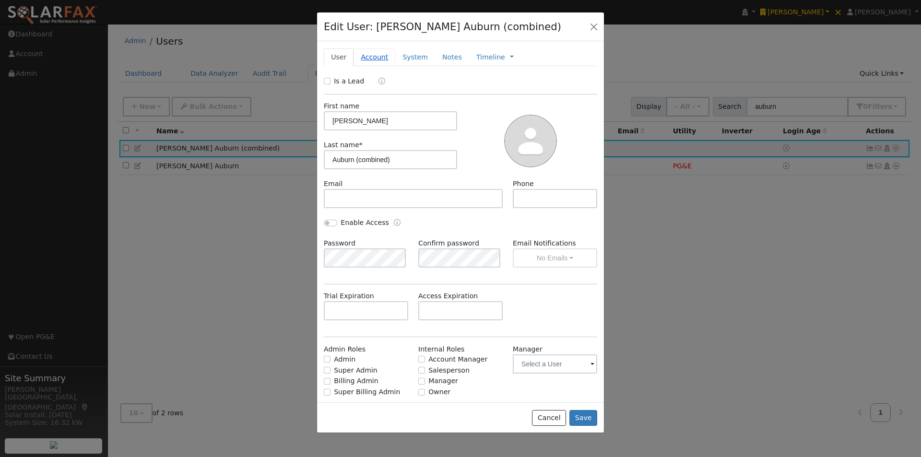
click at [360, 56] on link "Account" at bounding box center [375, 57] width 42 height 18
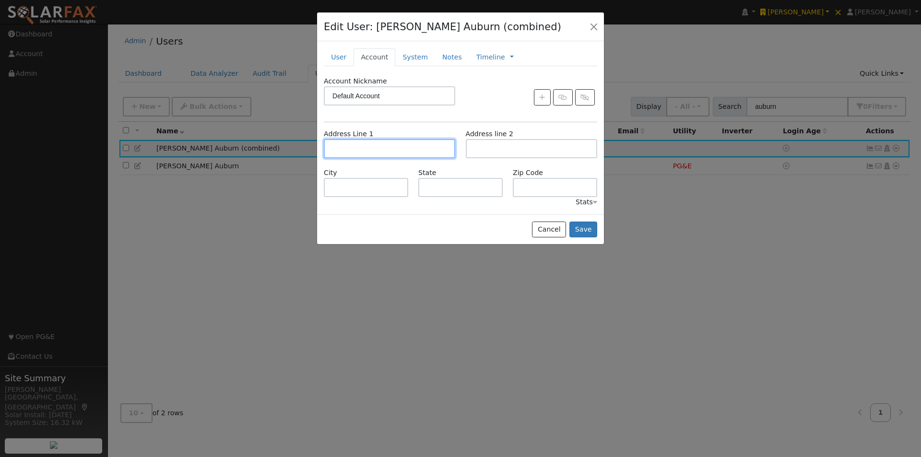
click at [358, 149] on input "text" at bounding box center [389, 148] width 131 height 19
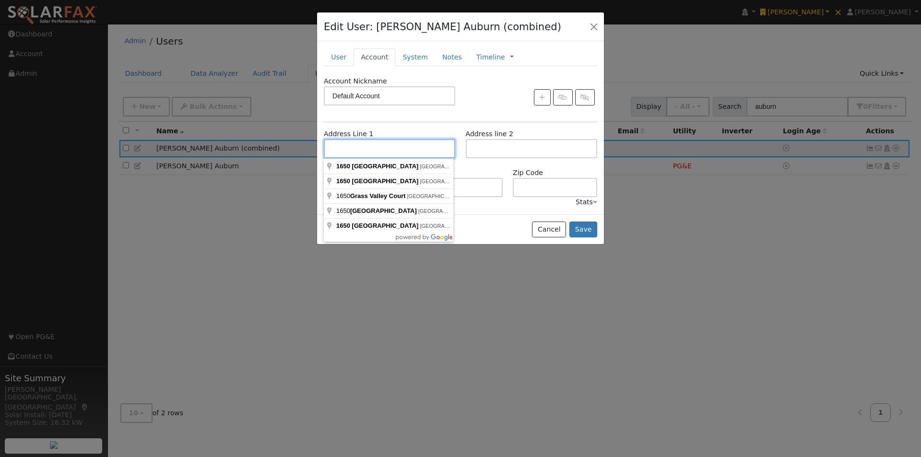
paste input "[STREET_ADDRESS]"
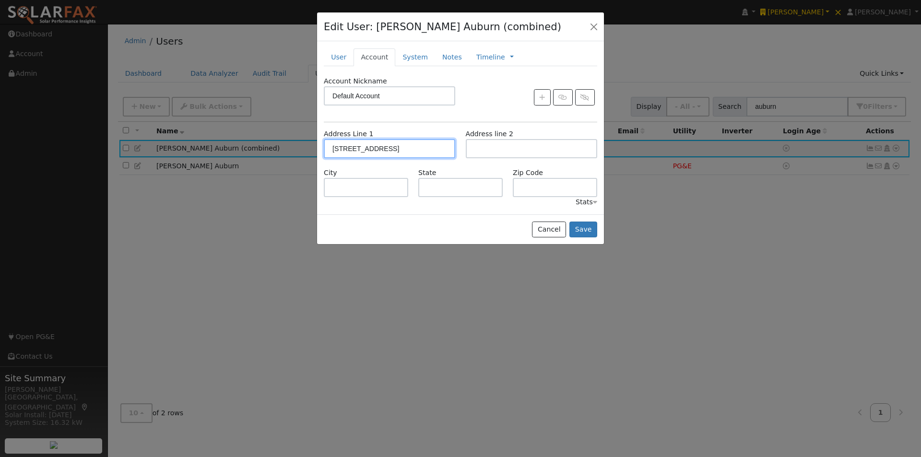
type input "[STREET_ADDRESS]"
type input "Auburn"
type input "CA"
type input "95603"
click at [593, 225] on button "Save" at bounding box center [583, 230] width 28 height 16
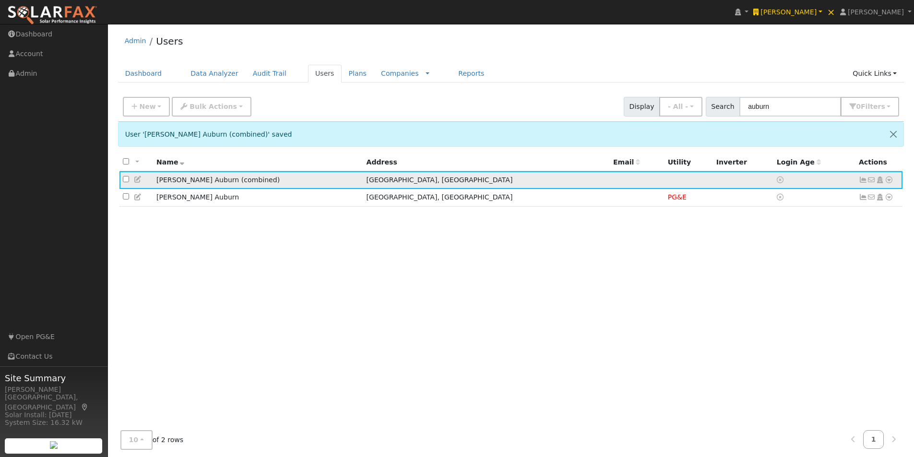
click at [890, 180] on icon at bounding box center [889, 180] width 9 height 7
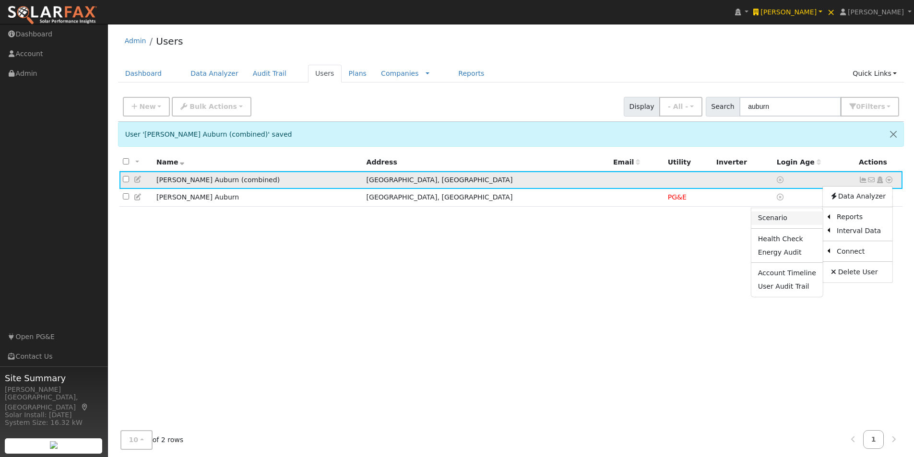
click at [783, 218] on link "Scenario" at bounding box center [786, 218] width 71 height 13
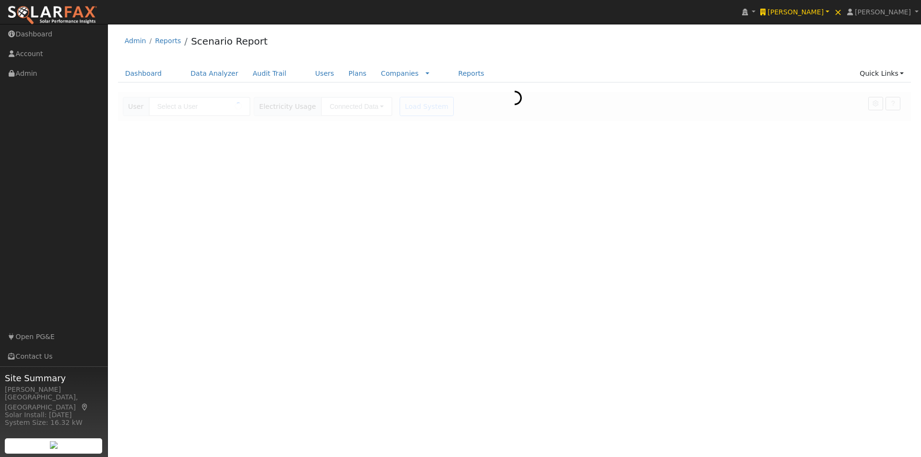
type input "[PERSON_NAME] Auburn (combined)"
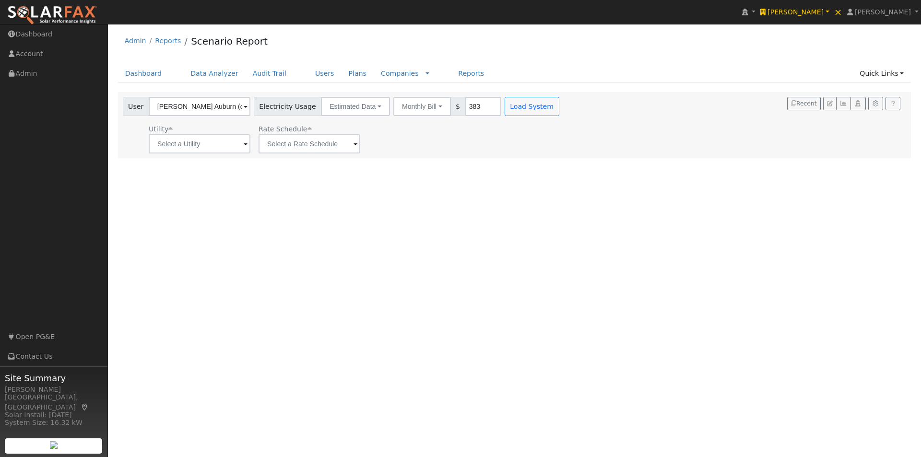
click at [248, 141] on span at bounding box center [246, 144] width 4 height 11
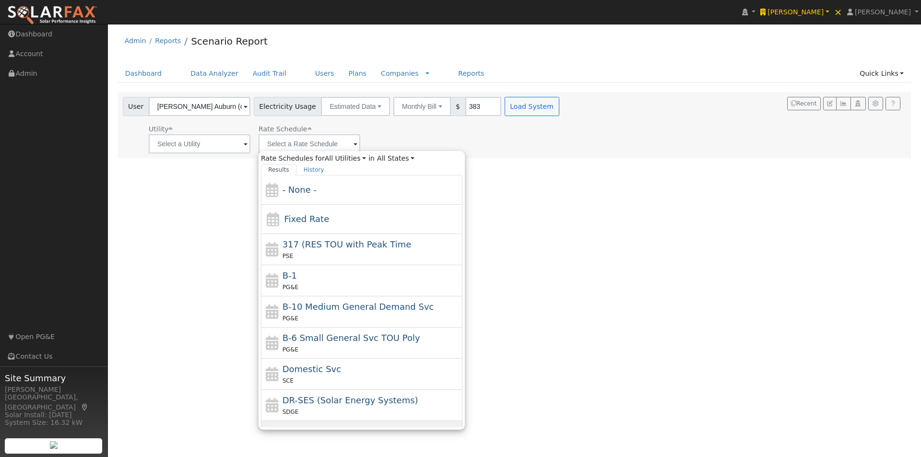
drag, startPoint x: 673, startPoint y: 154, endPoint x: 552, endPoint y: 122, distance: 125.2
click at [673, 153] on div "User [PERSON_NAME] Auburn (combined) Account Default Account Default Account [S…" at bounding box center [515, 125] width 794 height 66
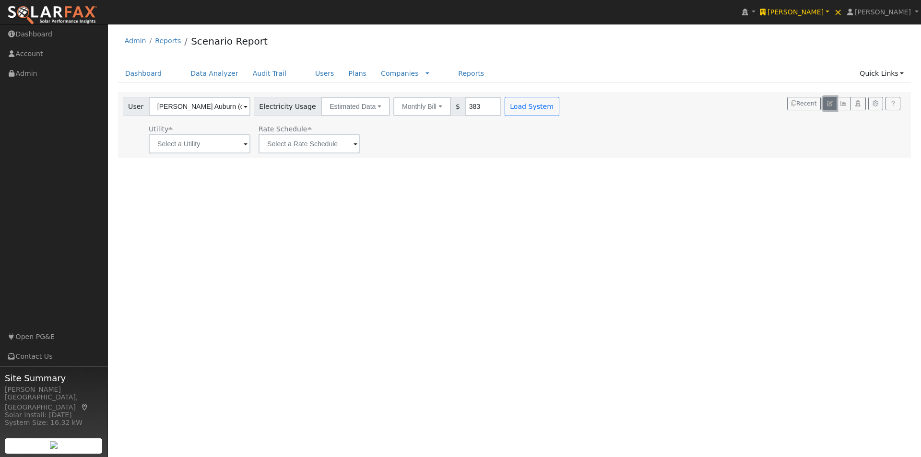
click at [825, 104] on button "button" at bounding box center [829, 103] width 13 height 13
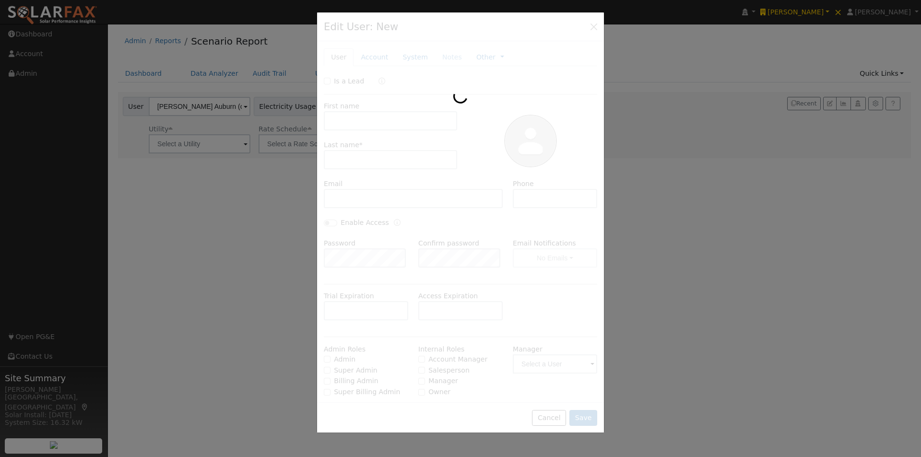
type input "[PERSON_NAME]"
type input "Auburn (combined)"
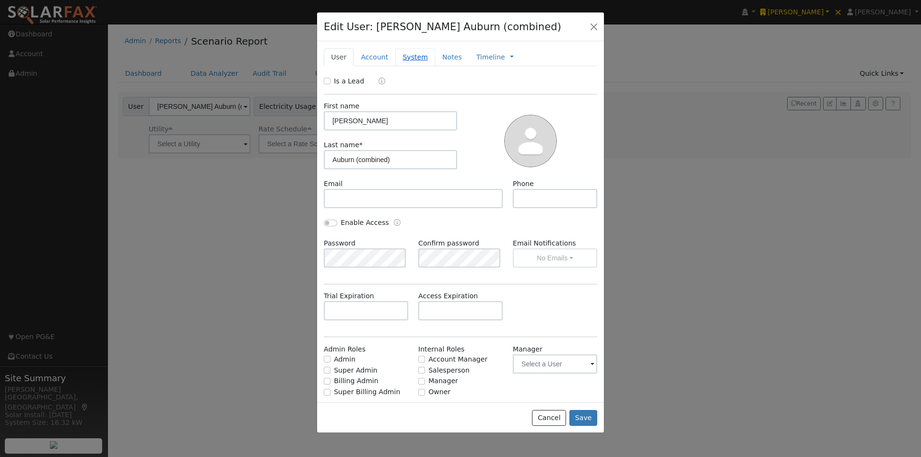
click at [407, 58] on link "System" at bounding box center [415, 57] width 40 height 18
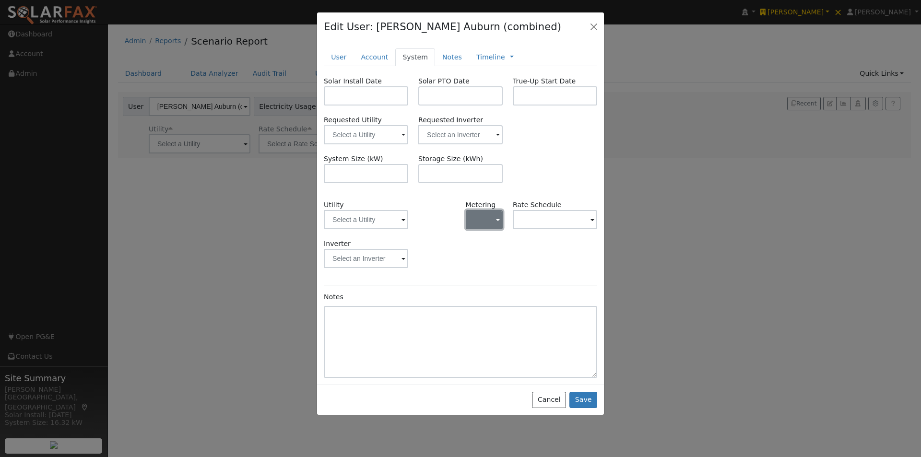
click at [491, 215] on button "button" at bounding box center [484, 219] width 37 height 19
drag, startPoint x: 481, startPoint y: 255, endPoint x: 542, endPoint y: 227, distance: 66.5
click at [482, 255] on link "NEM" at bounding box center [499, 254] width 67 height 13
click at [408, 223] on input "text" at bounding box center [366, 219] width 84 height 19
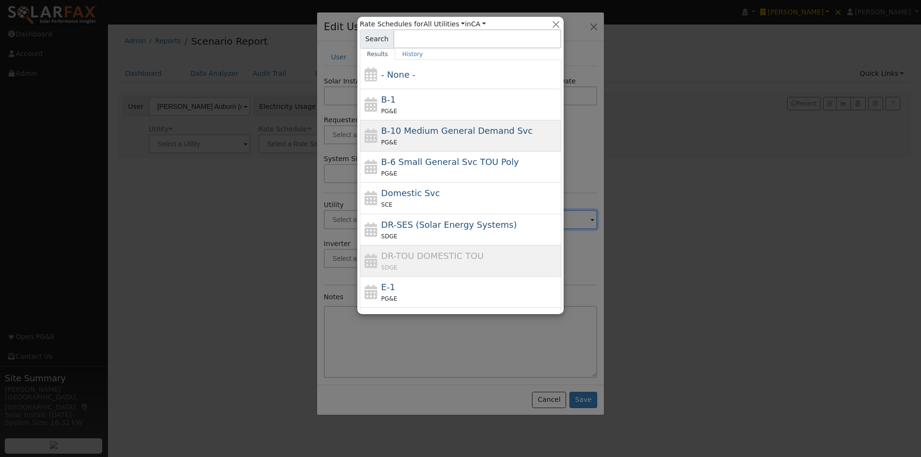
click at [396, 126] on span "B-10 Medium General Demand Svc" at bounding box center [457, 131] width 152 height 10
type input "B-10 Medium General Demand Svc"
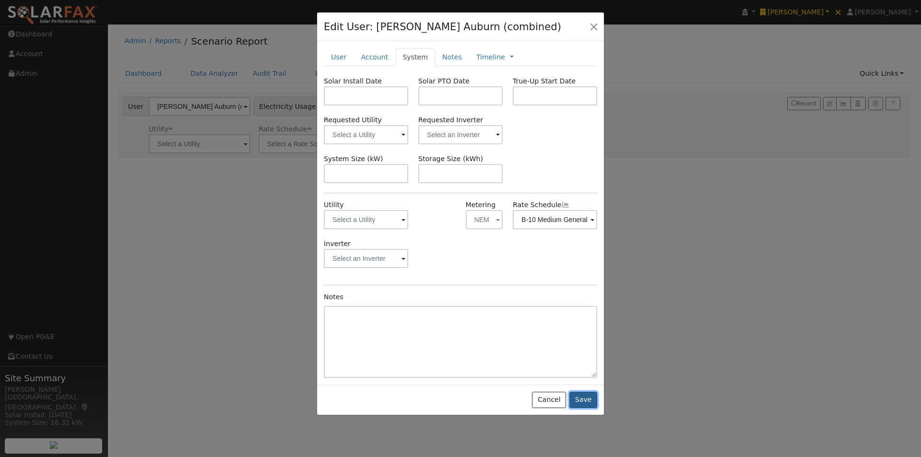
click at [579, 401] on button "Save" at bounding box center [583, 400] width 28 height 16
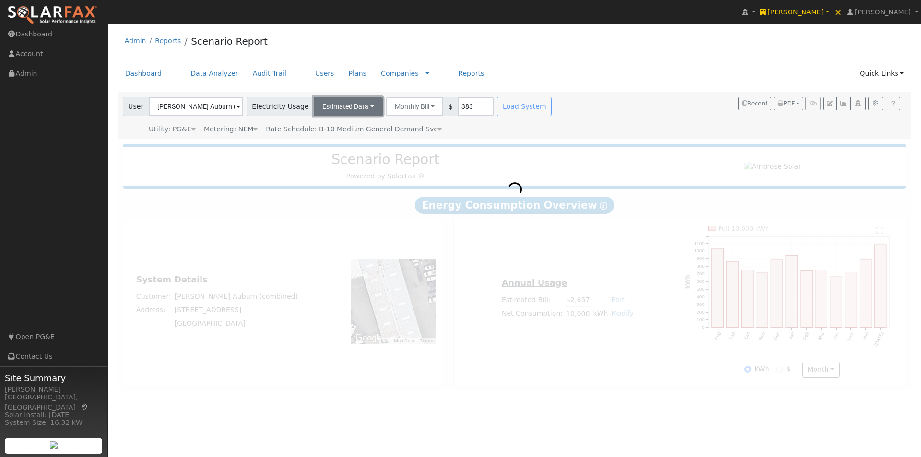
click at [338, 105] on button "Estimated Data" at bounding box center [348, 106] width 69 height 19
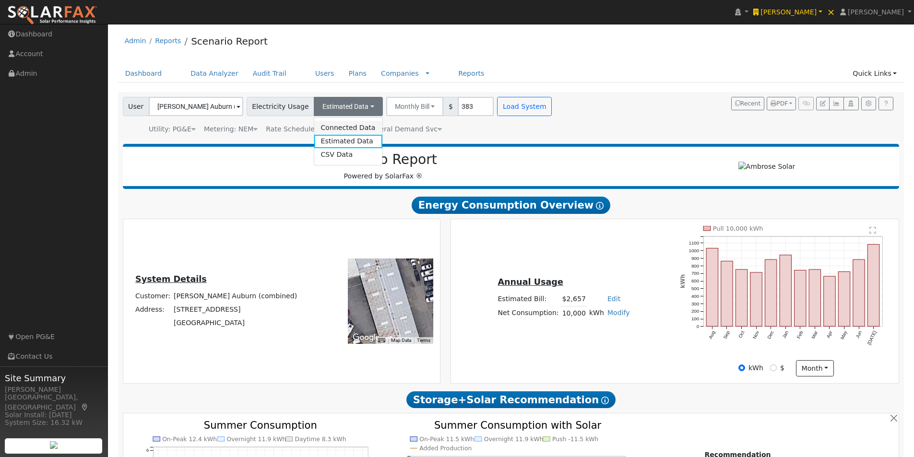
click at [330, 126] on link "Connected Data" at bounding box center [348, 127] width 68 height 13
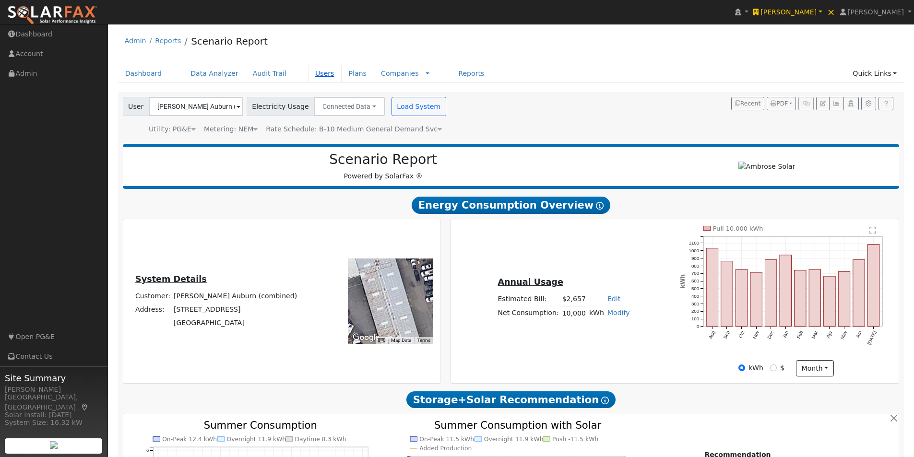
click at [313, 72] on link "Users" at bounding box center [325, 74] width 34 height 18
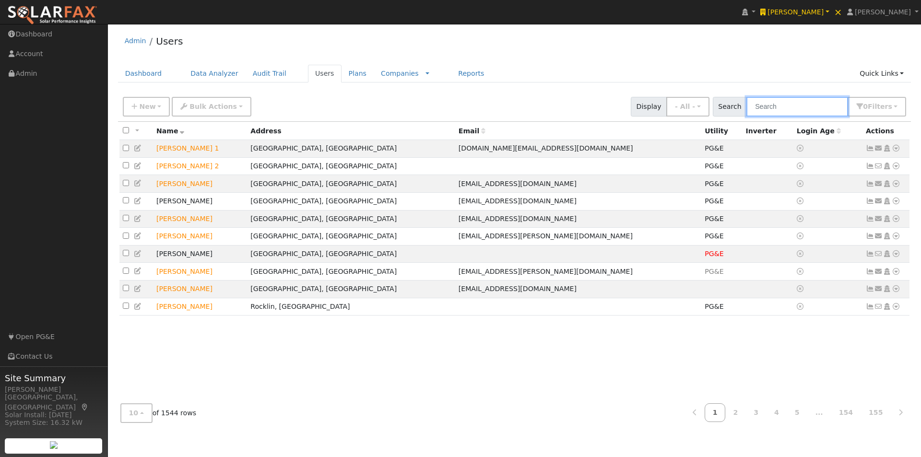
click at [783, 105] on input "text" at bounding box center [797, 107] width 102 height 20
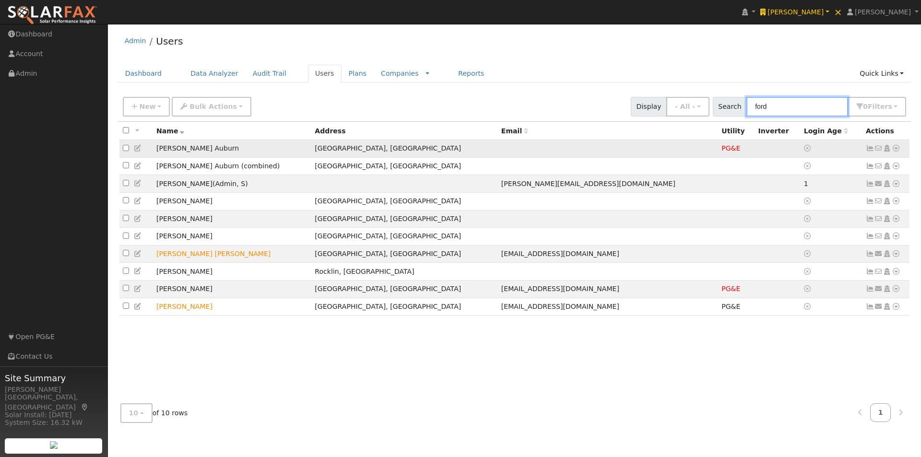
type input "ford"
click at [898, 150] on icon at bounding box center [896, 148] width 9 height 7
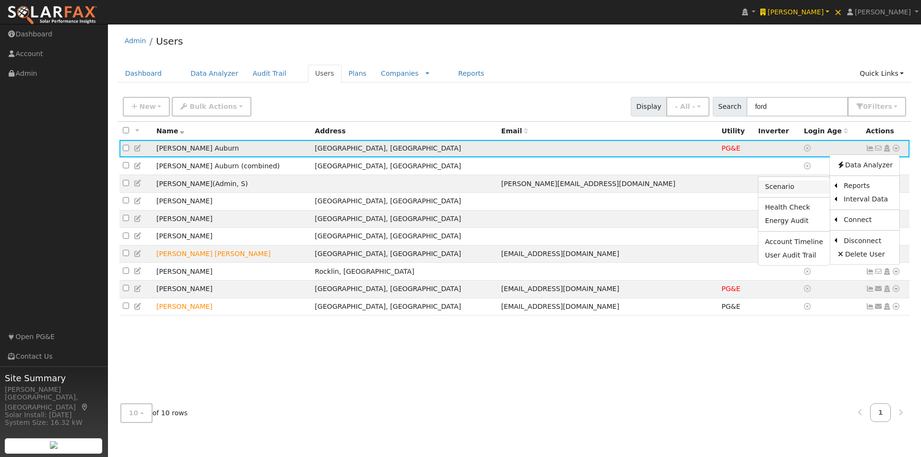
click at [788, 187] on link "Scenario" at bounding box center [793, 186] width 71 height 13
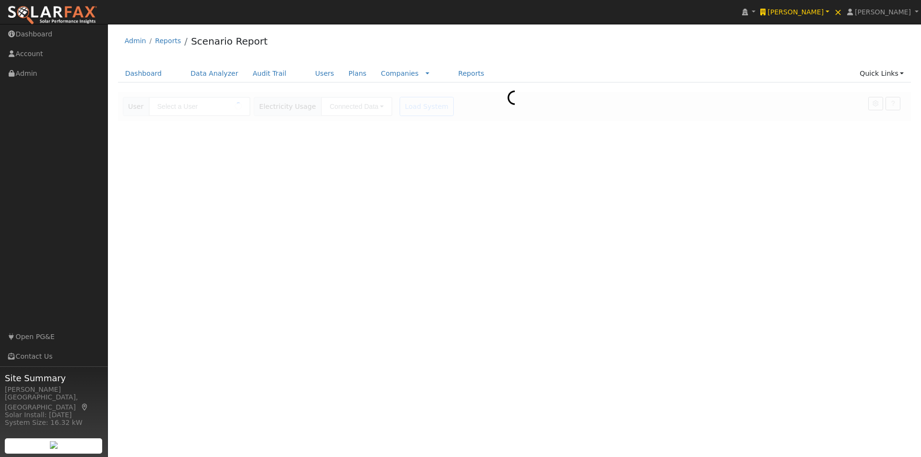
type input "[PERSON_NAME] Auburn"
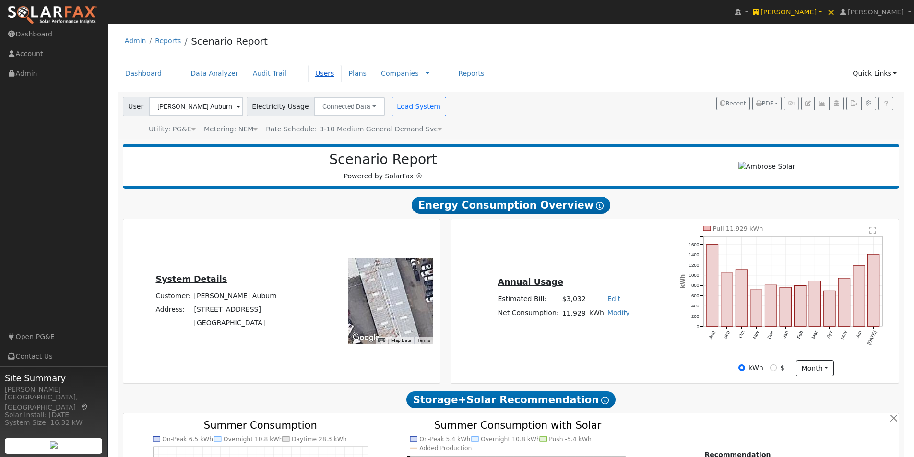
type input "242982"
click at [308, 72] on link "Users" at bounding box center [325, 74] width 34 height 18
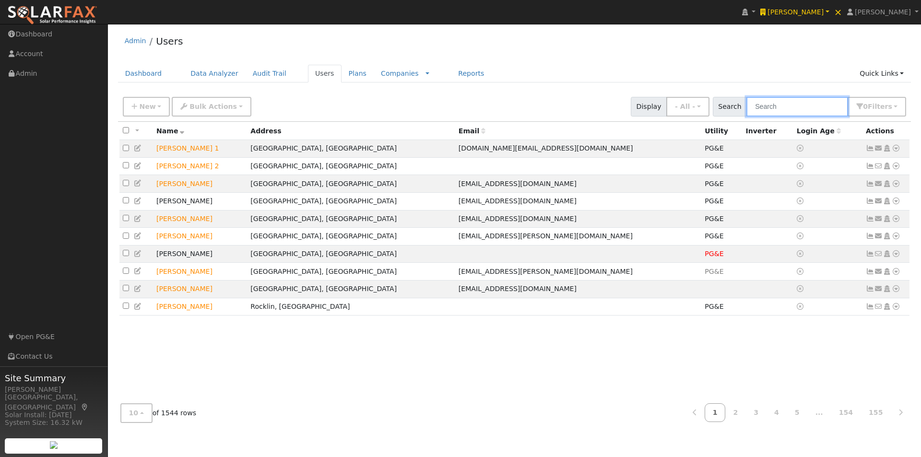
click at [795, 108] on input "text" at bounding box center [797, 107] width 102 height 20
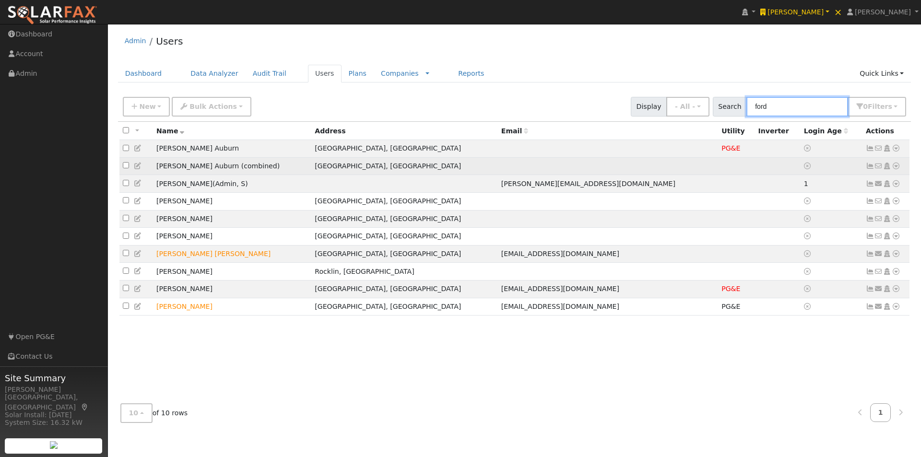
type input "ford"
click at [266, 166] on td "[PERSON_NAME] Auburn (combined)" at bounding box center [232, 166] width 158 height 18
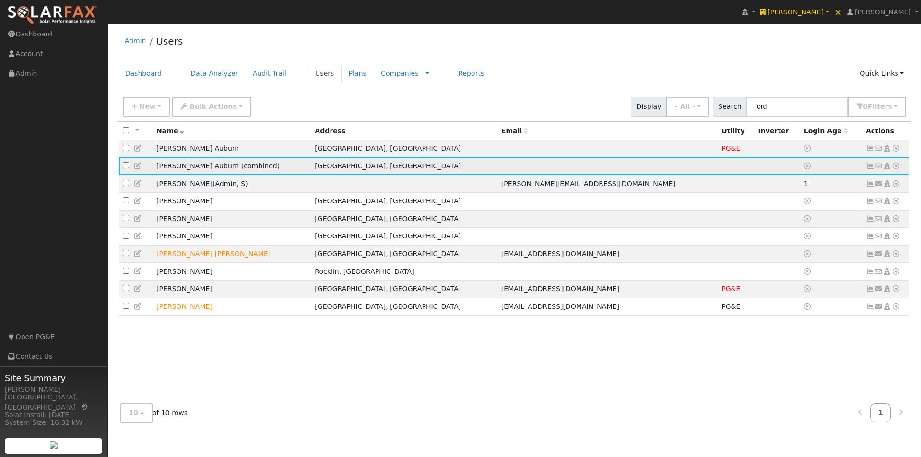
click at [896, 169] on icon at bounding box center [896, 166] width 9 height 7
click at [795, 221] on link "Import From CSV" at bounding box center [794, 217] width 71 height 13
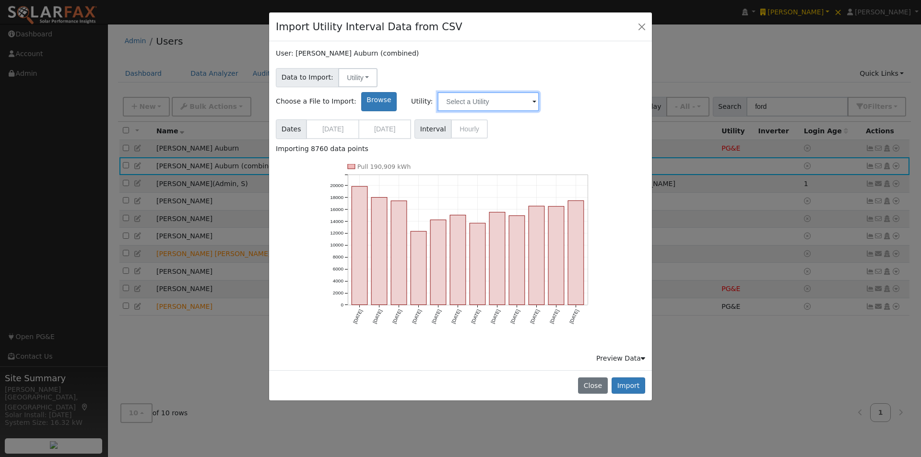
click at [539, 92] on input "text" at bounding box center [489, 101] width 102 height 19
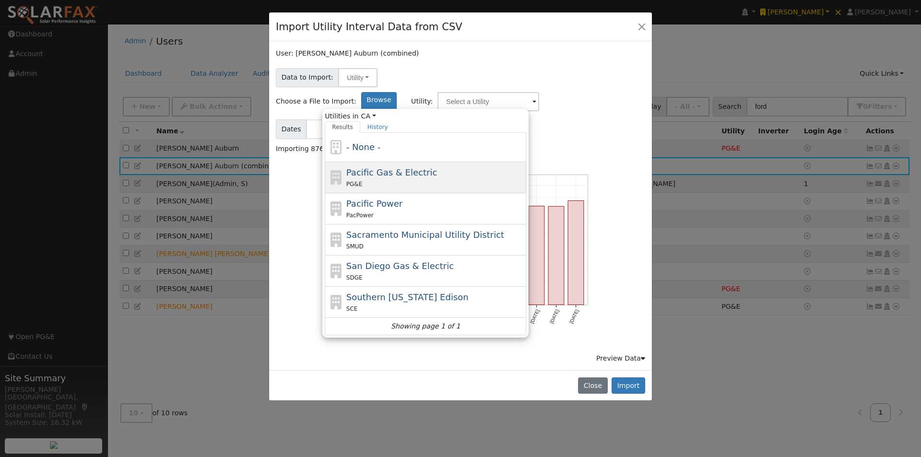
click at [437, 167] on span "Pacific Gas & Electric" at bounding box center [391, 172] width 91 height 10
type input "Pacific Gas & Electric"
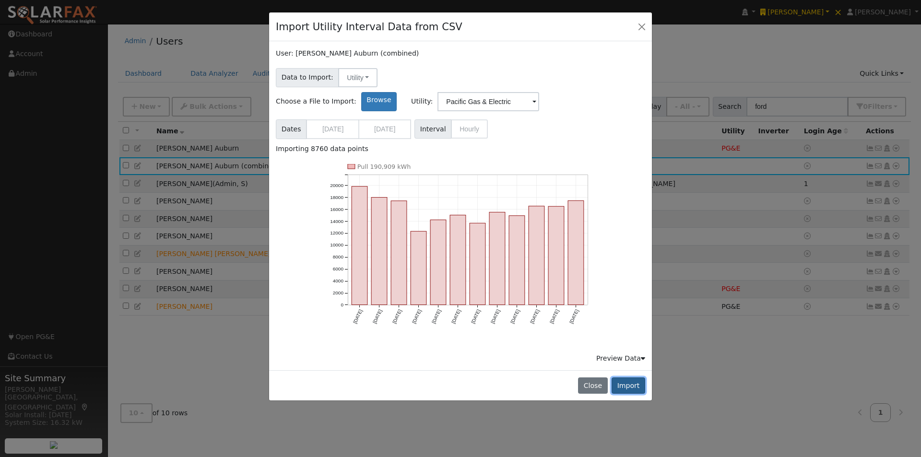
click at [634, 378] on button "Import" at bounding box center [629, 386] width 34 height 16
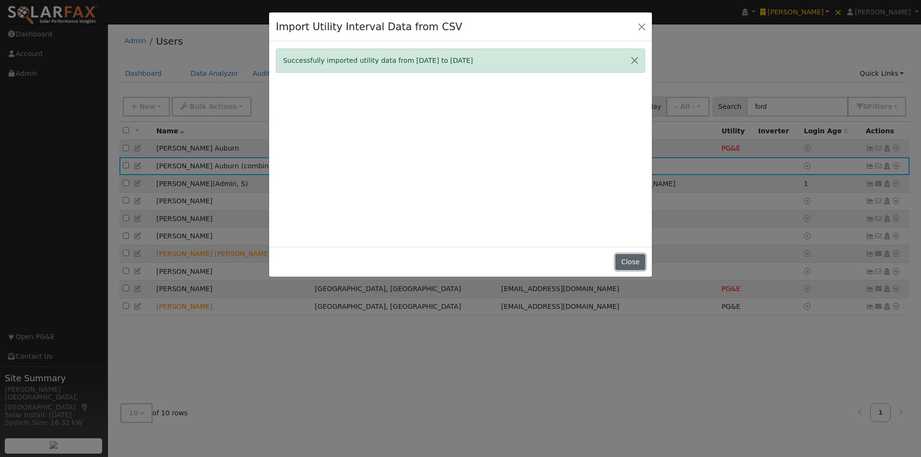
click at [630, 262] on button "Close" at bounding box center [630, 262] width 29 height 16
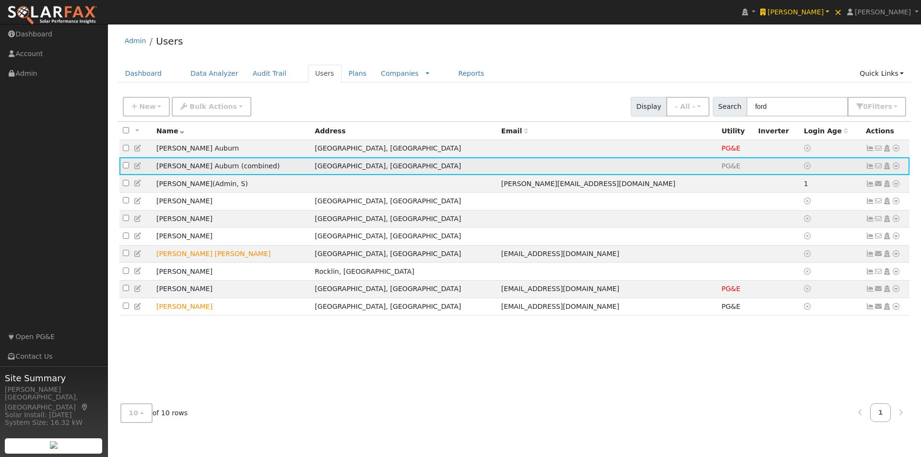
click at [870, 167] on icon at bounding box center [870, 166] width 9 height 7
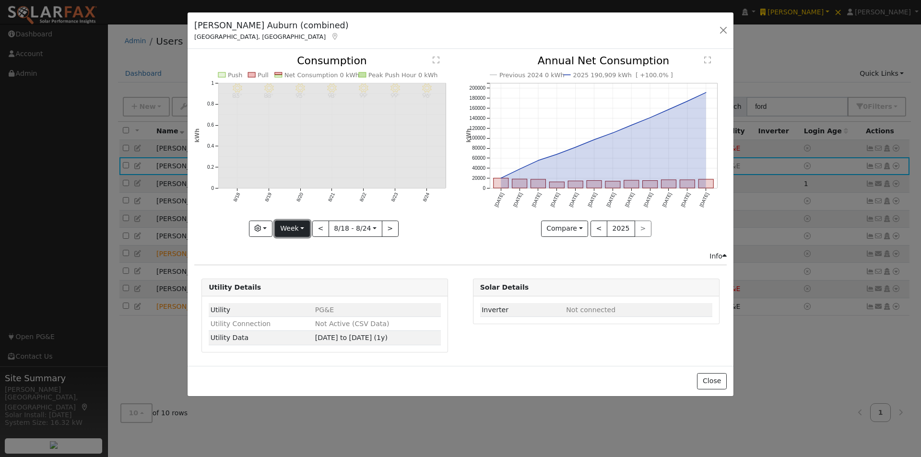
click at [299, 230] on button "Week" at bounding box center [292, 229] width 35 height 16
click at [293, 286] on link "Year" at bounding box center [308, 288] width 67 height 13
type input "2024-08-01"
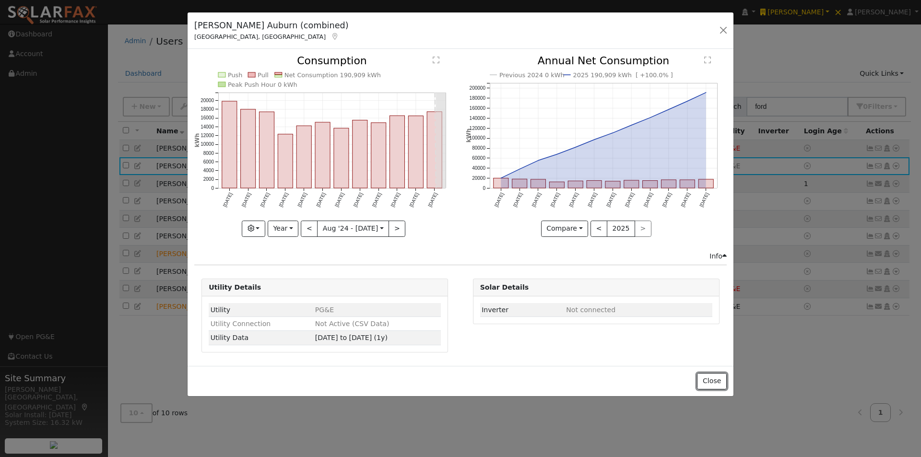
click at [711, 378] on button "Close" at bounding box center [711, 381] width 29 height 16
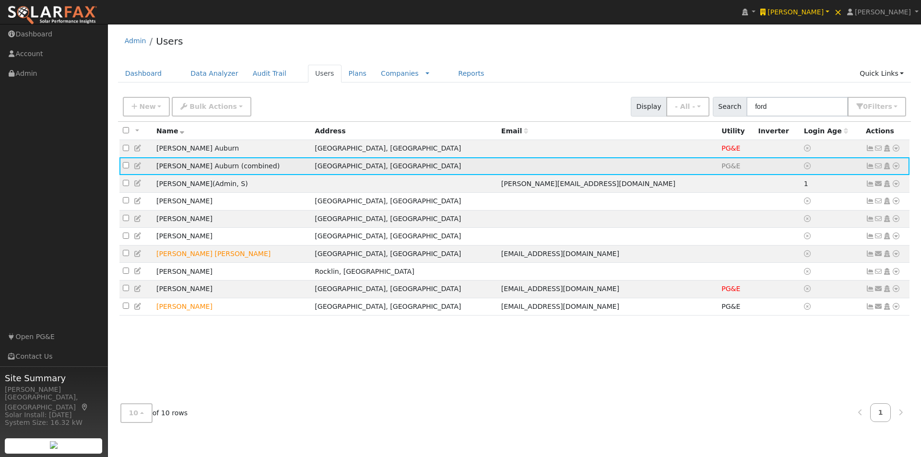
click at [898, 167] on icon at bounding box center [896, 166] width 9 height 7
click at [870, 167] on icon at bounding box center [870, 166] width 9 height 7
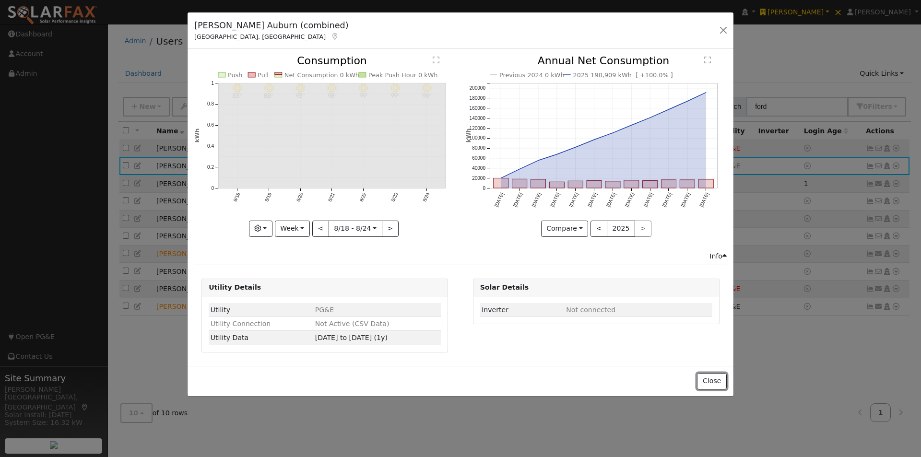
drag, startPoint x: 708, startPoint y: 382, endPoint x: 714, endPoint y: 376, distance: 8.8
click at [709, 383] on button "Close" at bounding box center [711, 381] width 29 height 16
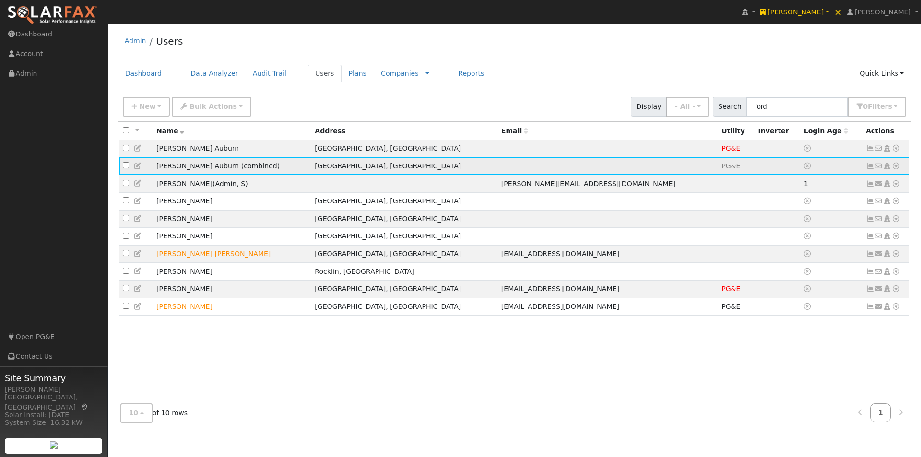
click at [896, 168] on icon at bounding box center [896, 166] width 9 height 7
click at [852, 262] on link "Disconnect" at bounding box center [868, 258] width 62 height 13
click at [896, 163] on link at bounding box center [896, 166] width 9 height 10
click at [794, 261] on link "Utility" at bounding box center [796, 259] width 67 height 13
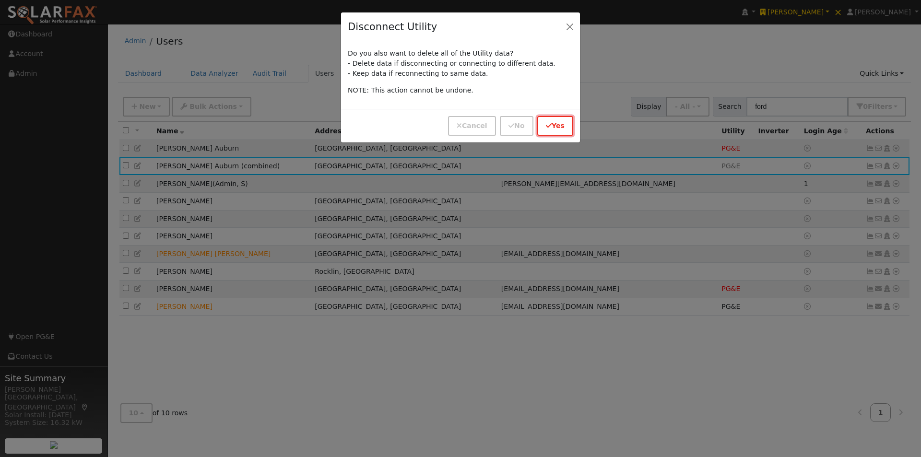
click at [550, 121] on button "Yes" at bounding box center [555, 126] width 36 height 20
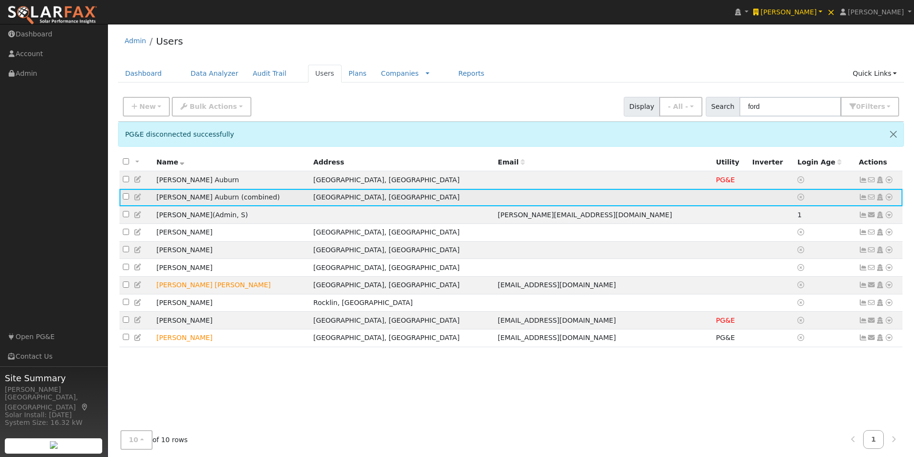
click at [889, 200] on icon at bounding box center [889, 197] width 9 height 7
click at [776, 249] on link "Import From CSV" at bounding box center [787, 249] width 71 height 13
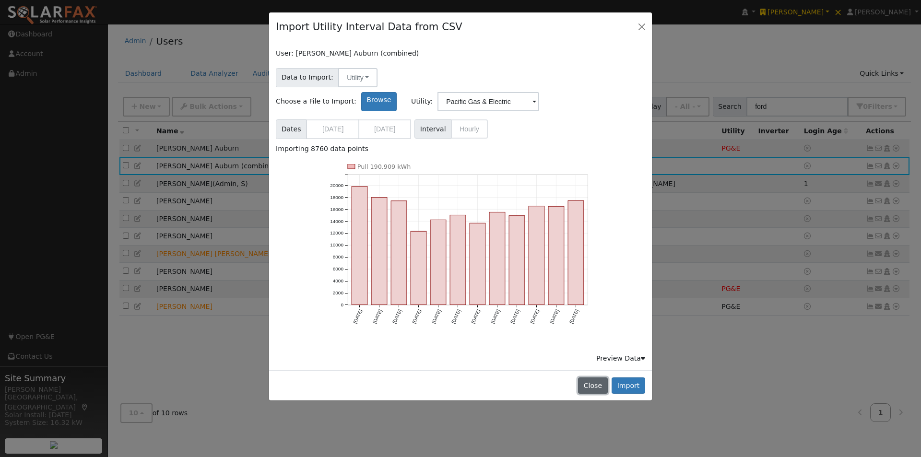
click at [590, 378] on button "Close" at bounding box center [592, 386] width 29 height 16
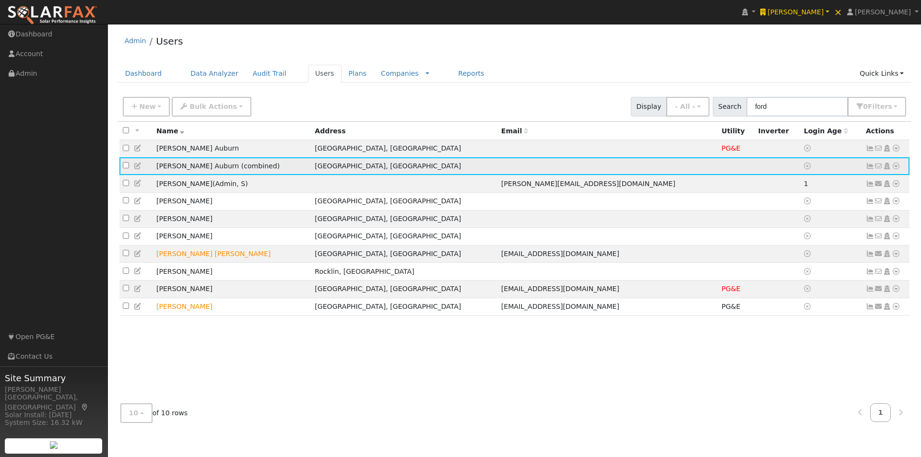
click at [897, 167] on icon at bounding box center [896, 166] width 9 height 7
click at [793, 218] on link "Import From CSV" at bounding box center [794, 217] width 71 height 13
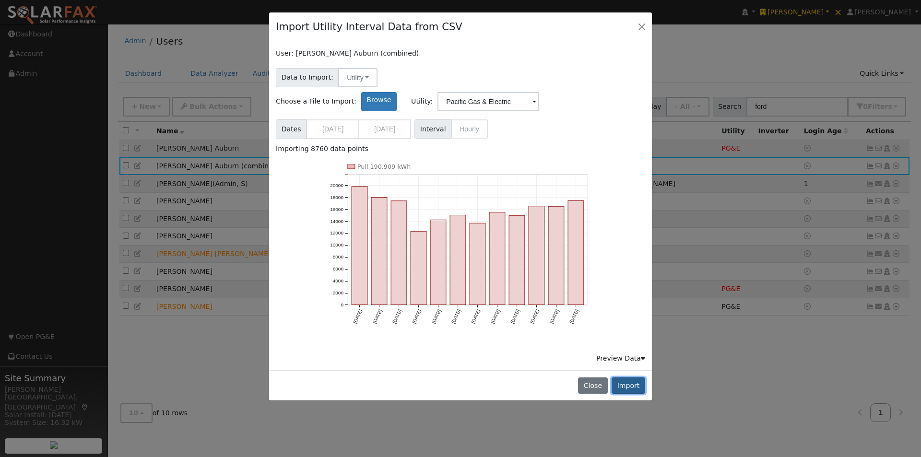
click at [627, 378] on button "Import" at bounding box center [629, 386] width 34 height 16
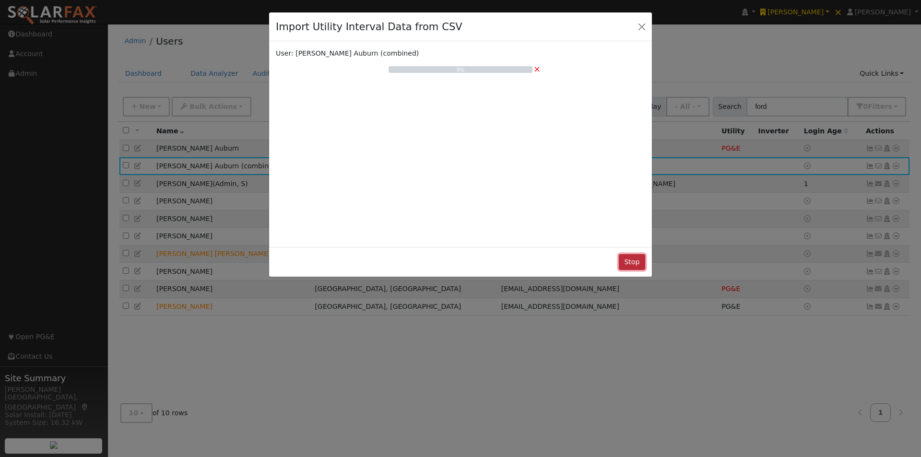
click at [635, 261] on button "Stop" at bounding box center [632, 262] width 26 height 16
click at [626, 264] on button "Stop" at bounding box center [632, 262] width 26 height 16
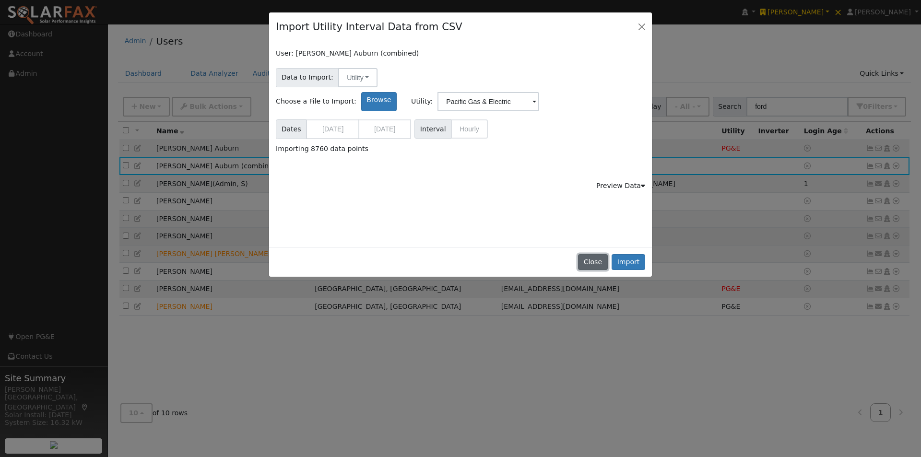
click at [589, 261] on button "Close" at bounding box center [592, 262] width 29 height 16
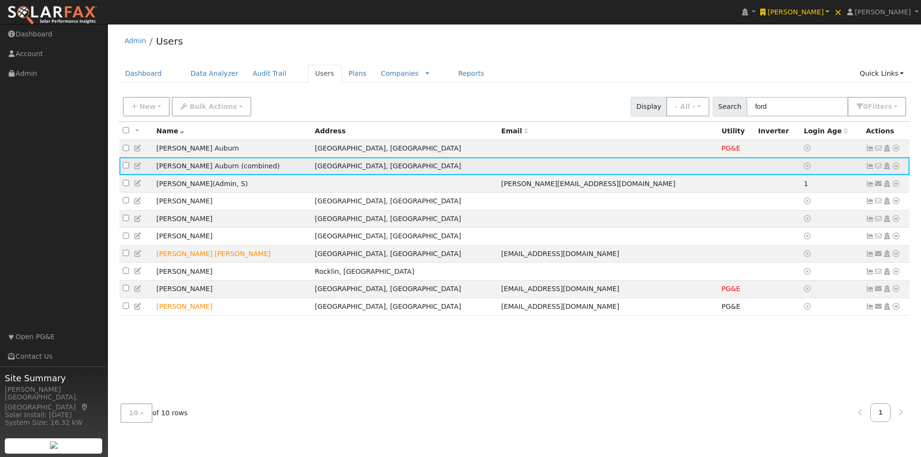
click at [895, 166] on icon at bounding box center [896, 166] width 9 height 7
click at [792, 220] on link "Import From CSV" at bounding box center [794, 217] width 71 height 13
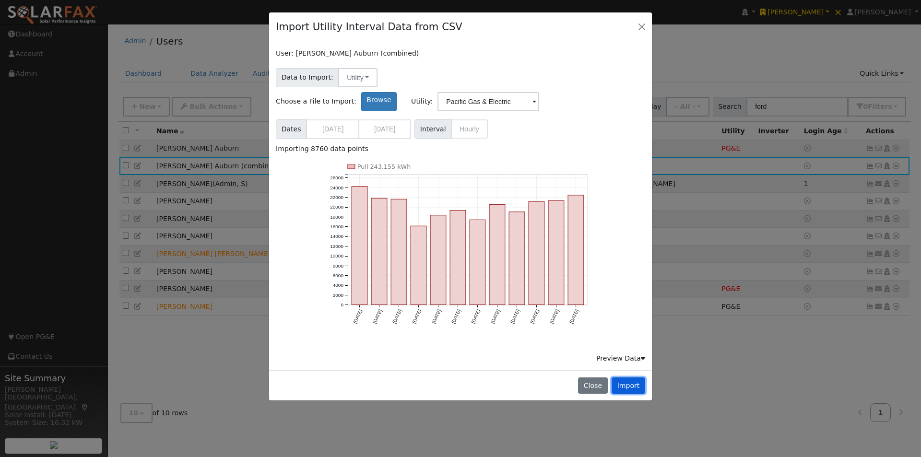
drag, startPoint x: 626, startPoint y: 362, endPoint x: 641, endPoint y: 333, distance: 32.9
click at [626, 378] on button "Import" at bounding box center [629, 386] width 34 height 16
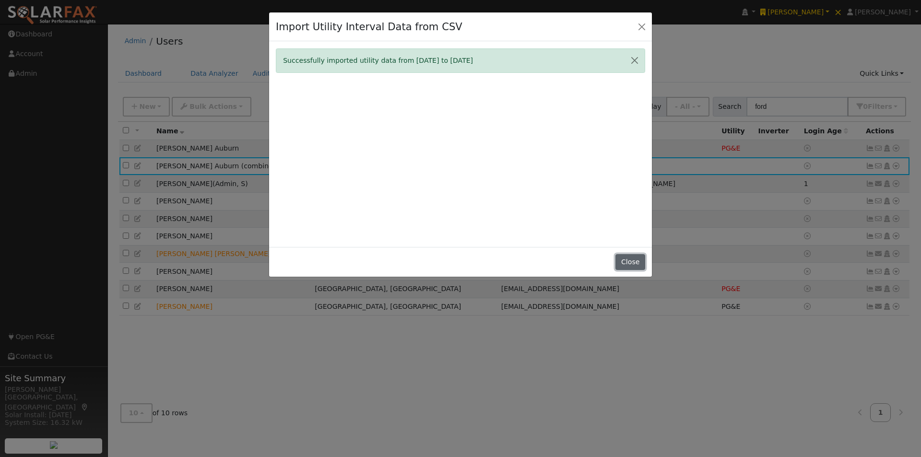
click at [637, 261] on button "Close" at bounding box center [630, 262] width 29 height 16
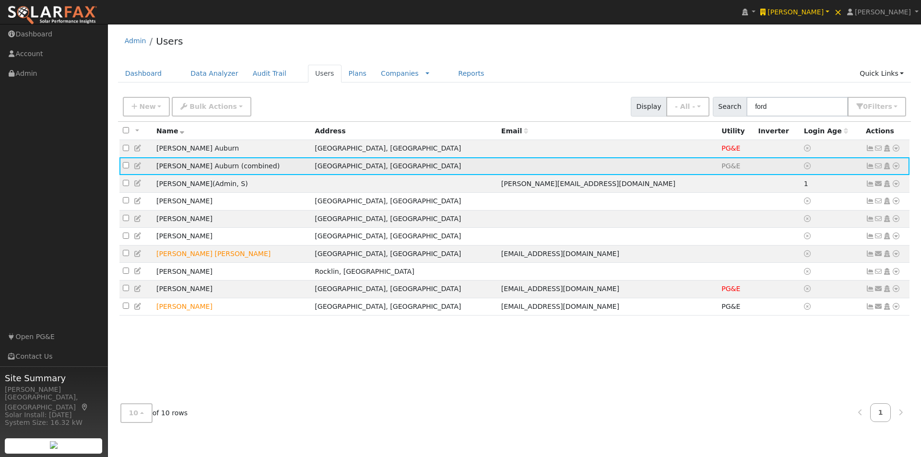
click at [897, 168] on icon at bounding box center [896, 166] width 9 height 7
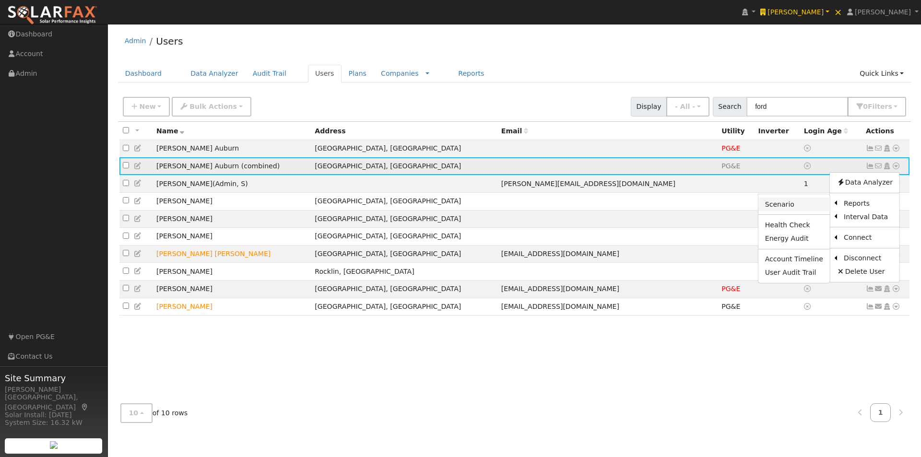
click at [786, 205] on link "Scenario" at bounding box center [793, 204] width 71 height 13
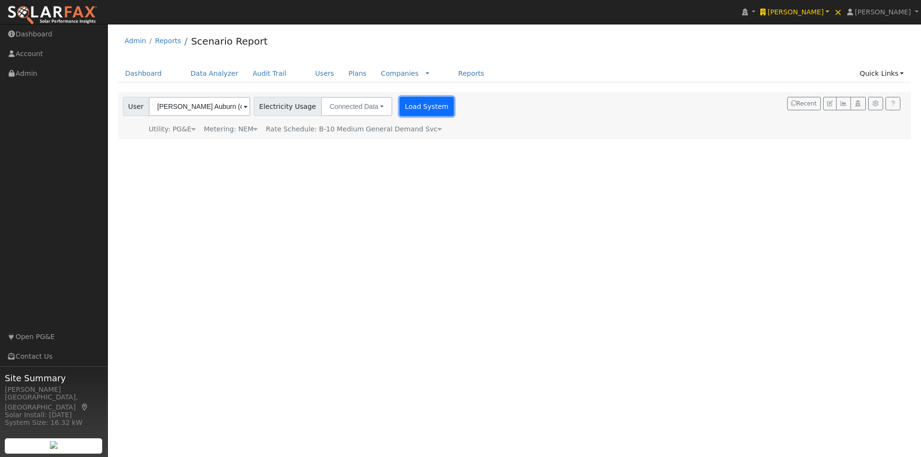
click at [403, 105] on button "Load System" at bounding box center [427, 106] width 55 height 19
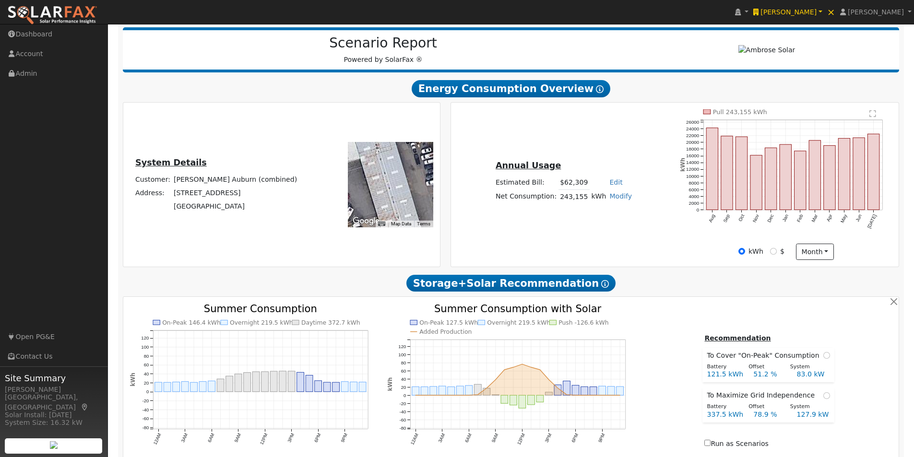
scroll to position [69, 0]
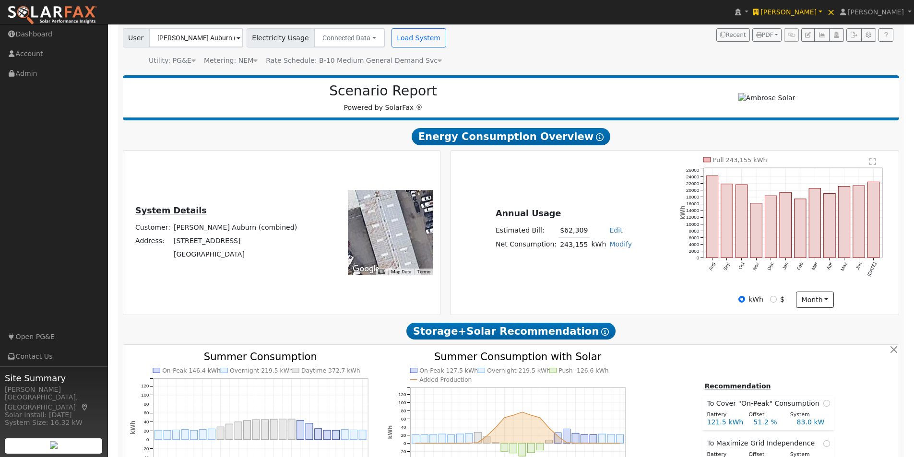
click at [438, 61] on icon at bounding box center [440, 60] width 4 height 7
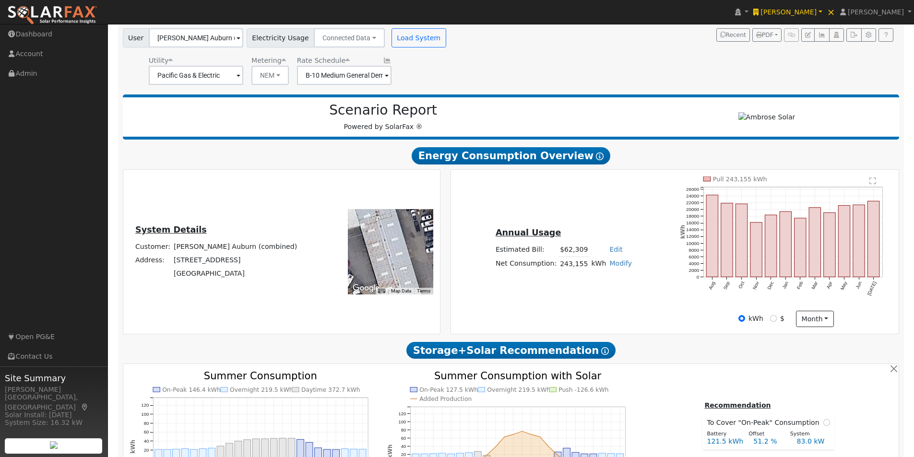
click at [383, 60] on icon at bounding box center [387, 60] width 9 height 7
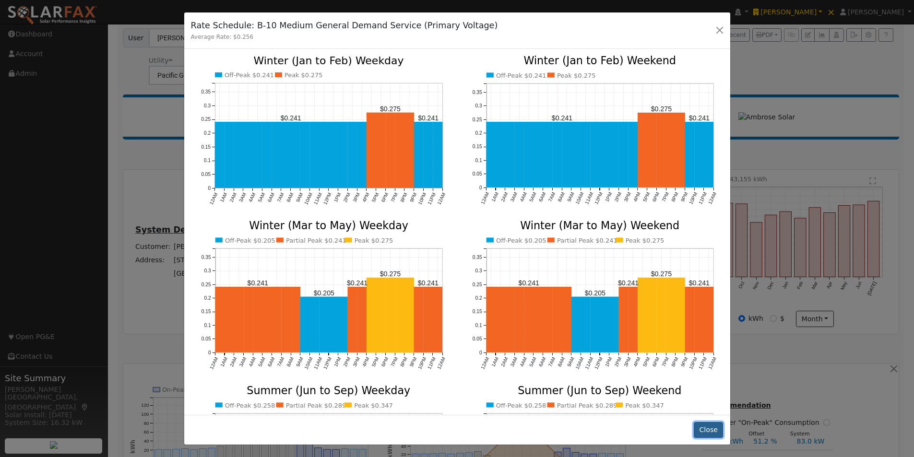
click at [709, 431] on button "Close" at bounding box center [708, 430] width 29 height 16
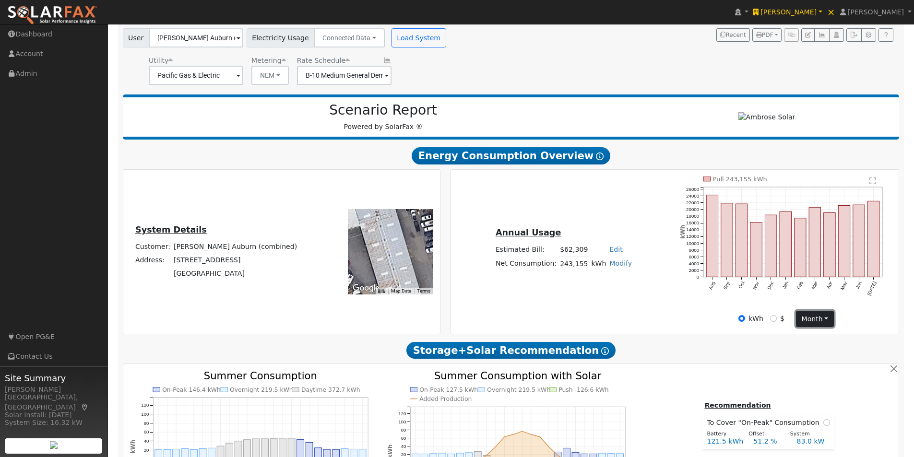
click at [814, 317] on button "month" at bounding box center [815, 319] width 38 height 16
click at [806, 340] on link "Day" at bounding box center [829, 338] width 67 height 13
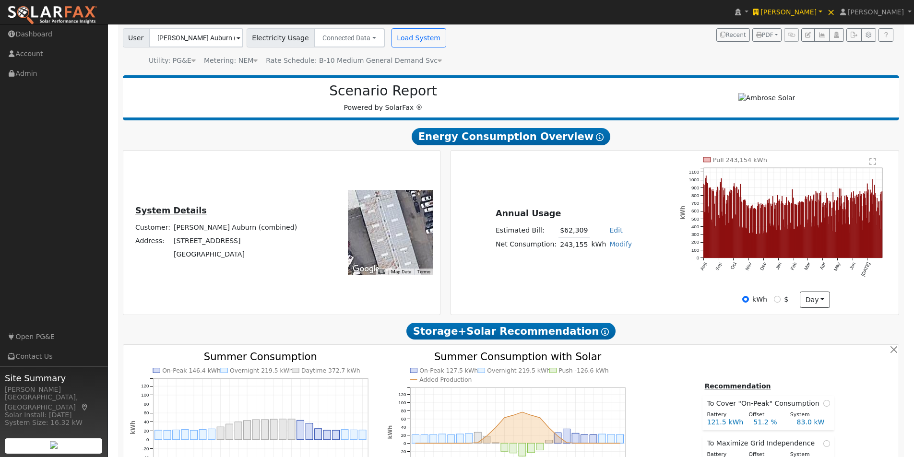
click at [874, 163] on text "" at bounding box center [873, 162] width 7 height 8
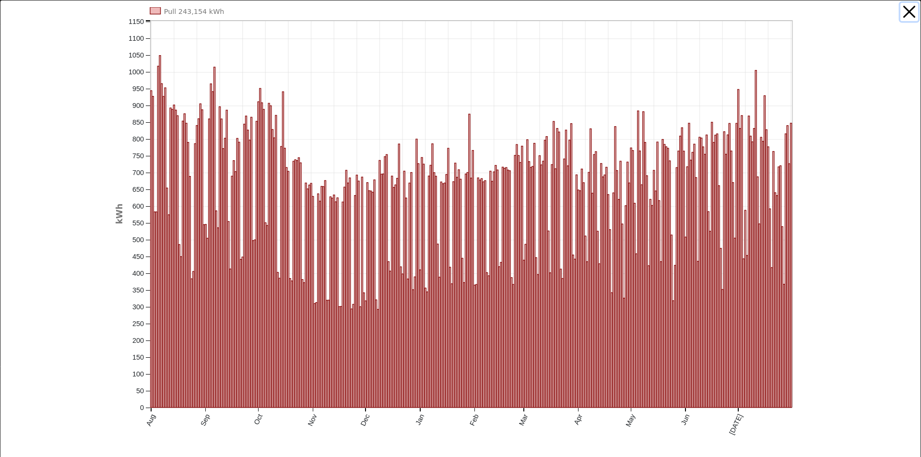
click at [901, 9] on button "button" at bounding box center [909, 12] width 18 height 18
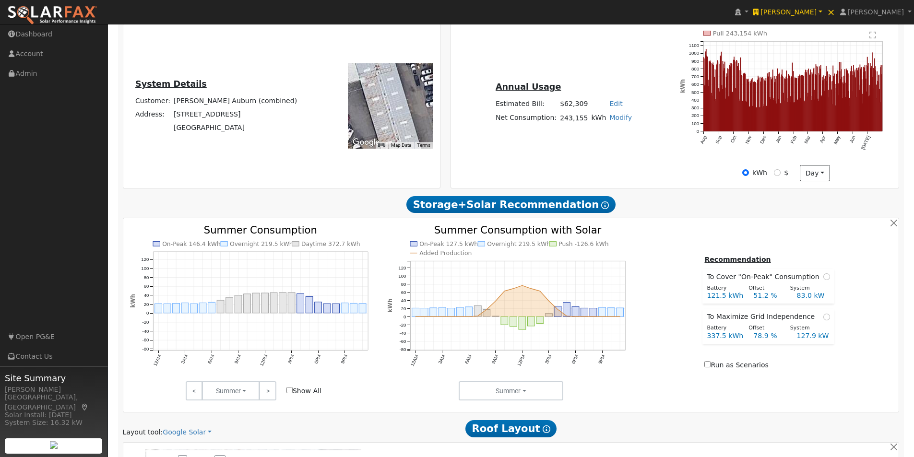
scroll to position [213, 0]
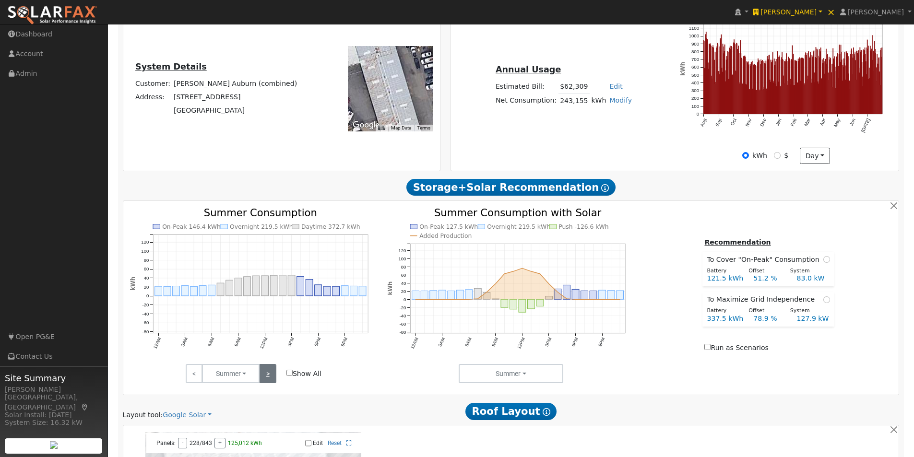
click at [269, 372] on link ">" at bounding box center [267, 373] width 17 height 19
click at [289, 373] on input "Show All" at bounding box center [289, 373] width 6 height 6
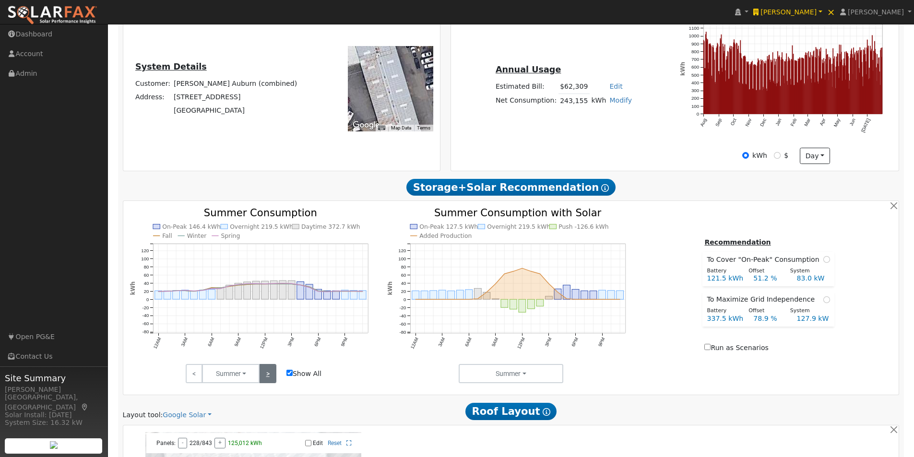
click at [270, 374] on link ">" at bounding box center [267, 373] width 17 height 19
click at [269, 371] on link ">" at bounding box center [267, 373] width 17 height 19
click at [194, 372] on link "<" at bounding box center [194, 373] width 17 height 19
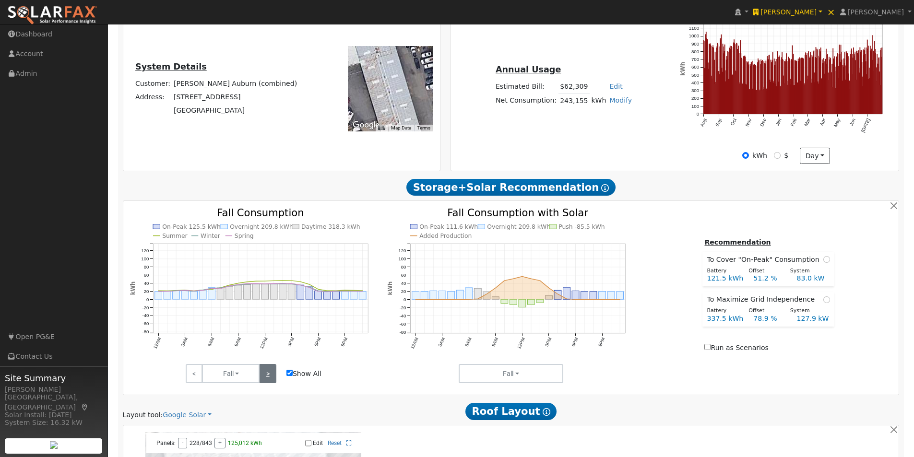
click at [272, 374] on link ">" at bounding box center [267, 373] width 17 height 19
click at [289, 373] on input "Show All" at bounding box center [289, 373] width 6 height 6
checkbox input "false"
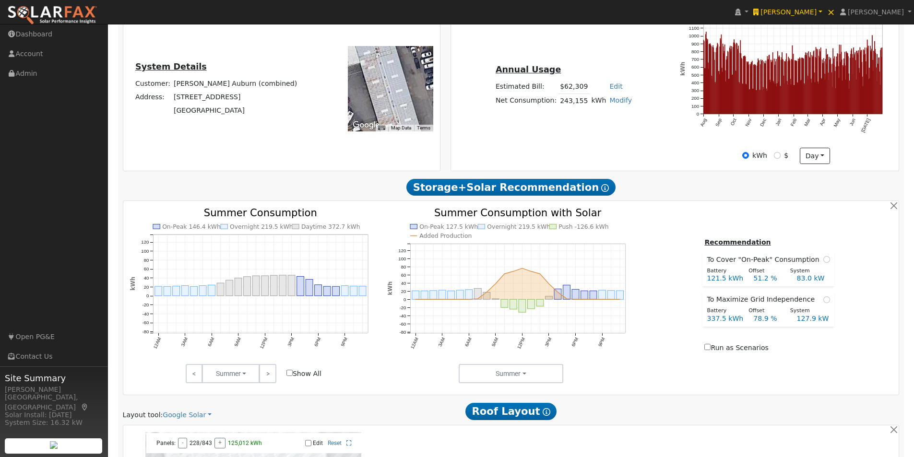
scroll to position [228, 0]
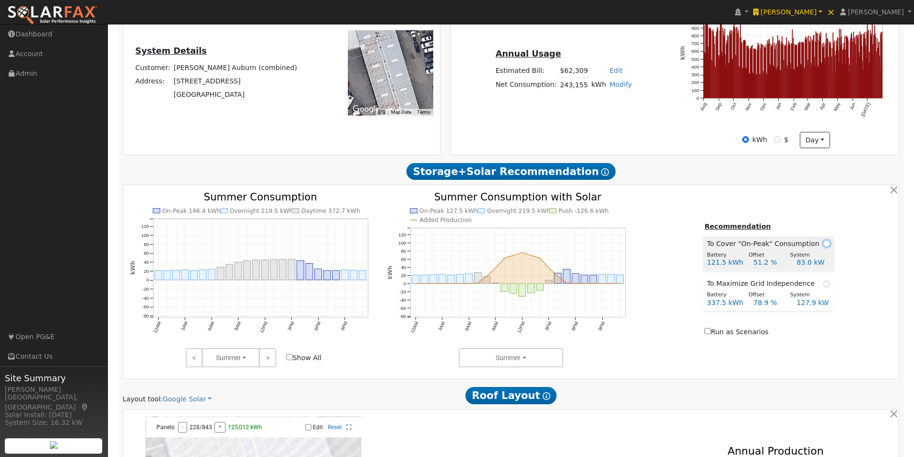
click at [824, 244] on input "radio" at bounding box center [826, 243] width 7 height 7
radio input "true"
click at [823, 285] on input "radio" at bounding box center [826, 284] width 7 height 7
radio input "true"
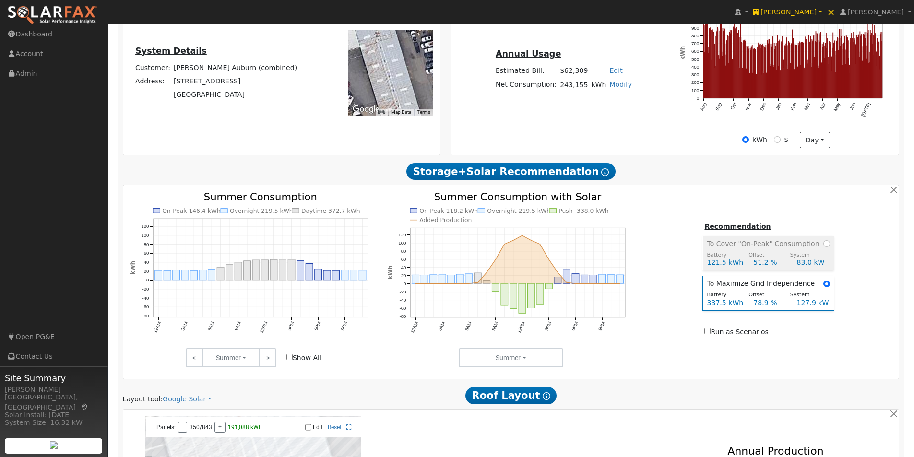
click at [735, 249] on span "To Cover "On-Peak" Consumption" at bounding box center [765, 244] width 116 height 10
radio input "true"
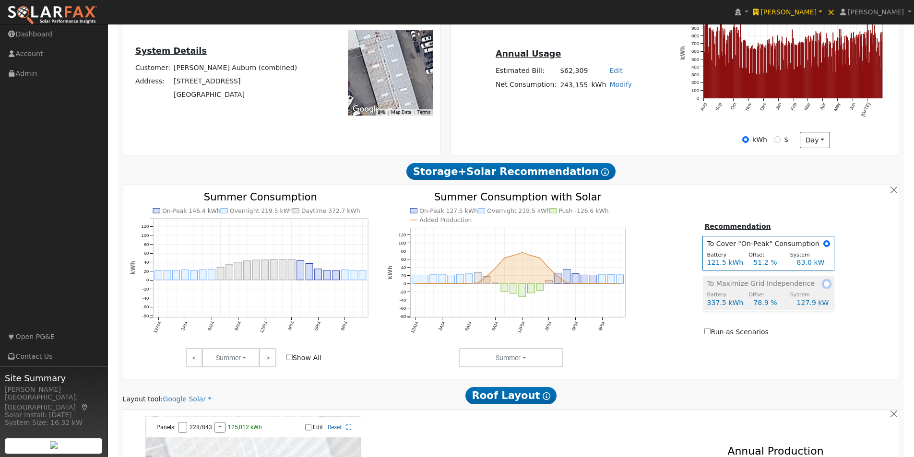
click at [823, 283] on input "radio" at bounding box center [826, 284] width 7 height 7
radio input "true"
radio input "false"
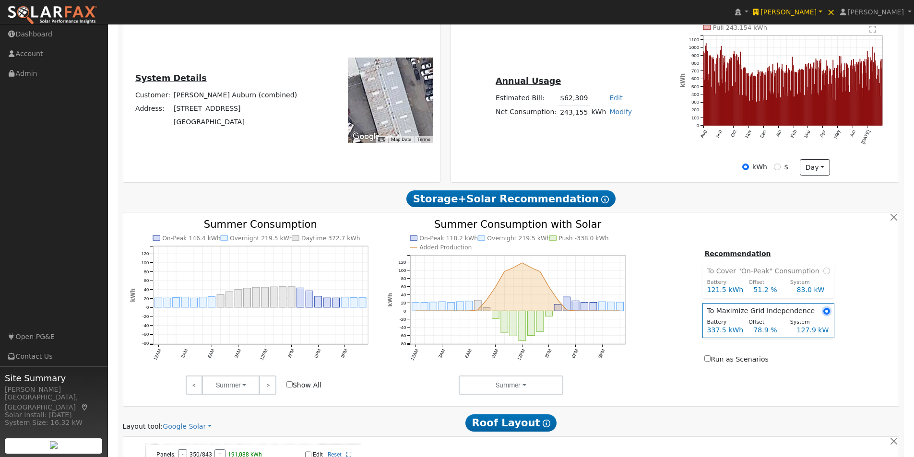
scroll to position [180, 0]
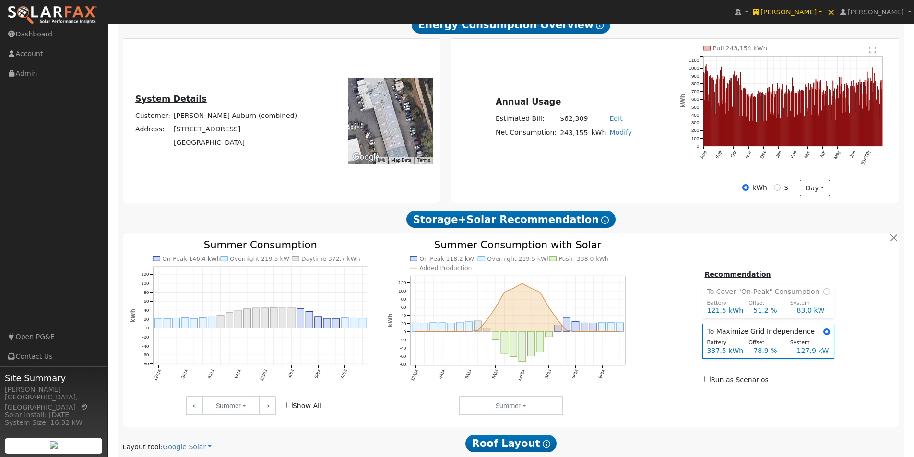
drag, startPoint x: 389, startPoint y: 118, endPoint x: 389, endPoint y: 112, distance: 6.3
click at [389, 112] on div at bounding box center [390, 120] width 85 height 85
drag, startPoint x: 386, startPoint y: 123, endPoint x: 393, endPoint y: 122, distance: 7.3
click at [393, 122] on div at bounding box center [390, 120] width 85 height 85
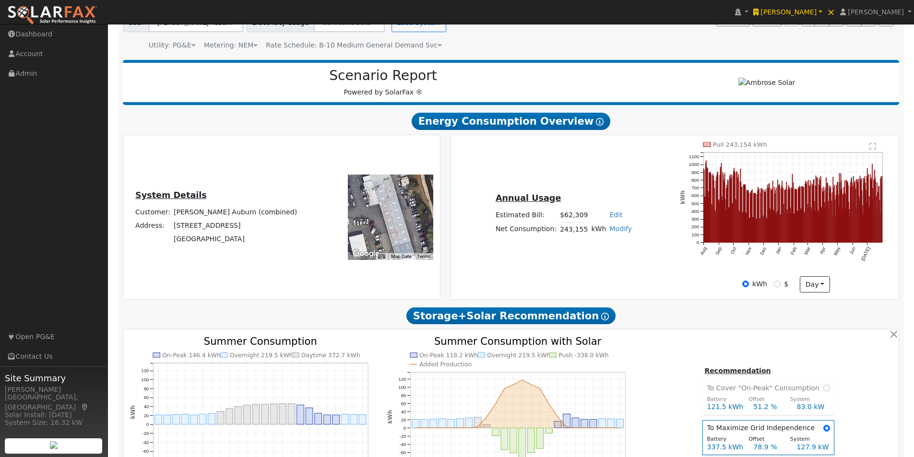
scroll to position [68, 0]
